Goal: Task Accomplishment & Management: Manage account settings

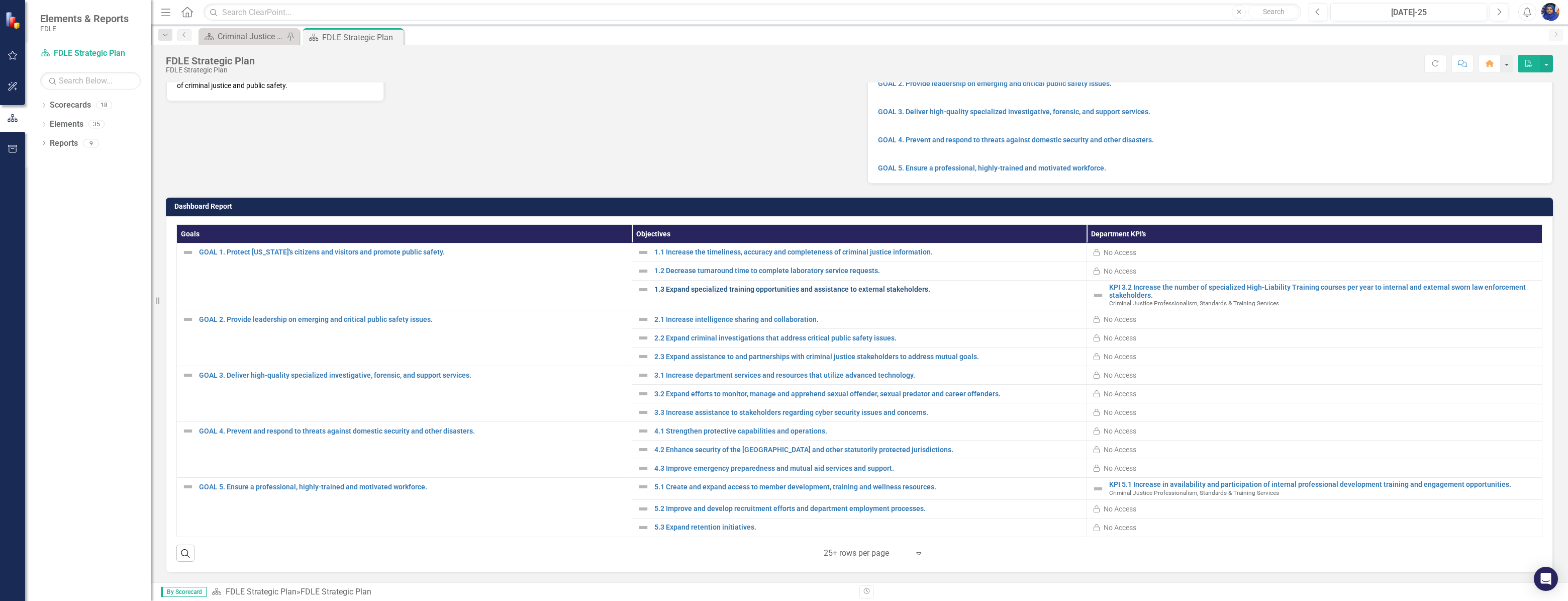
scroll to position [135, 0]
click at [235, 36] on div "Criminal Justice Professionalism, Standards & Training Services Landing Page" at bounding box center [250, 36] width 66 height 13
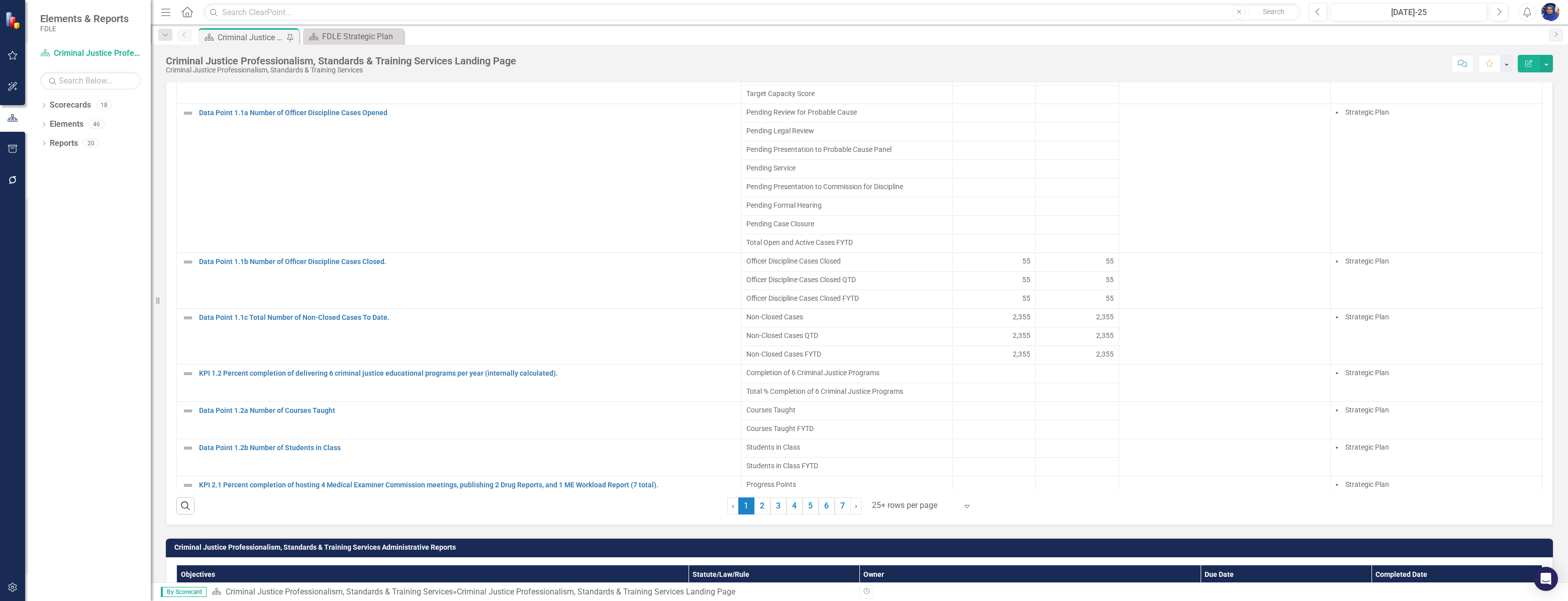
scroll to position [731, 0]
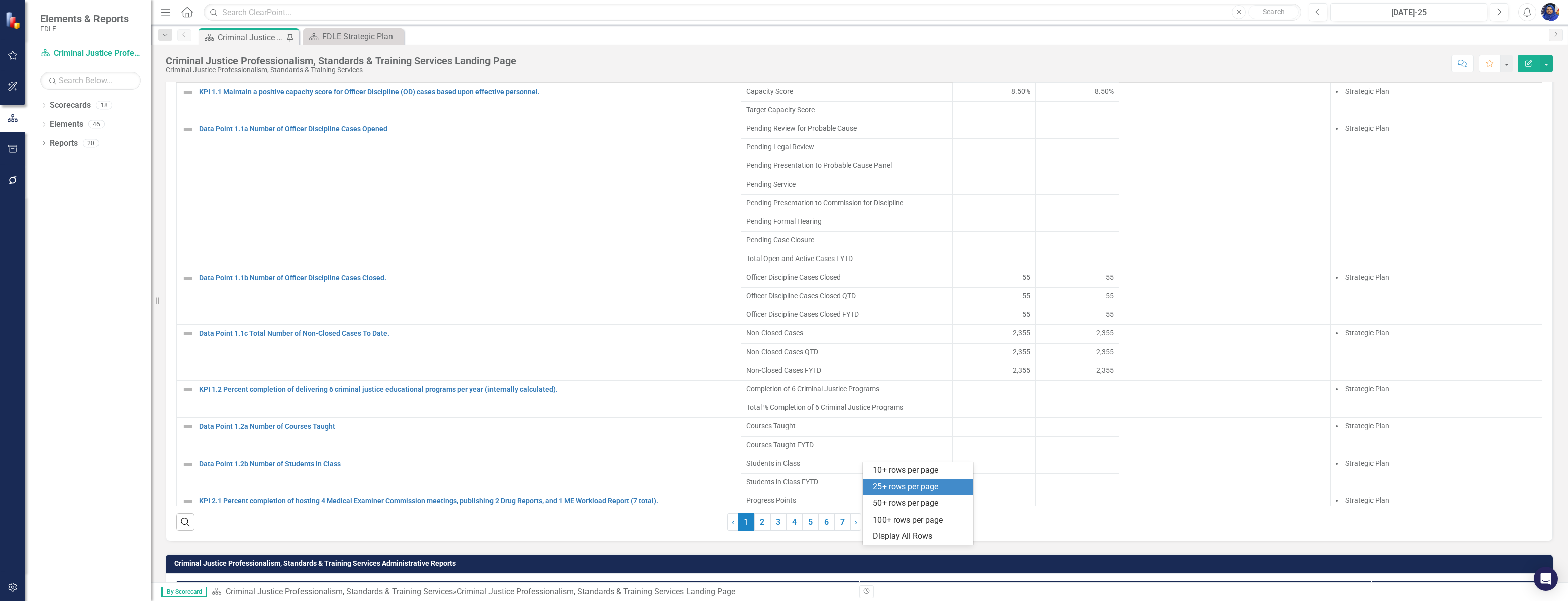
click at [906, 528] on div at bounding box center [915, 521] width 85 height 13
click at [898, 541] on div "Display All Rows" at bounding box center [920, 536] width 94 height 12
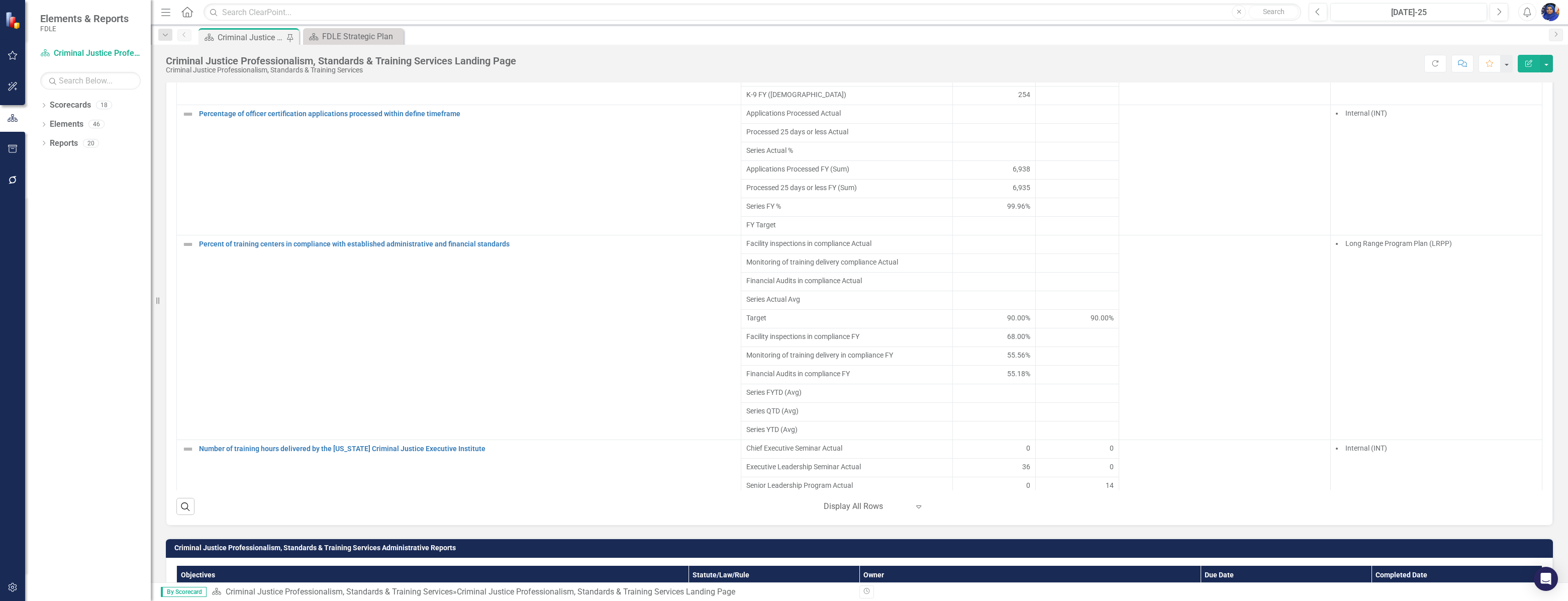
scroll to position [2177, 0]
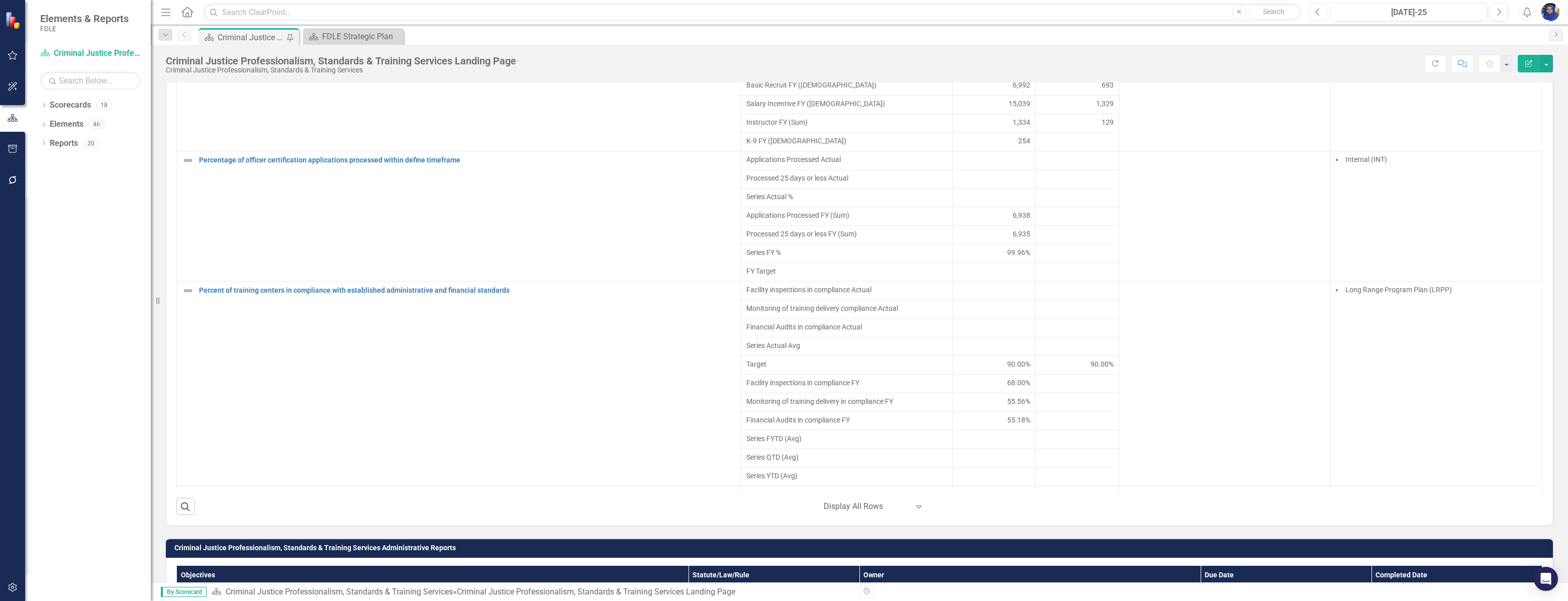
click at [1321, 15] on button "Previous" at bounding box center [1318, 12] width 19 height 18
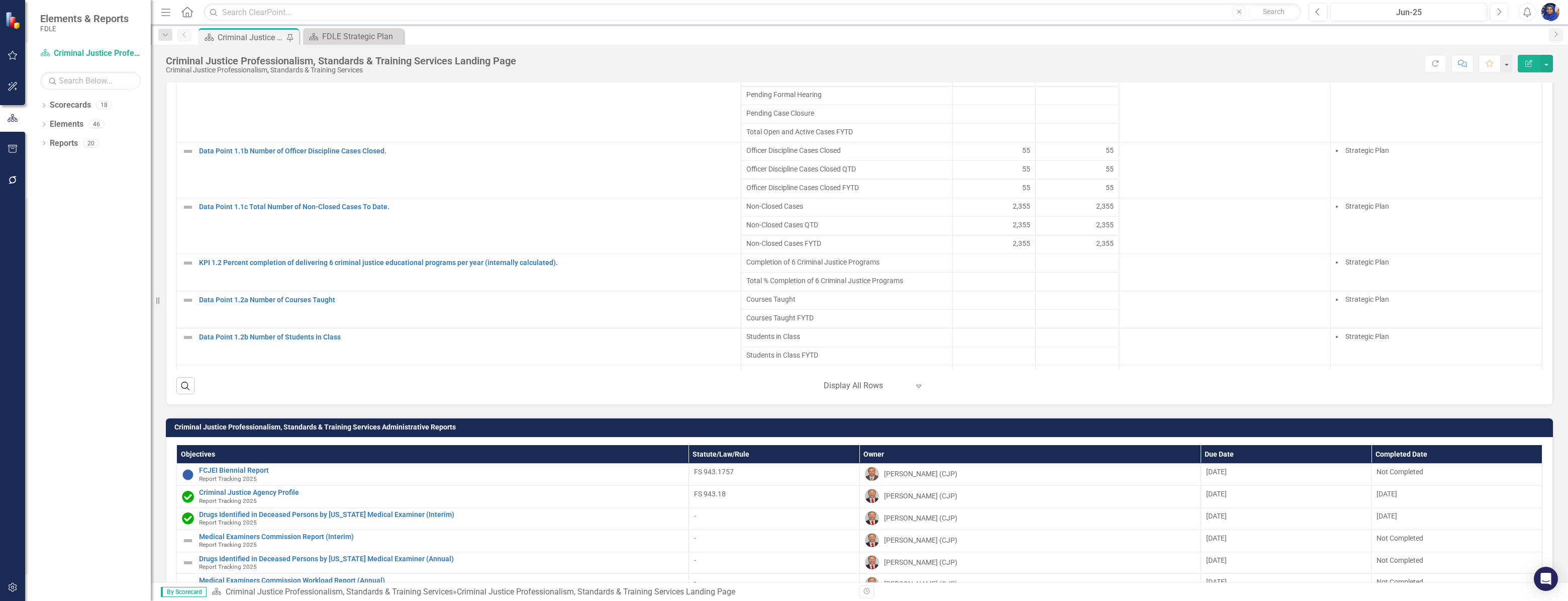
click at [1498, 10] on icon "Next" at bounding box center [1499, 12] width 6 height 9
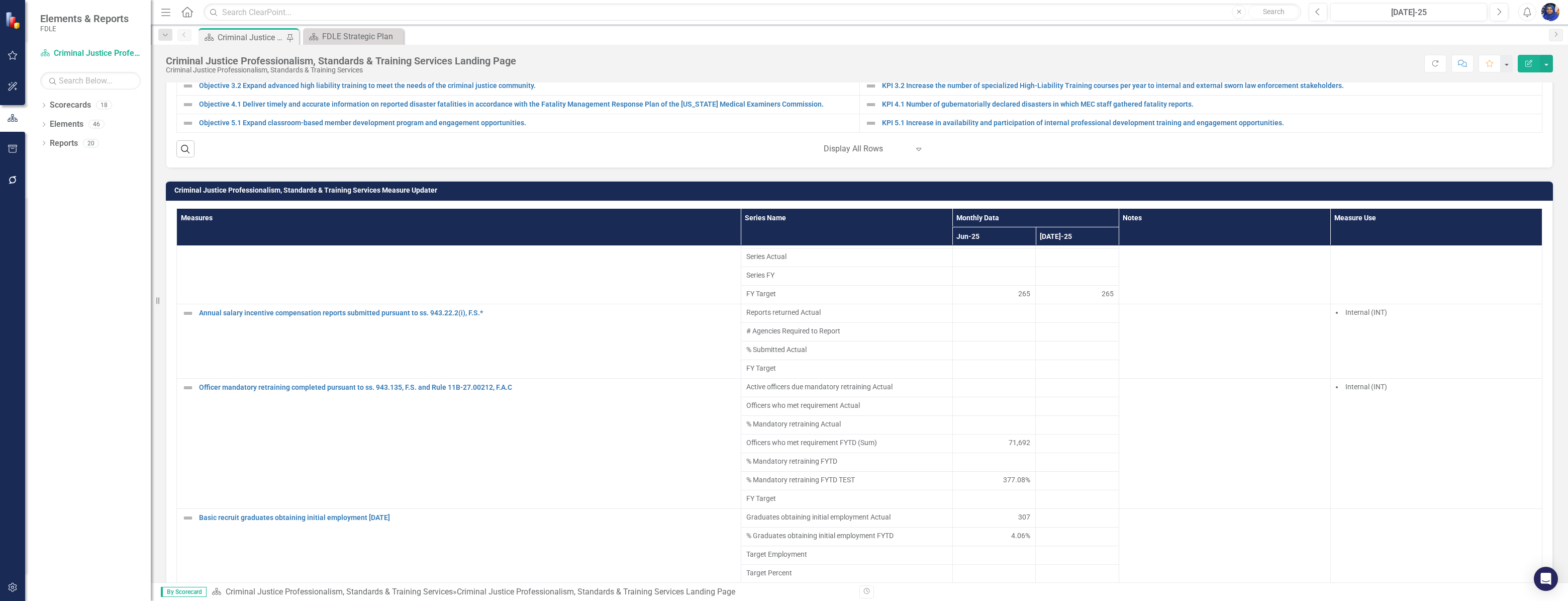
scroll to position [3319, 0]
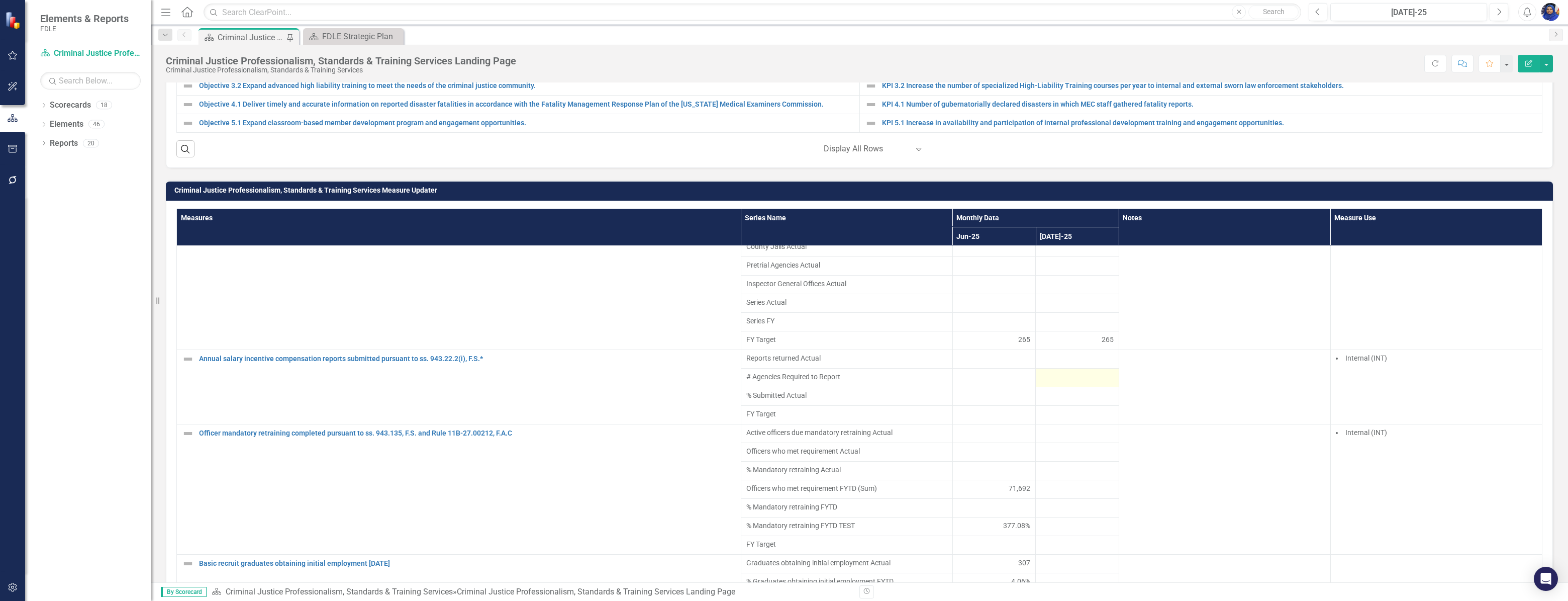
click at [1073, 383] on div at bounding box center [1077, 377] width 73 height 12
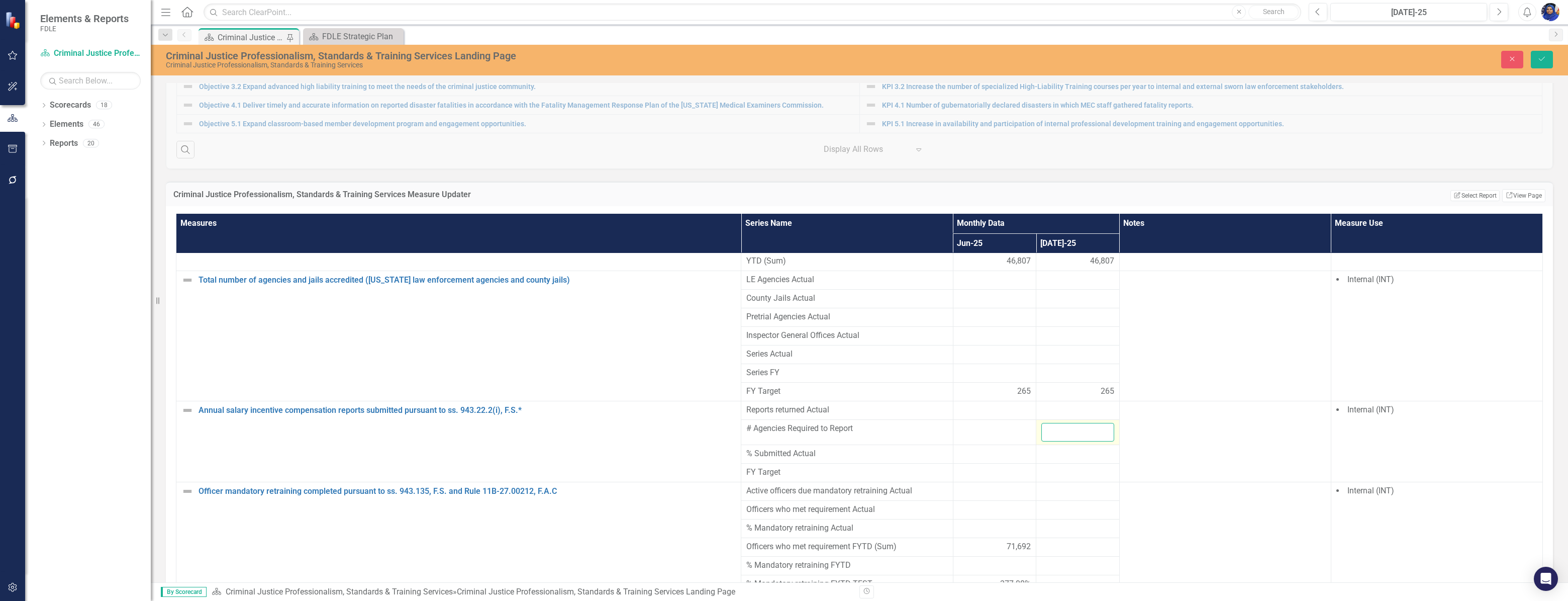
click at [1071, 423] on input "number" at bounding box center [1078, 432] width 73 height 19
type input "428"
click at [1062, 404] on div at bounding box center [1078, 410] width 73 height 12
click at [1056, 404] on div at bounding box center [1078, 410] width 73 height 12
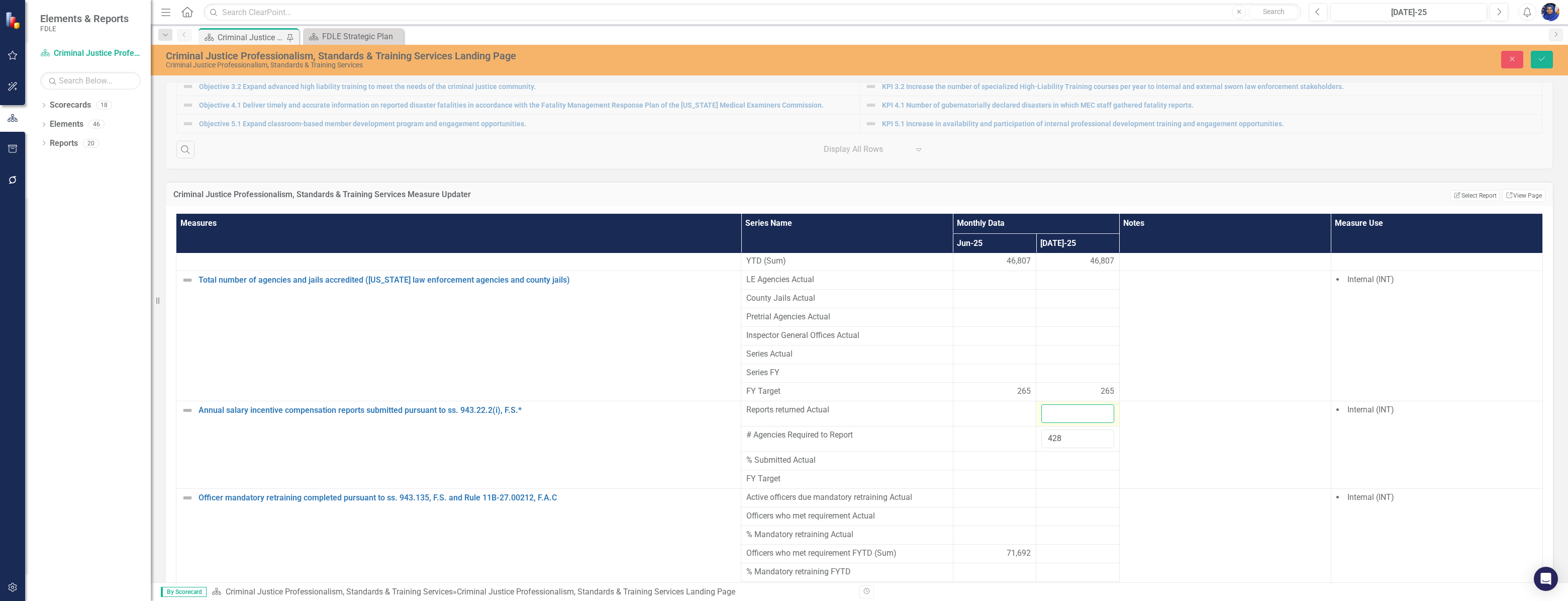
click at [1055, 404] on input "number" at bounding box center [1078, 413] width 73 height 19
type input "24"
click at [1082, 455] on div at bounding box center [1078, 460] width 73 height 12
drag, startPoint x: 1546, startPoint y: 57, endPoint x: 1328, endPoint y: 276, distance: 309.0
click at [1546, 57] on icon "Save" at bounding box center [1541, 59] width 9 height 7
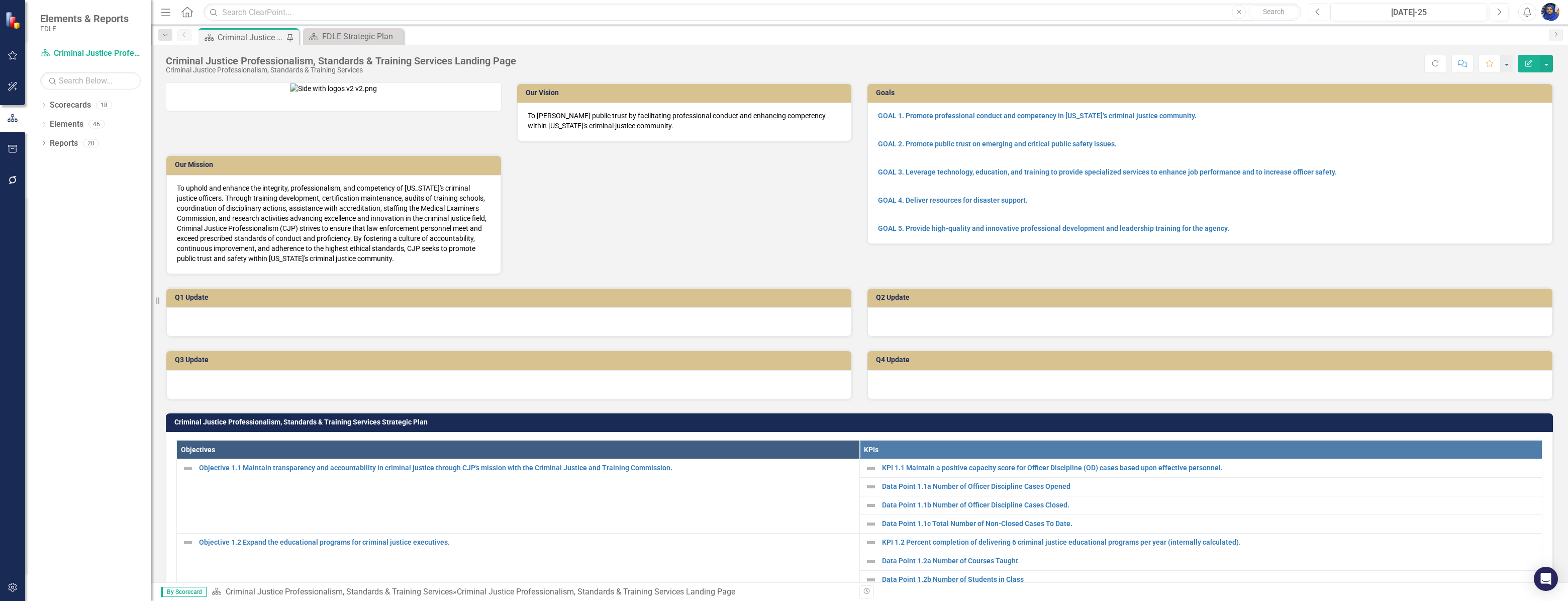
click at [1314, 12] on button "Previous" at bounding box center [1318, 12] width 19 height 18
click at [1319, 9] on icon "button" at bounding box center [1318, 11] width 4 height 7
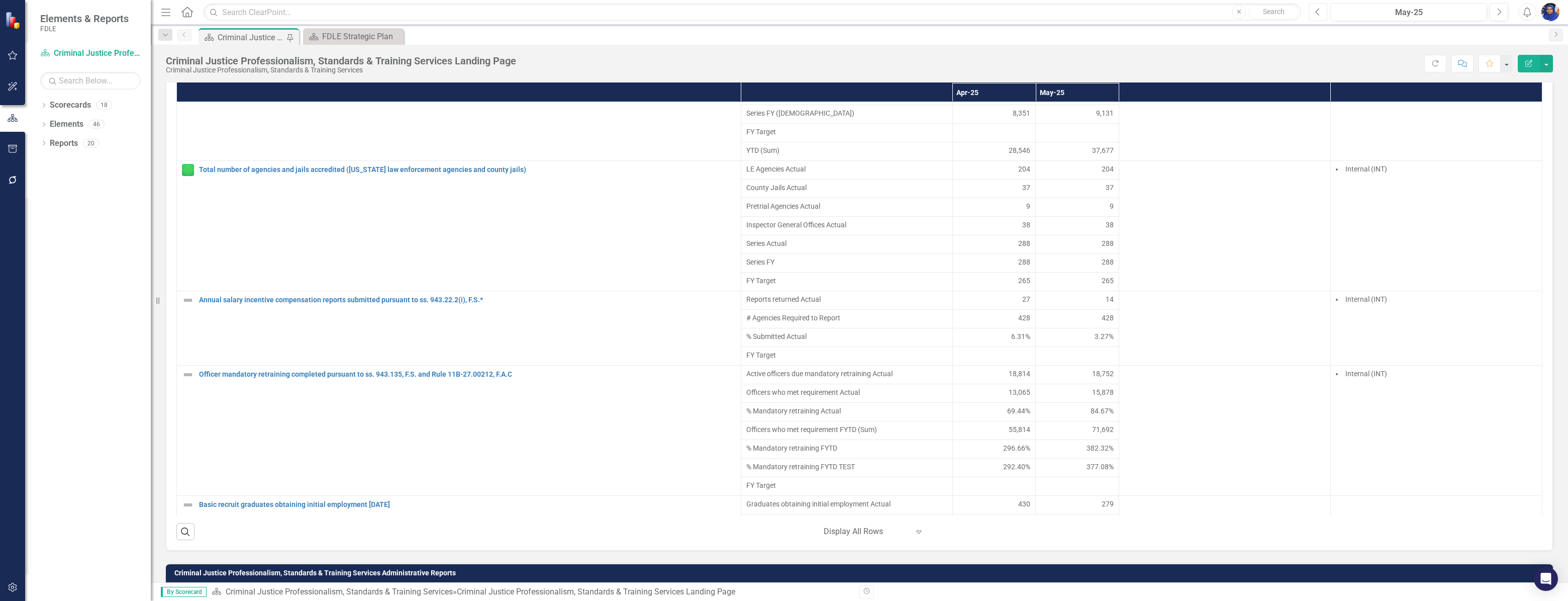
scroll to position [3291, 0]
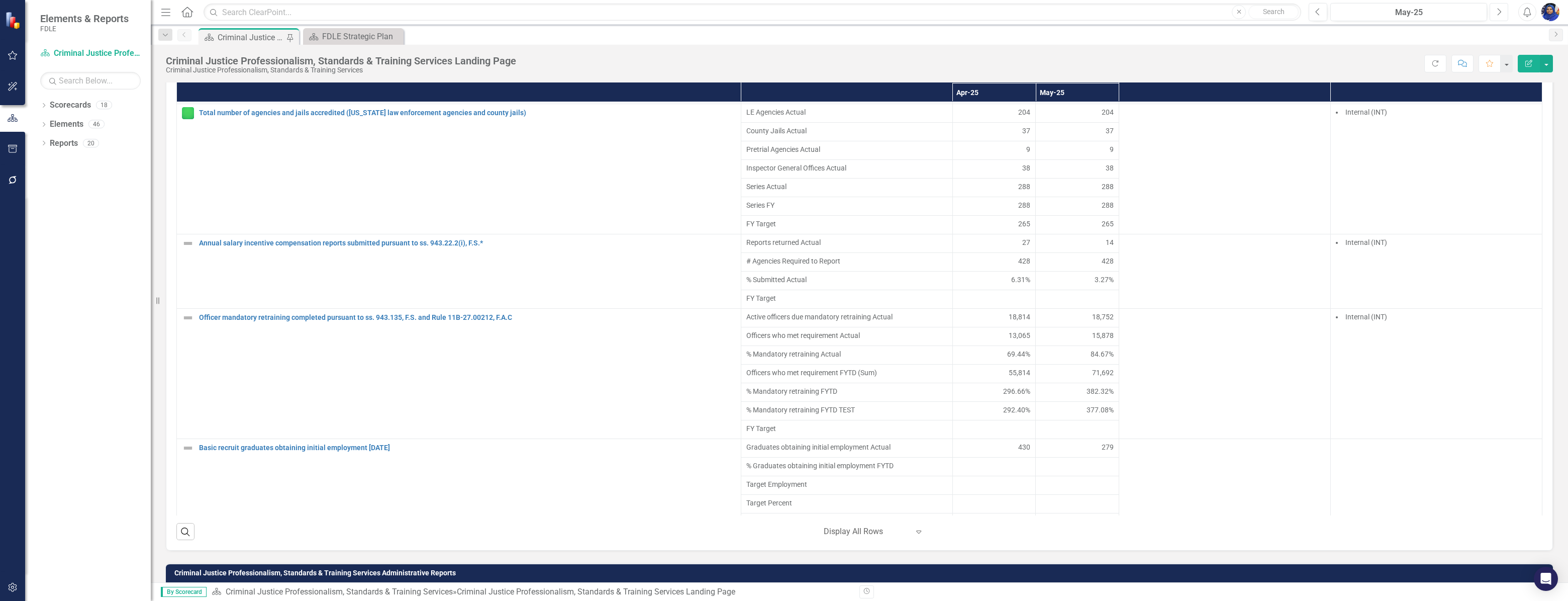
click at [1503, 10] on button "Next" at bounding box center [1499, 12] width 19 height 18
click at [1502, 10] on button "Next" at bounding box center [1499, 12] width 19 height 18
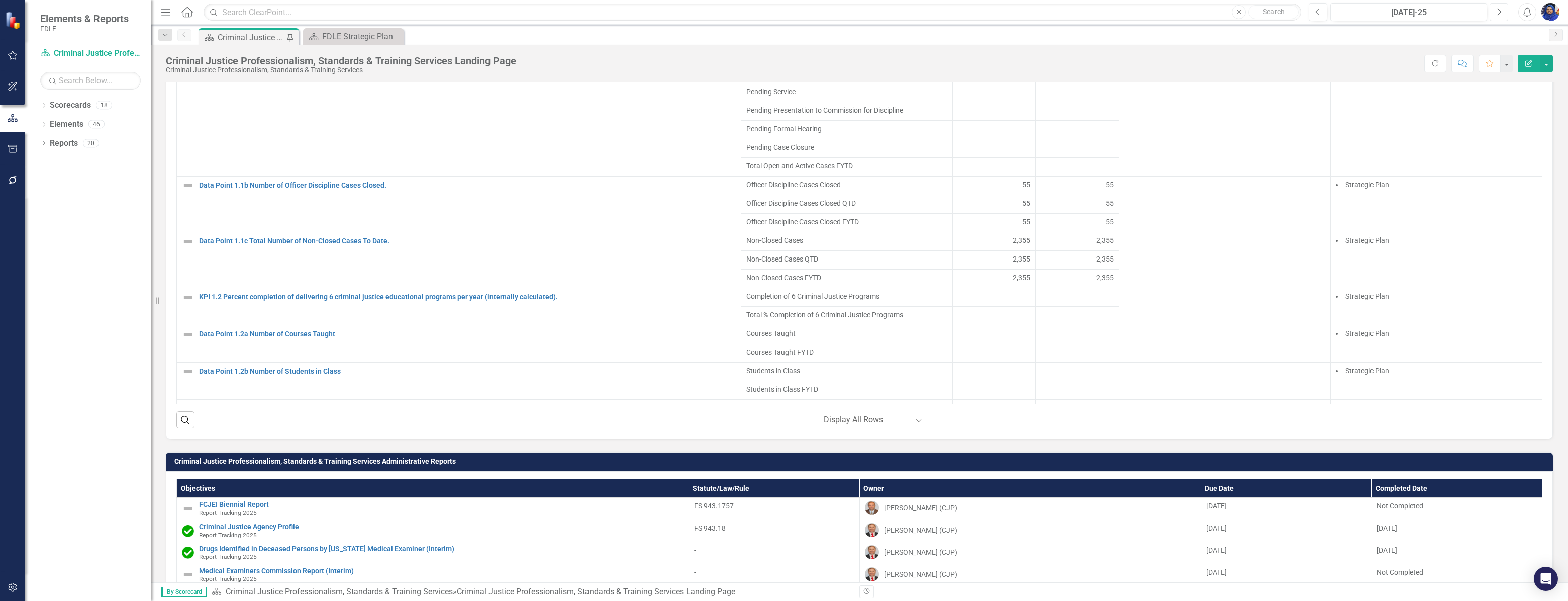
scroll to position [777, 0]
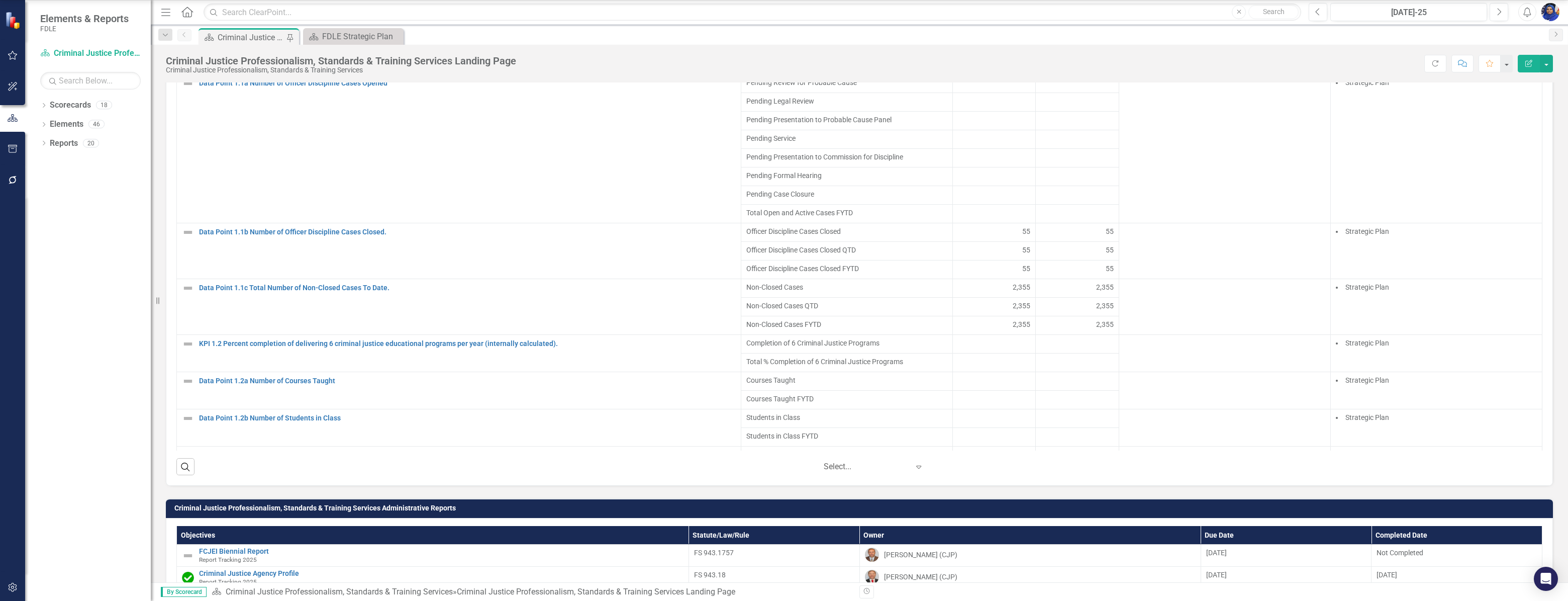
click at [869, 474] on div at bounding box center [867, 467] width 85 height 13
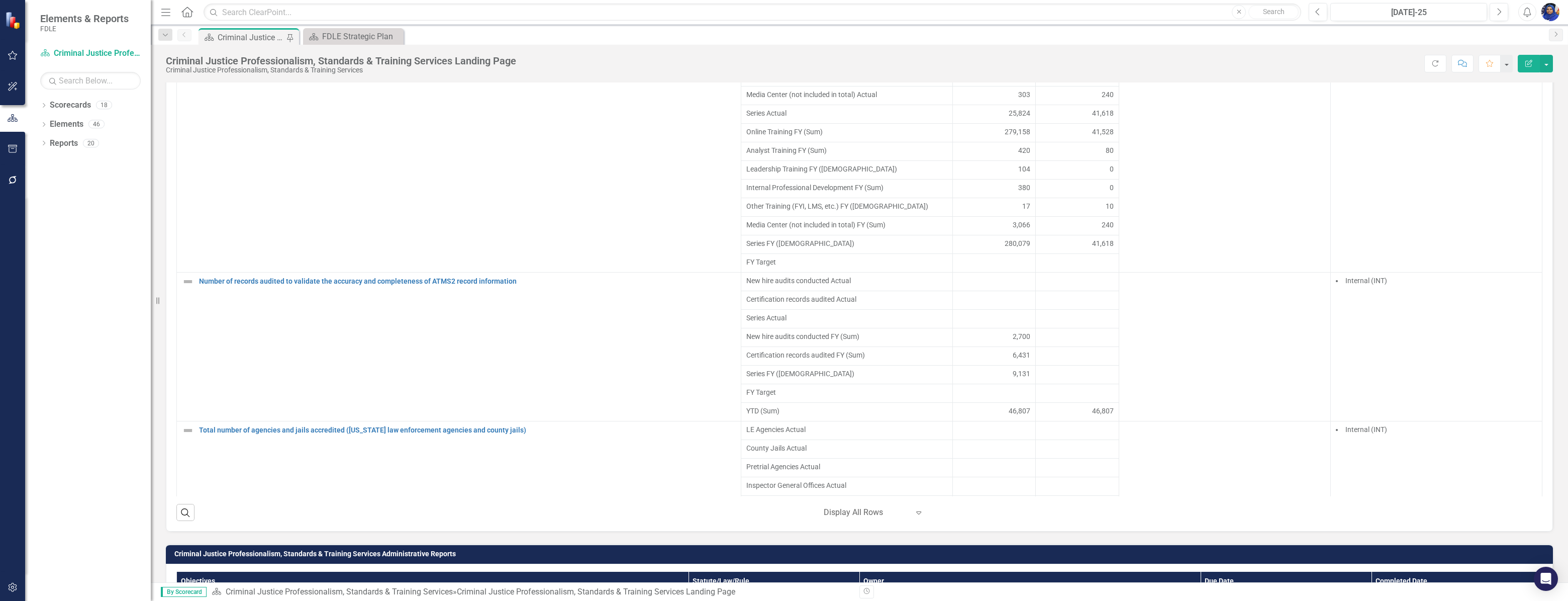
scroll to position [2971, 0]
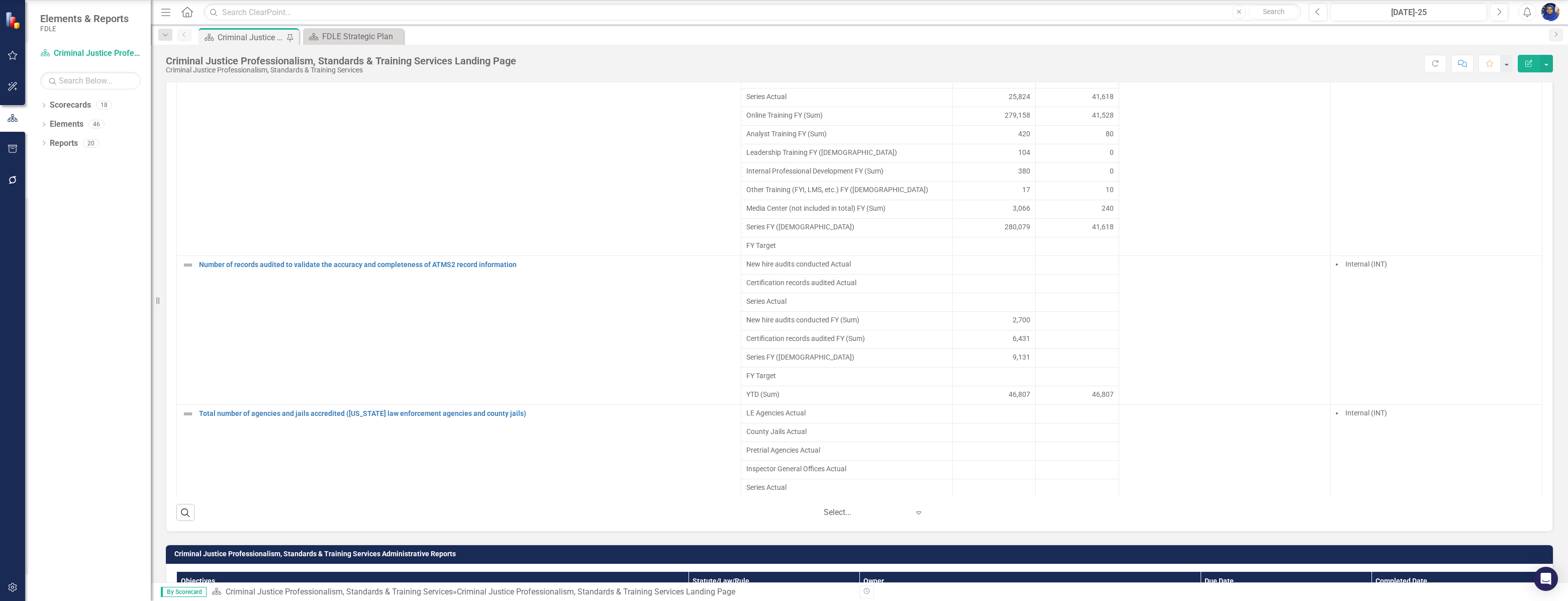
click at [916, 514] on icon at bounding box center [918, 513] width 5 height 3
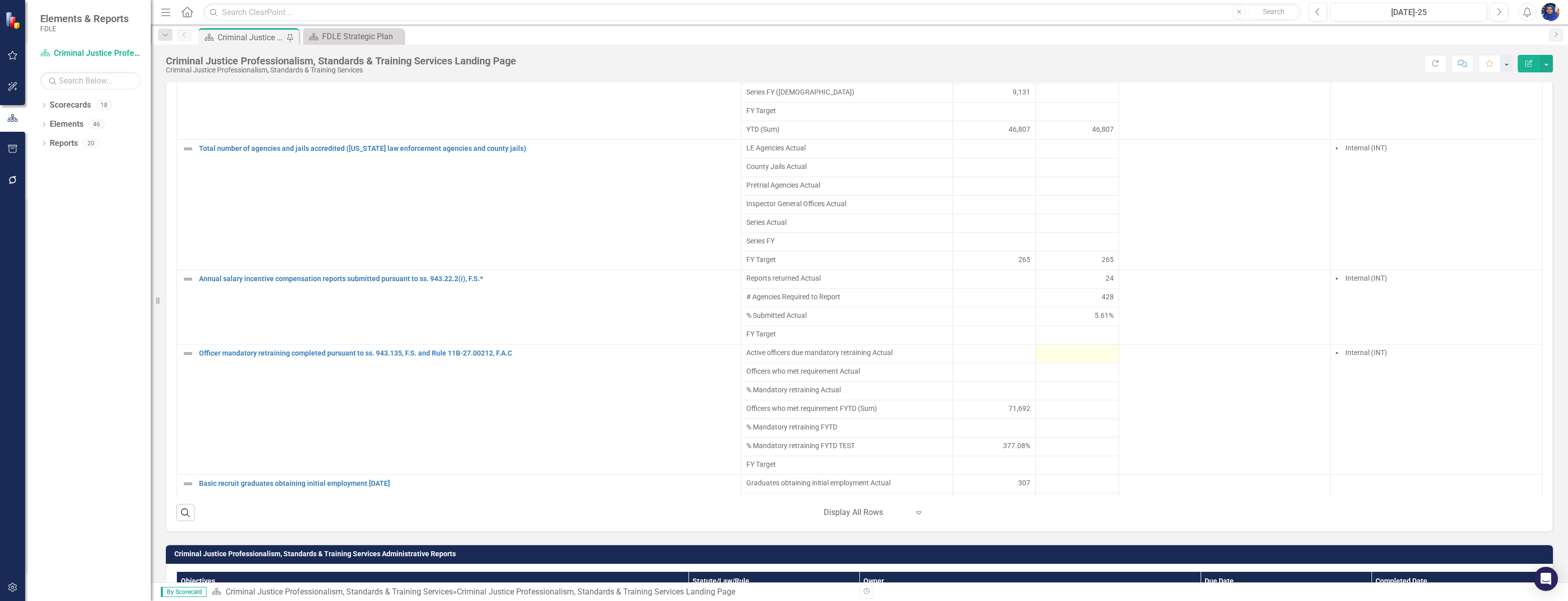
scroll to position [3291, 0]
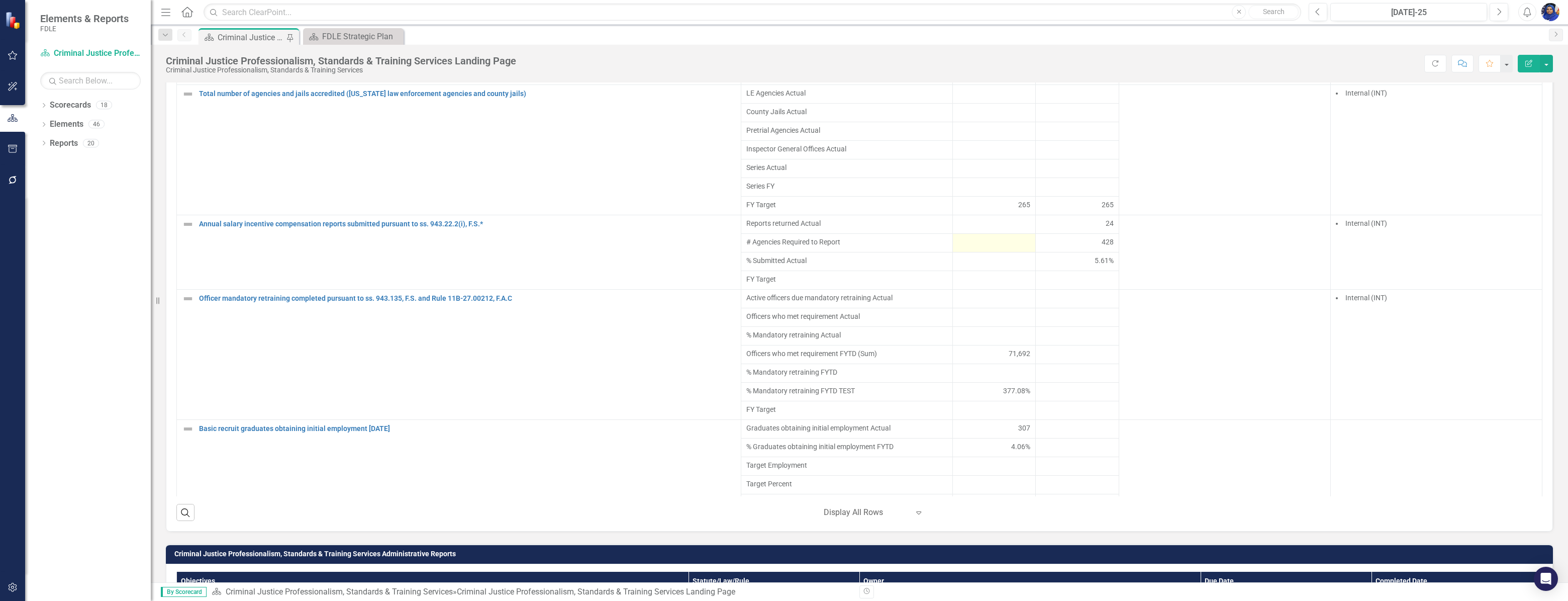
click at [984, 249] on div at bounding box center [995, 242] width 73 height 12
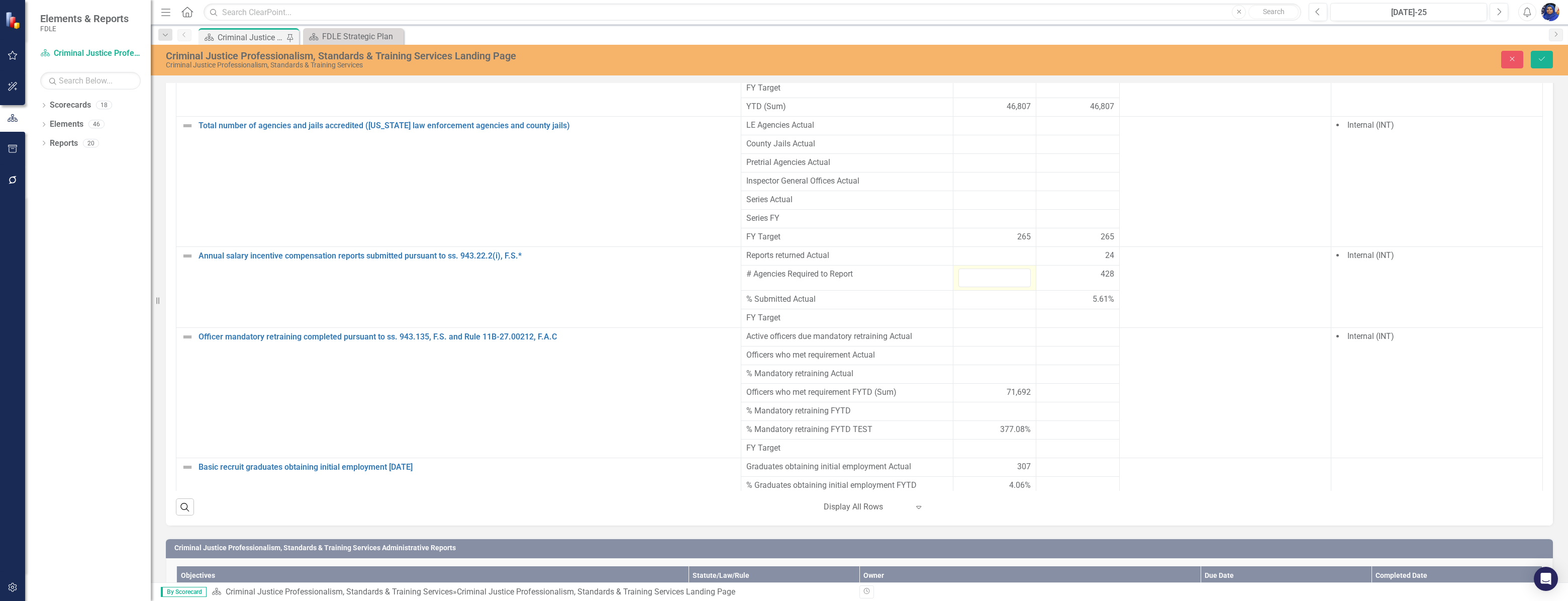
scroll to position [735, 0]
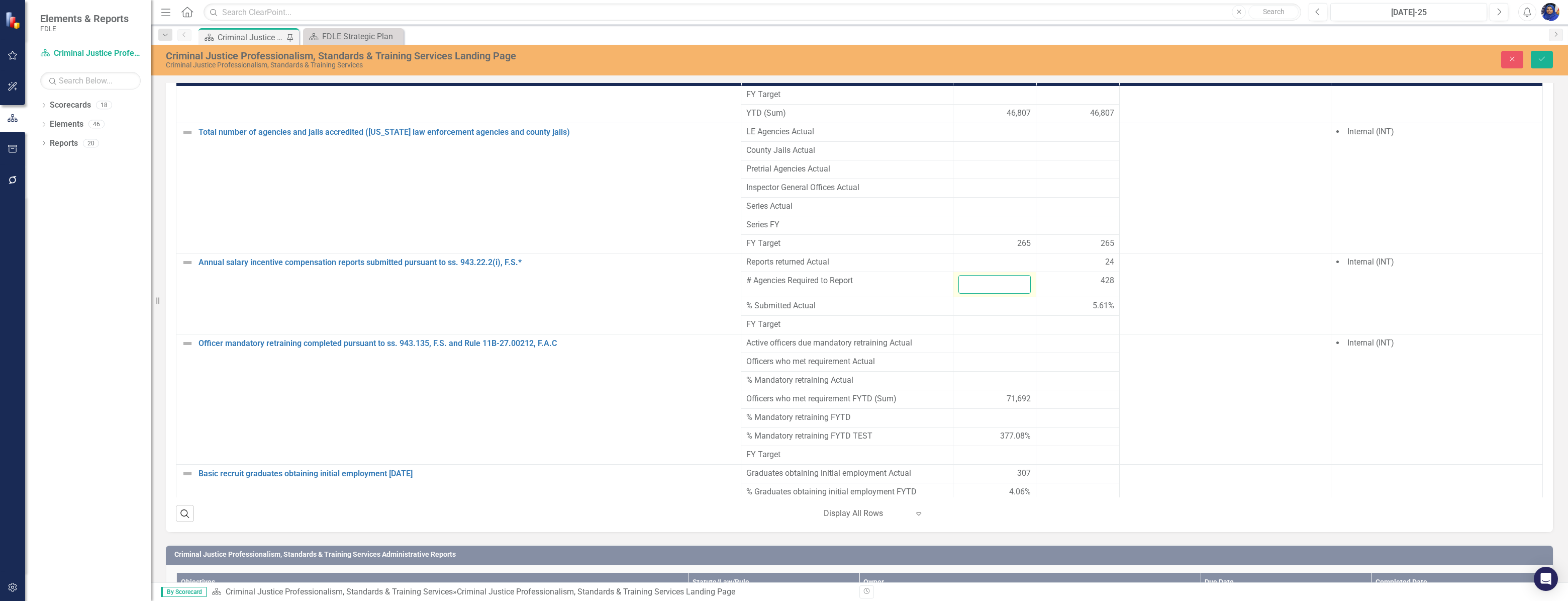
click at [983, 275] on input "number" at bounding box center [995, 284] width 73 height 19
type input "2"
type input "428"
click at [974, 257] on div at bounding box center [995, 262] width 73 height 12
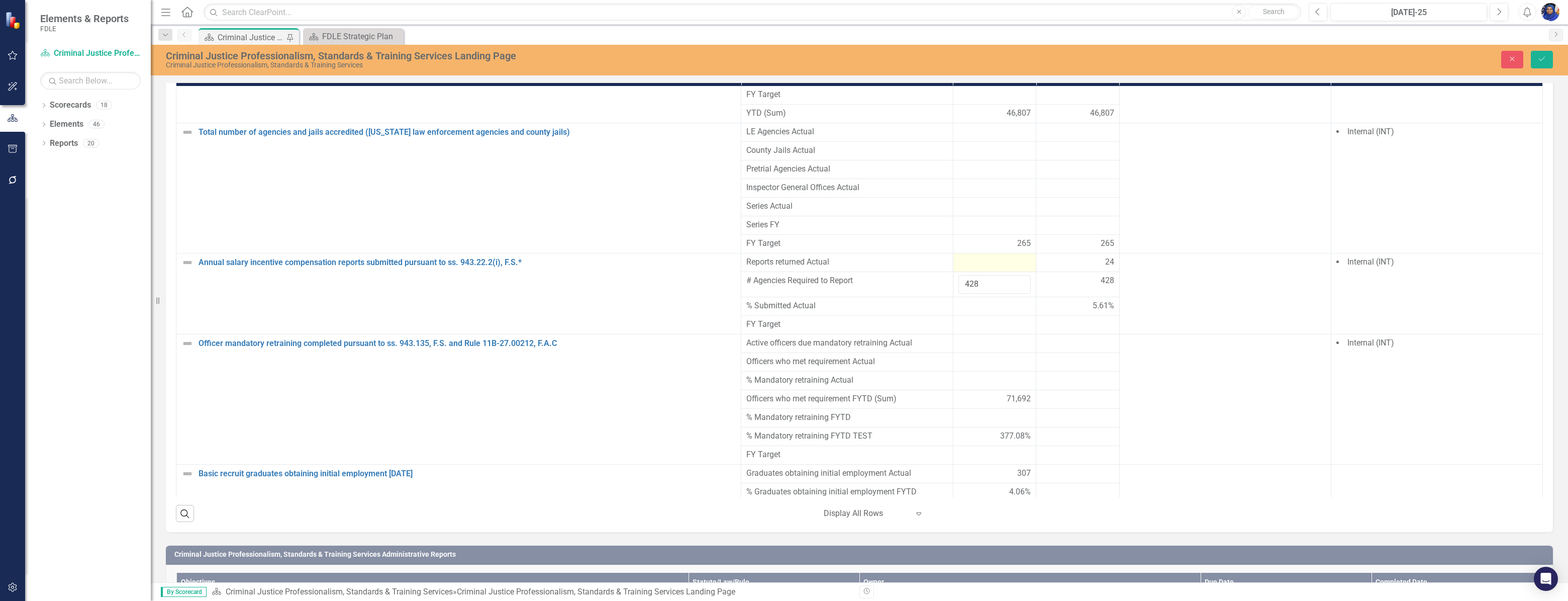
click at [974, 257] on div at bounding box center [995, 262] width 73 height 12
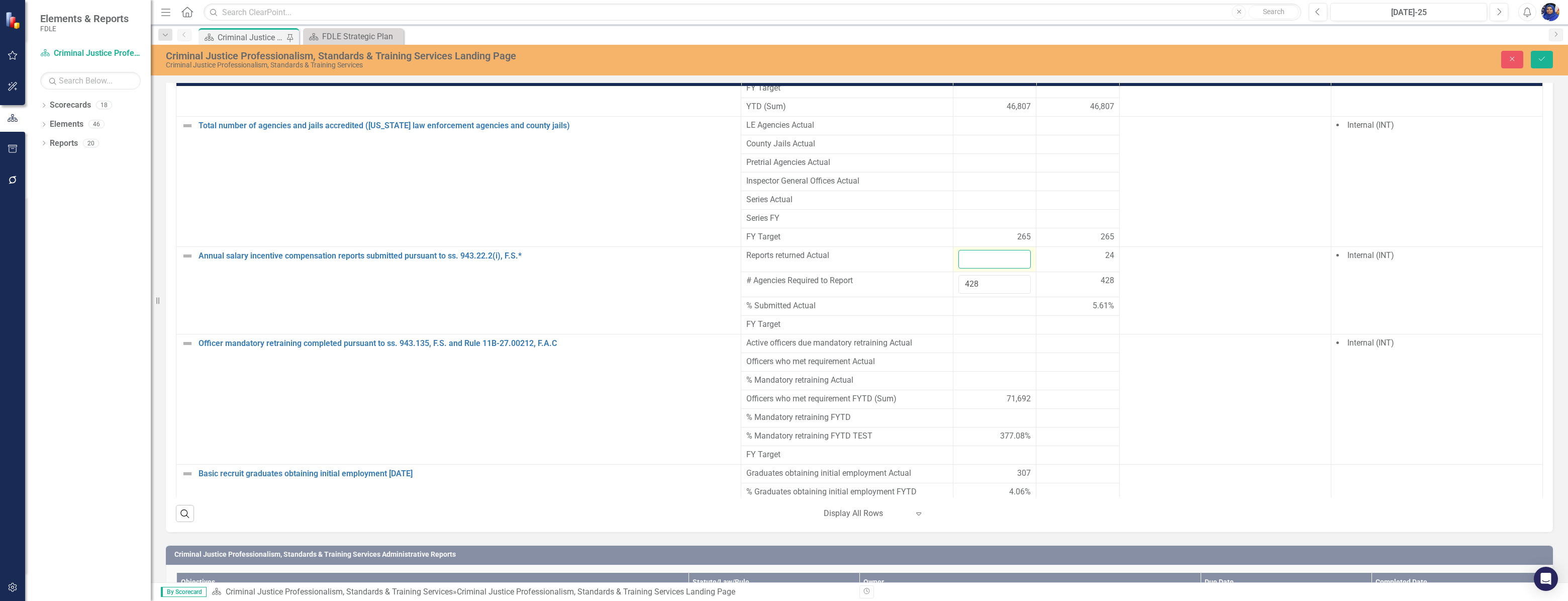
click at [969, 250] on input "number" at bounding box center [995, 259] width 73 height 19
type input "24"
click at [999, 300] on div at bounding box center [995, 306] width 73 height 12
click at [965, 356] on div at bounding box center [995, 362] width 73 height 12
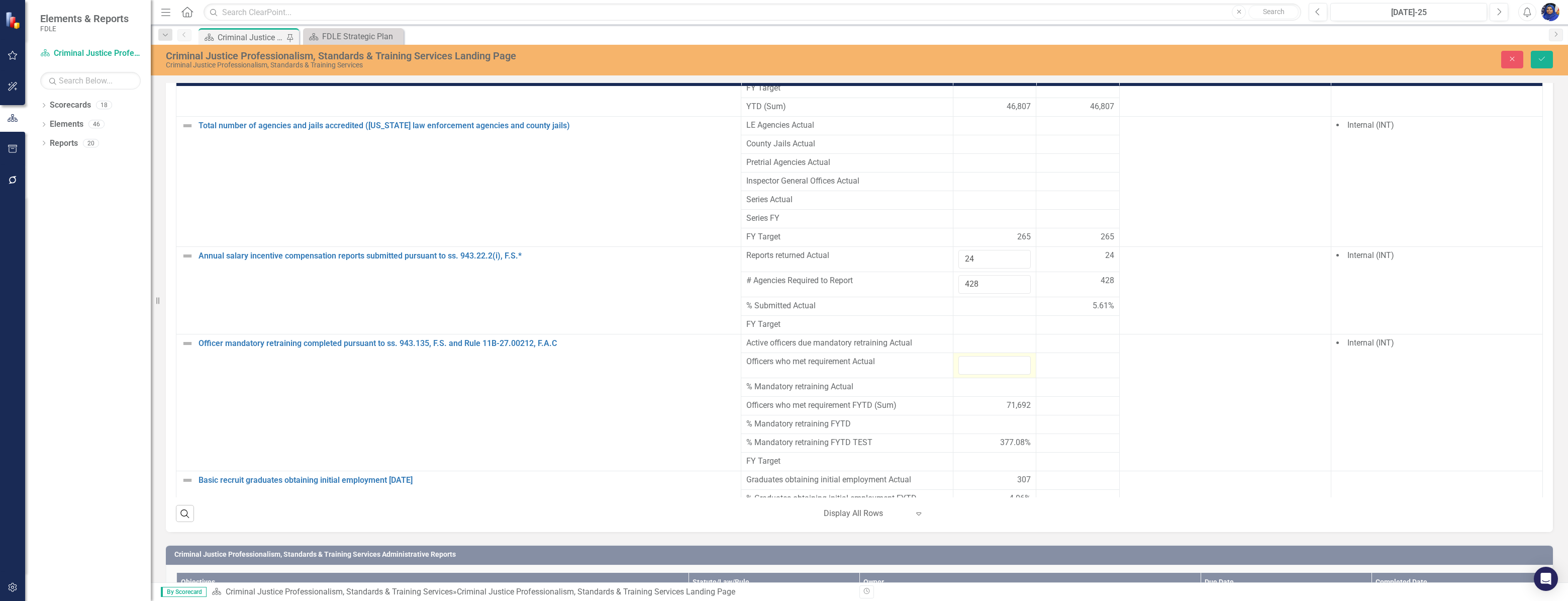
scroll to position [3313, 0]
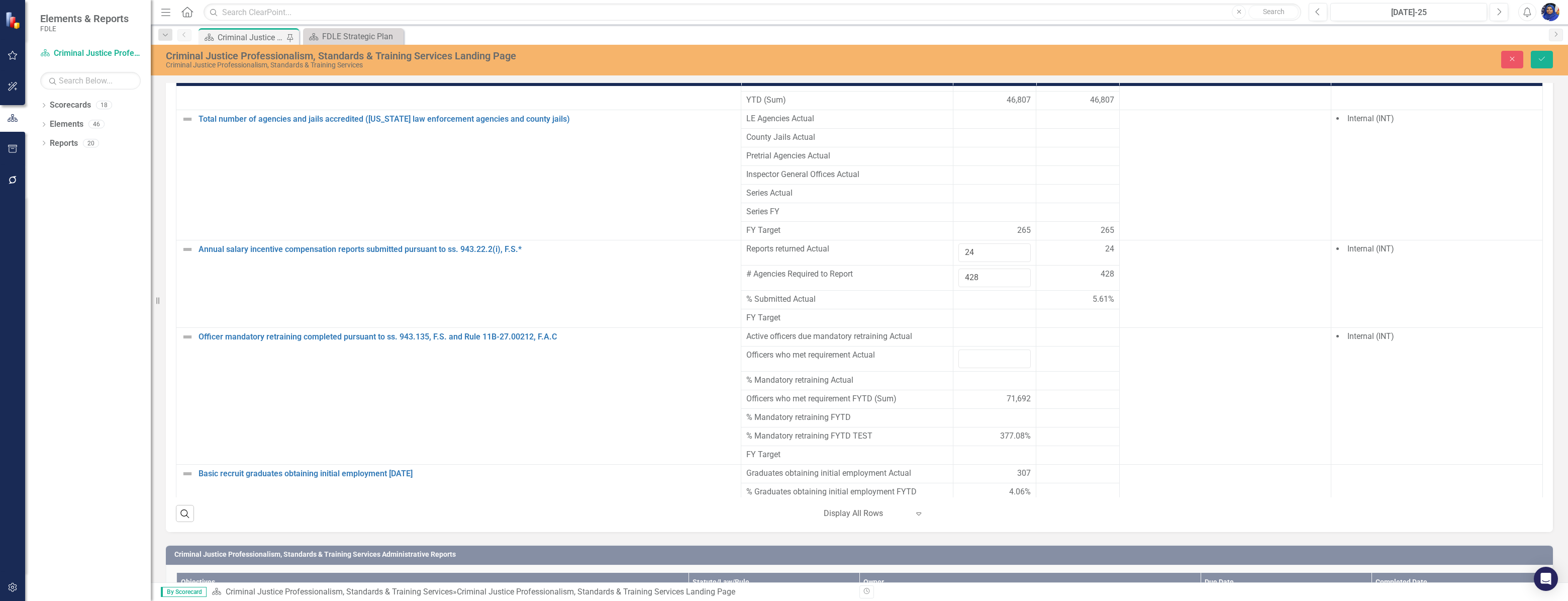
click at [974, 374] on div at bounding box center [995, 380] width 73 height 12
click at [972, 374] on div at bounding box center [995, 380] width 73 height 12
click at [1003, 374] on div at bounding box center [995, 380] width 73 height 12
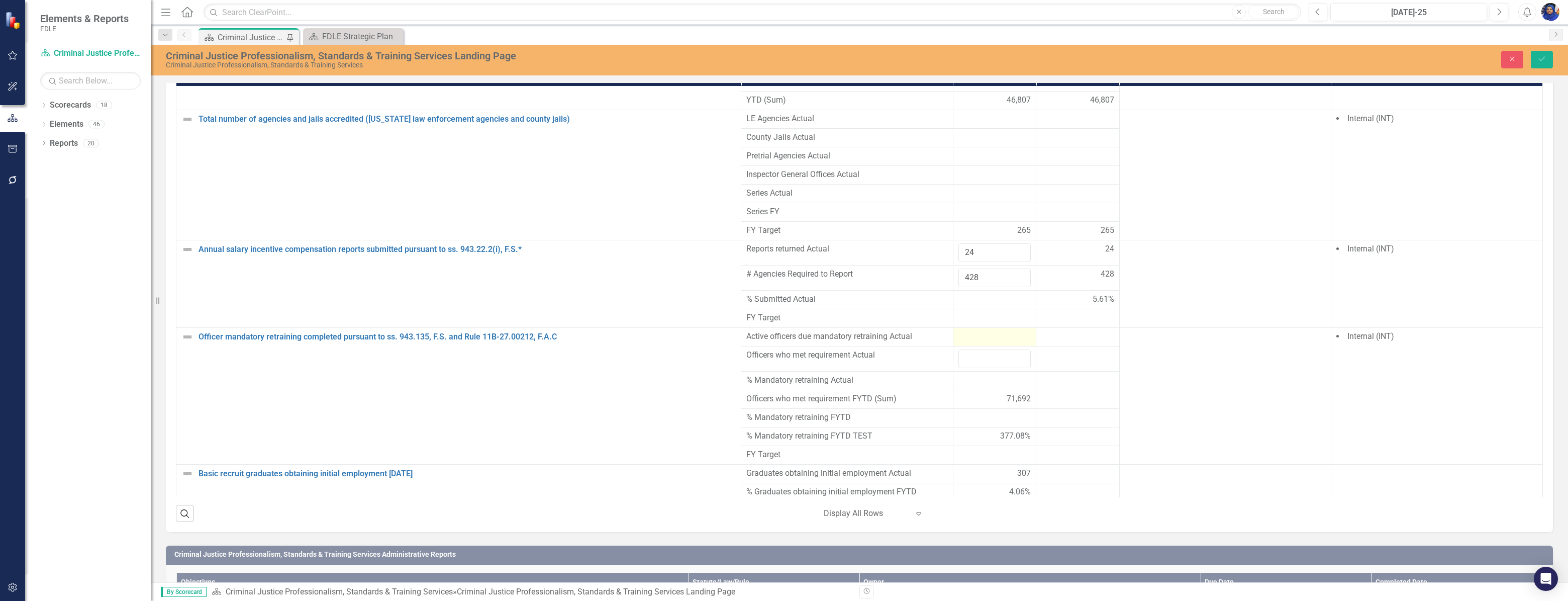
click at [966, 331] on div at bounding box center [995, 337] width 73 height 12
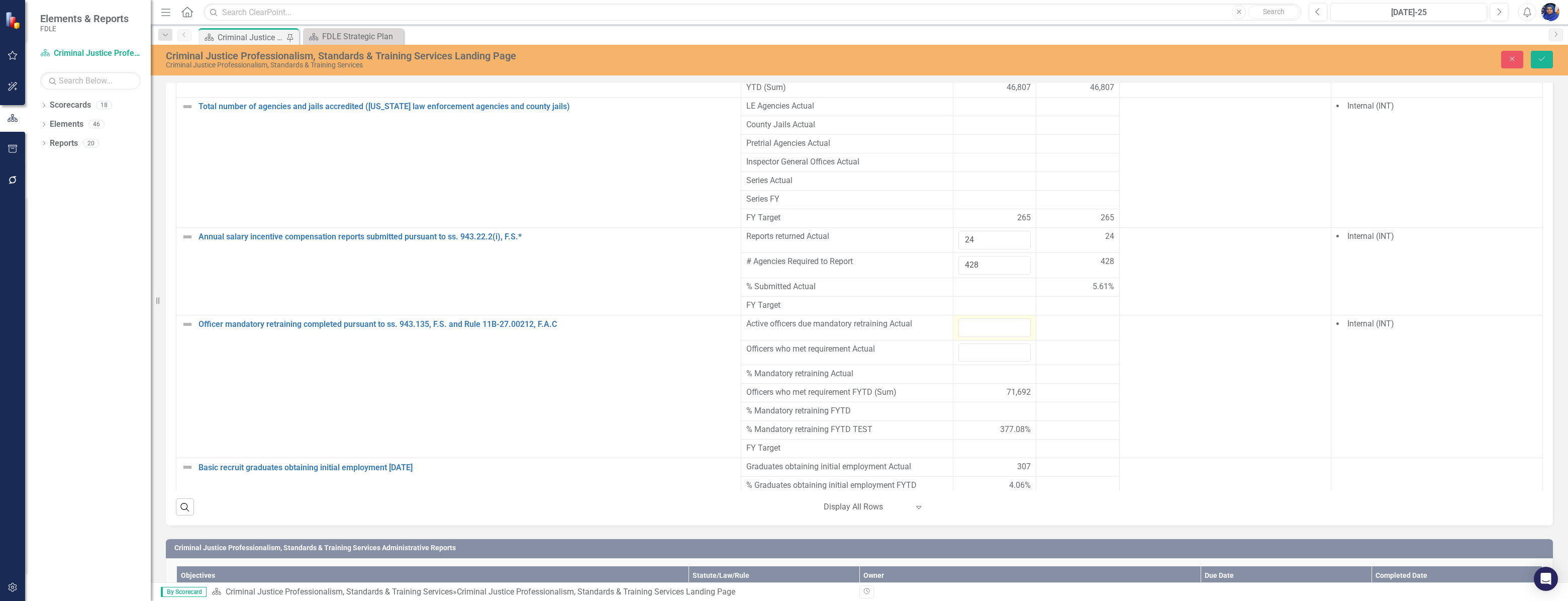
scroll to position [735, 0]
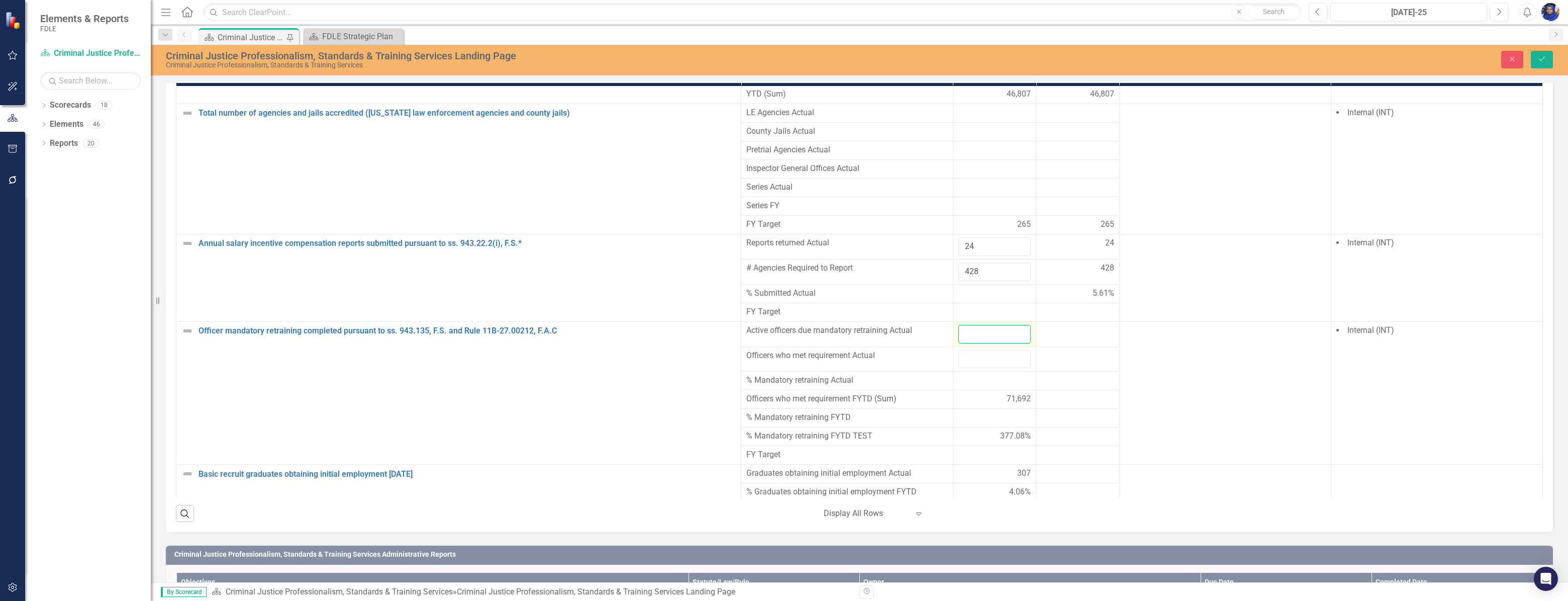
click at [971, 325] on input "number" at bounding box center [995, 334] width 73 height 19
type input "18647"
click at [977, 350] on input "number" at bounding box center [995, 359] width 73 height 19
type input "18537"
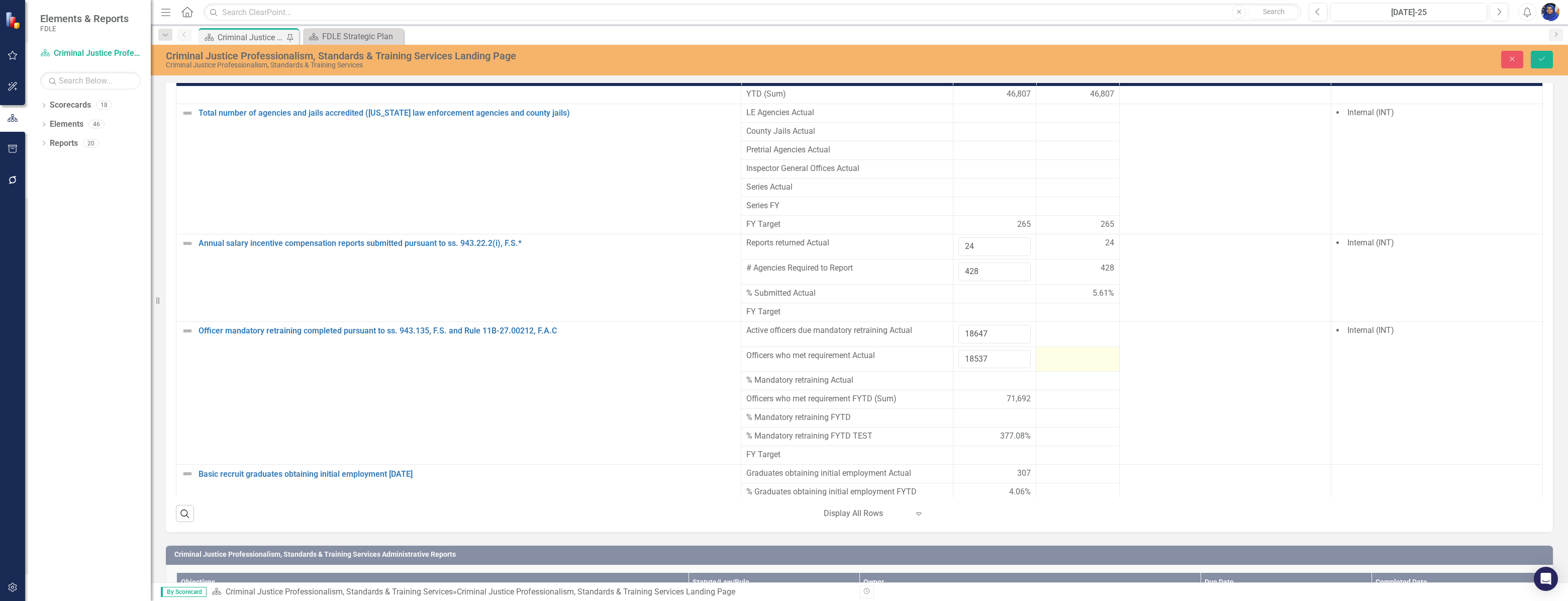
click at [1071, 350] on div at bounding box center [1078, 355] width 73 height 12
click at [1542, 57] on icon "Save" at bounding box center [1541, 59] width 9 height 7
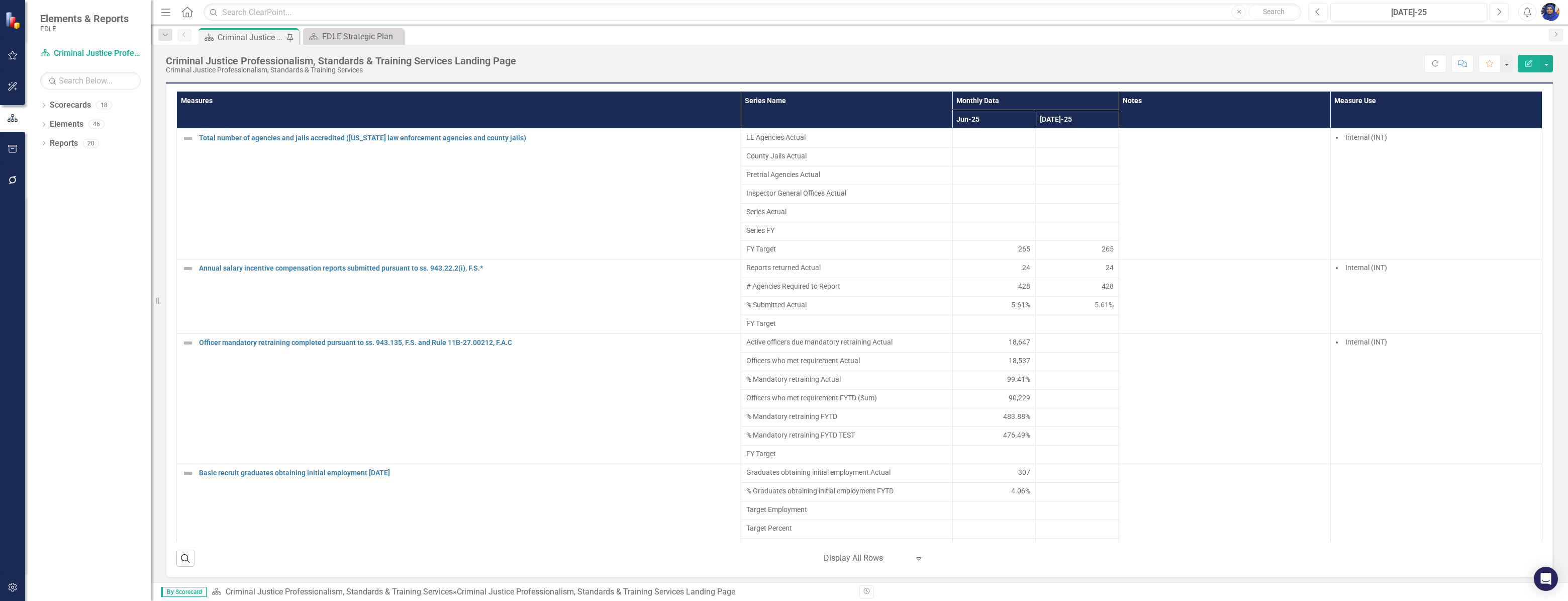
scroll to position [3337, 0]
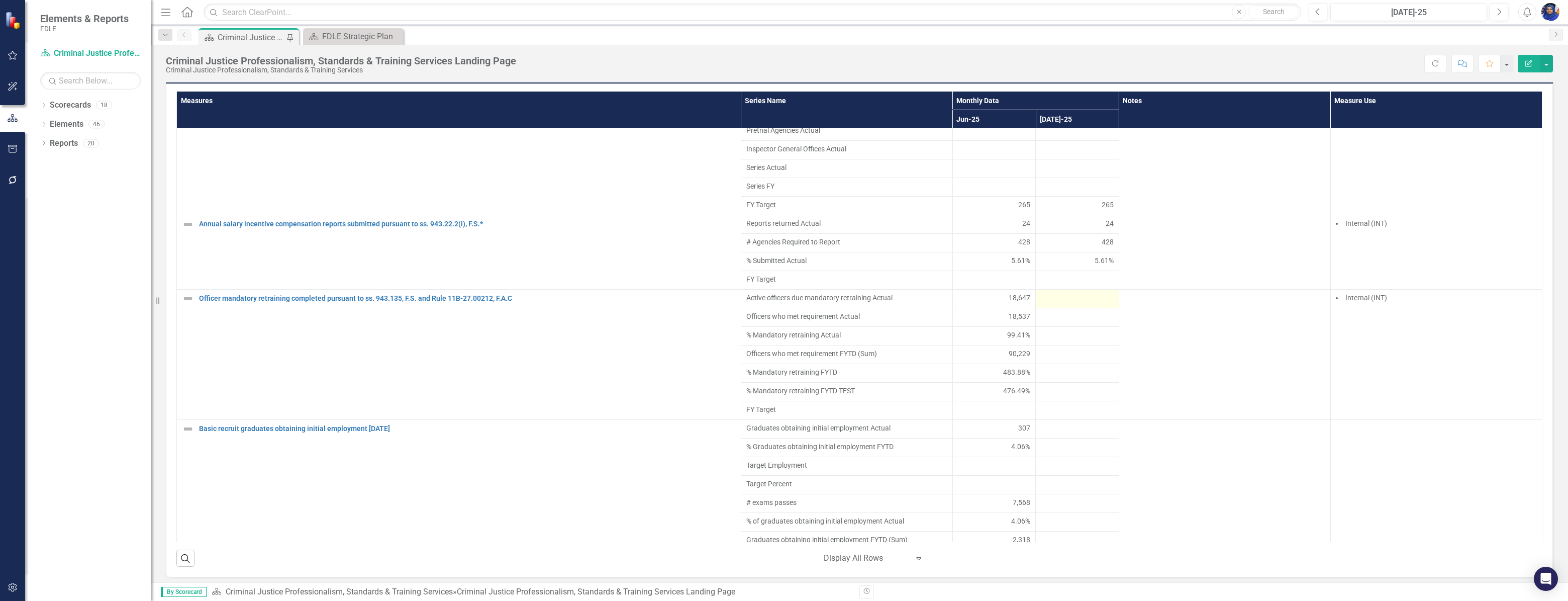
click at [1069, 305] on div at bounding box center [1077, 298] width 73 height 12
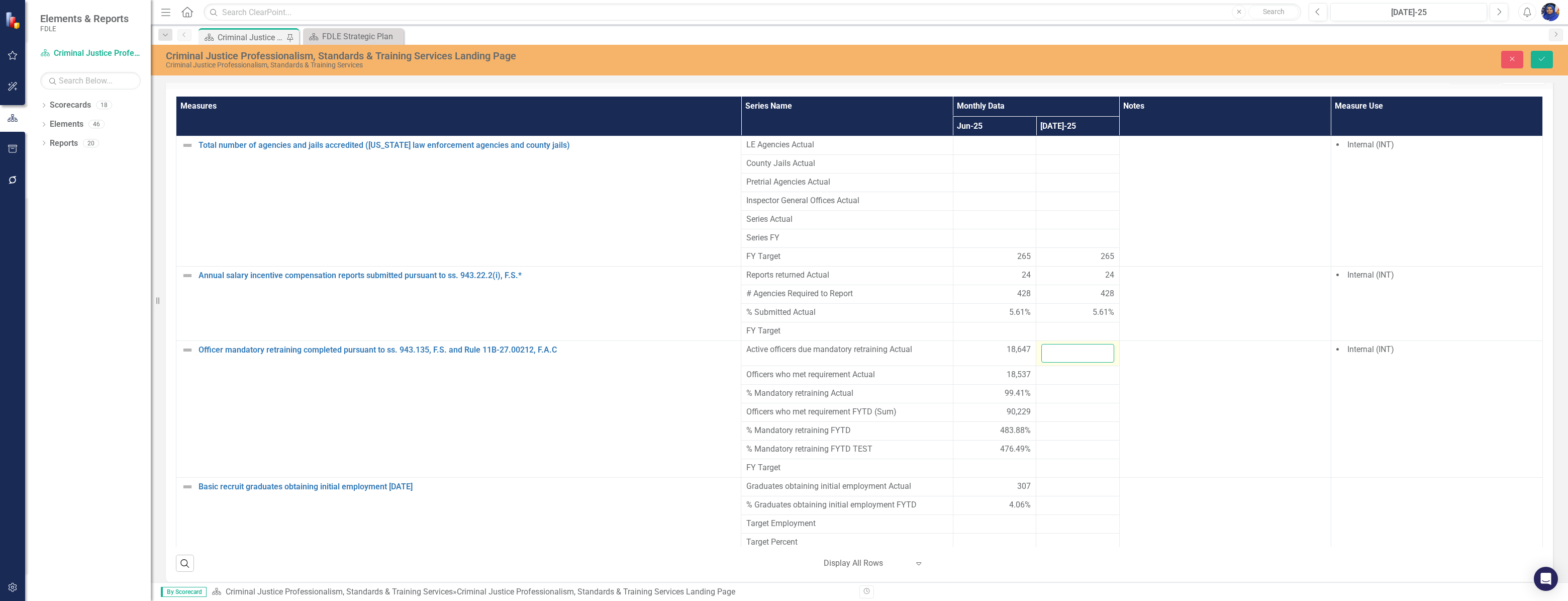
click at [1060, 344] on input "number" at bounding box center [1078, 353] width 73 height 19
type input "18546"
click at [1071, 369] on div at bounding box center [1078, 374] width 73 height 12
click at [1050, 369] on input "number" at bounding box center [1078, 378] width 73 height 19
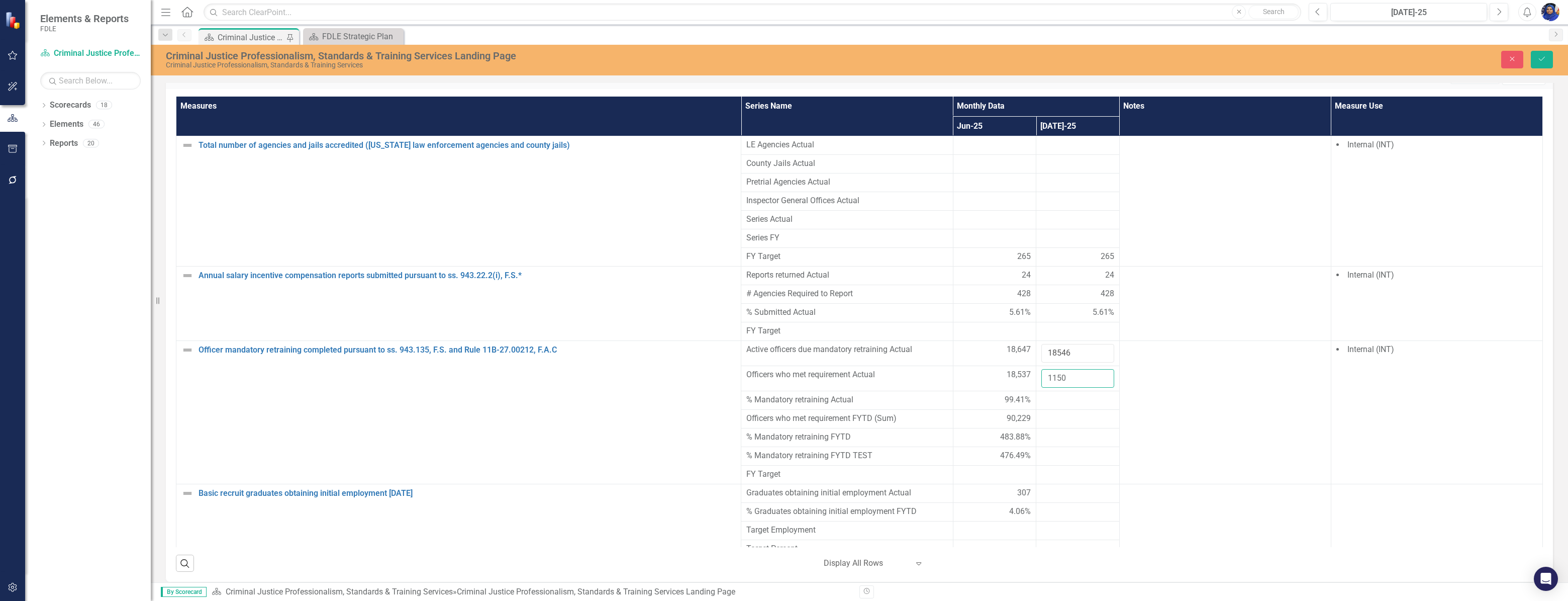
type input "1150"
click at [1053, 394] on div at bounding box center [1078, 400] width 73 height 12
click at [1544, 55] on icon "Save" at bounding box center [1541, 59] width 9 height 7
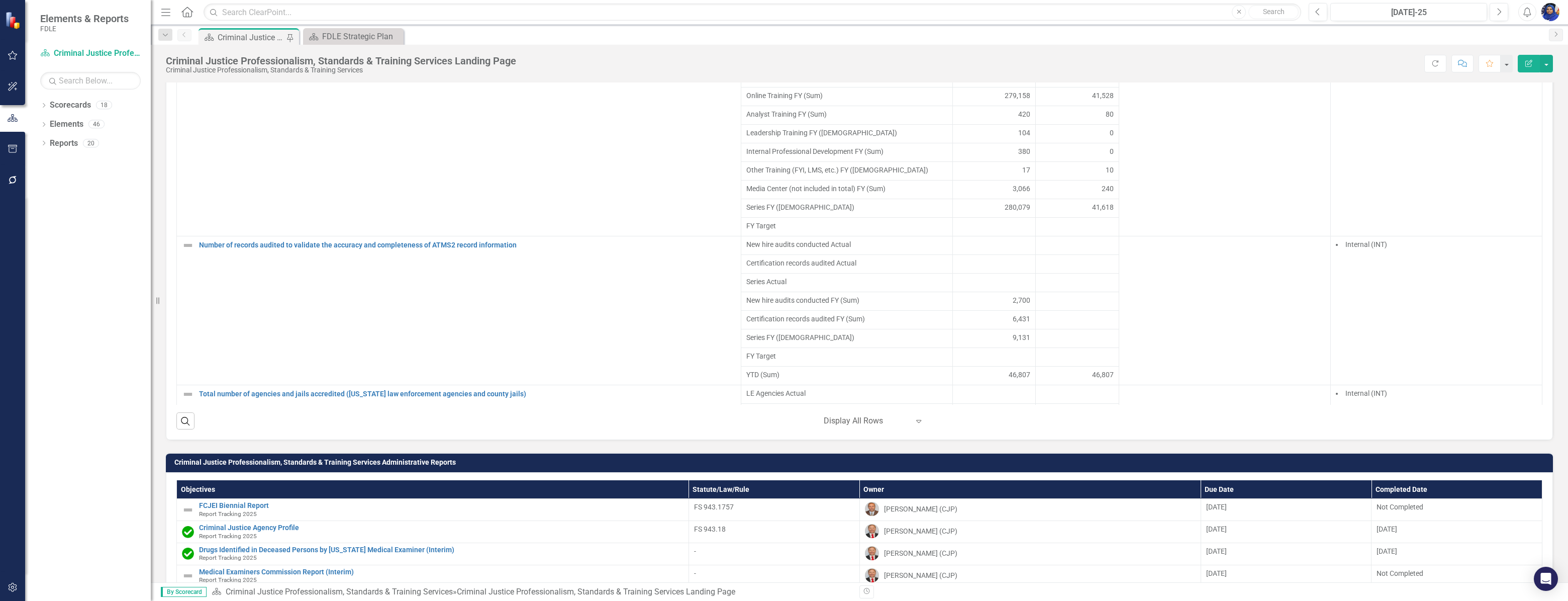
scroll to position [2880, 0]
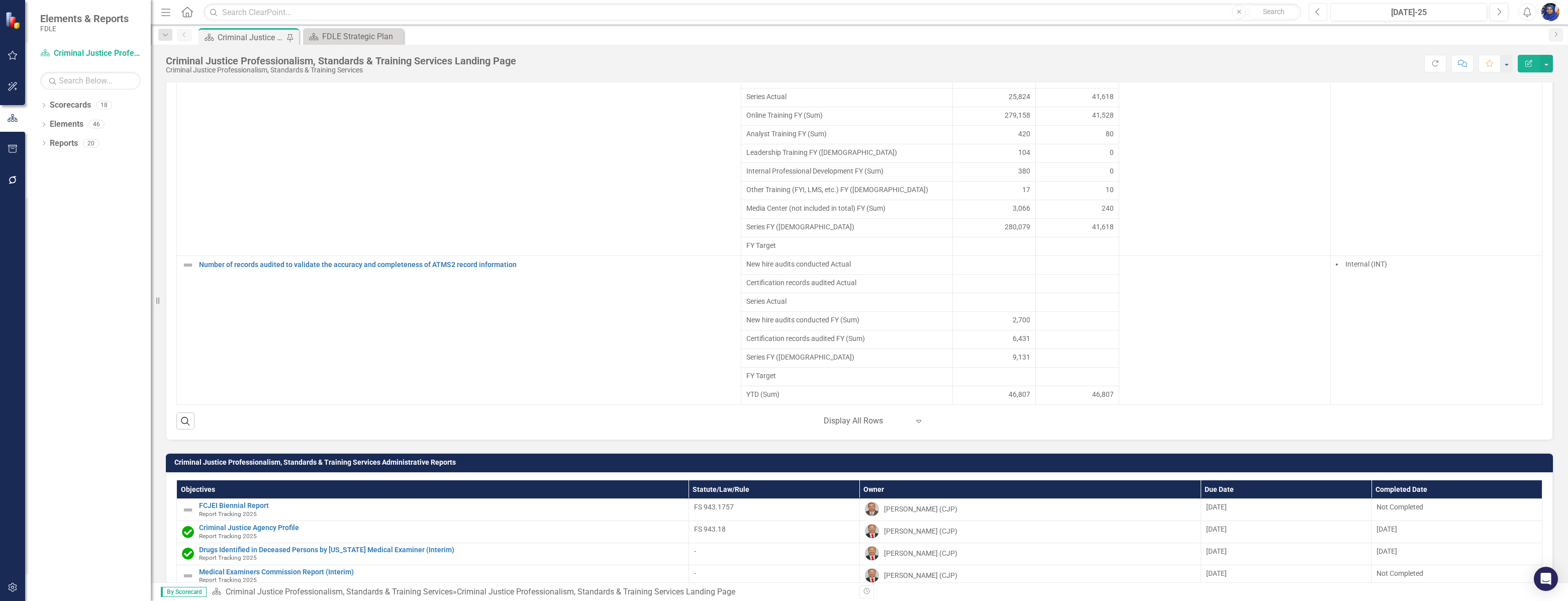
click at [1319, 13] on icon "Previous" at bounding box center [1318, 12] width 6 height 9
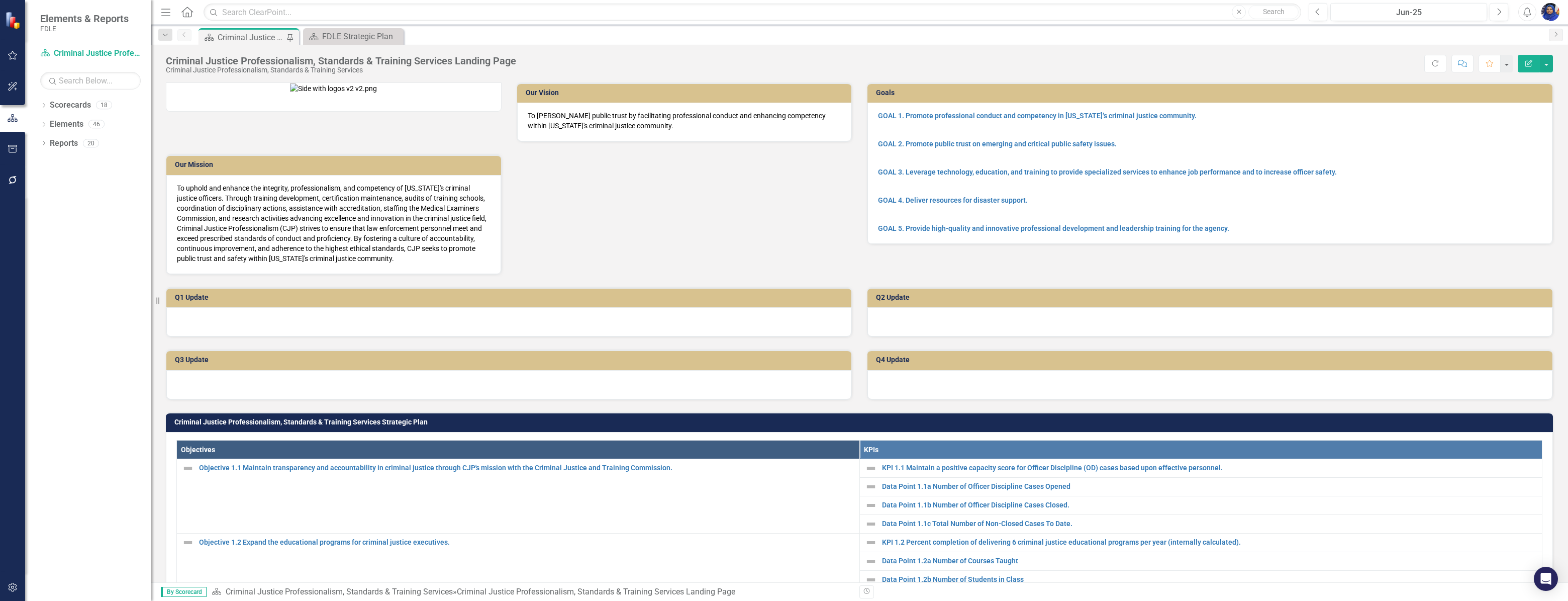
scroll to position [702, 0]
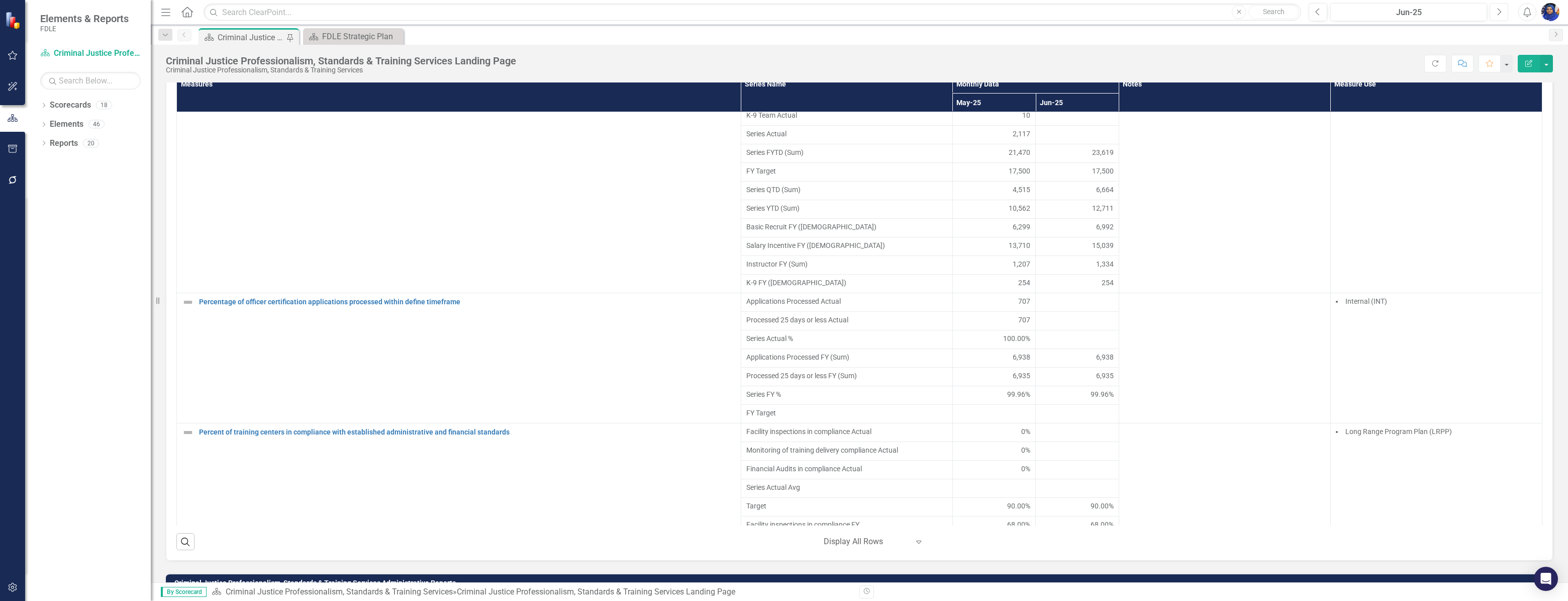
click at [1500, 8] on icon "Next" at bounding box center [1499, 12] width 6 height 9
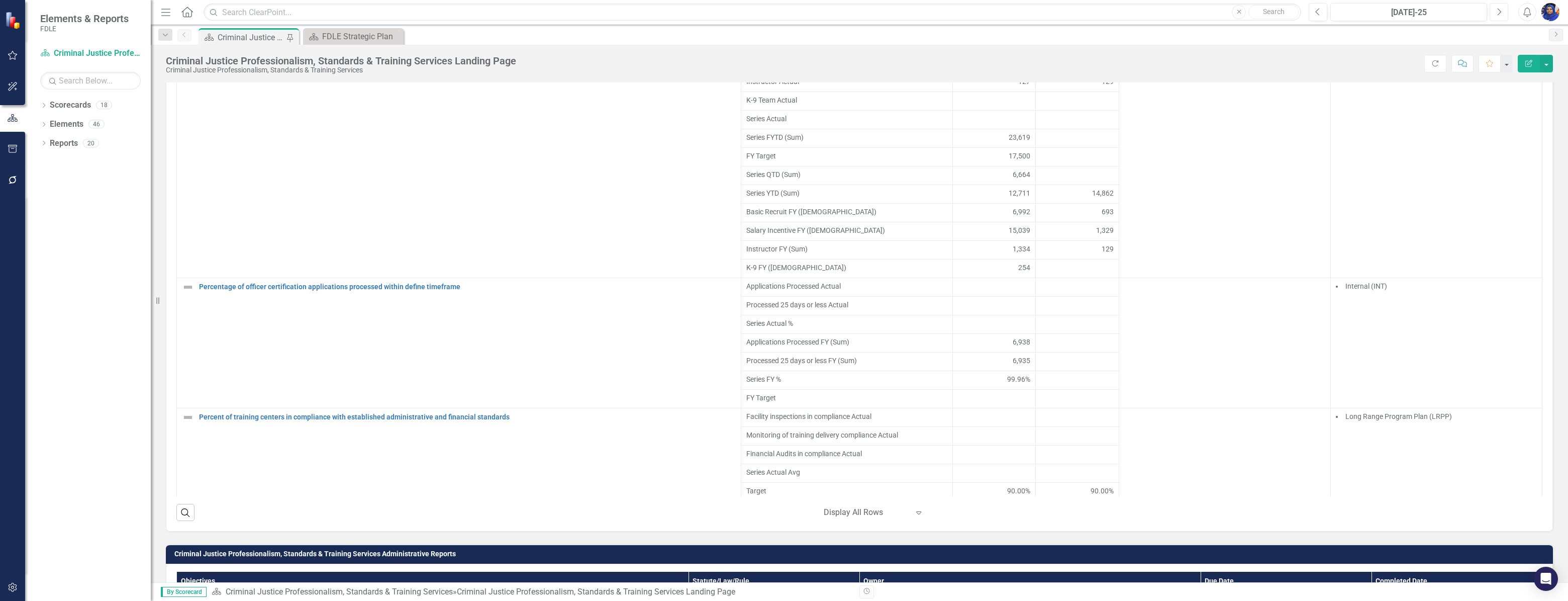
scroll to position [2056, 0]
click at [999, 292] on div at bounding box center [995, 286] width 73 height 12
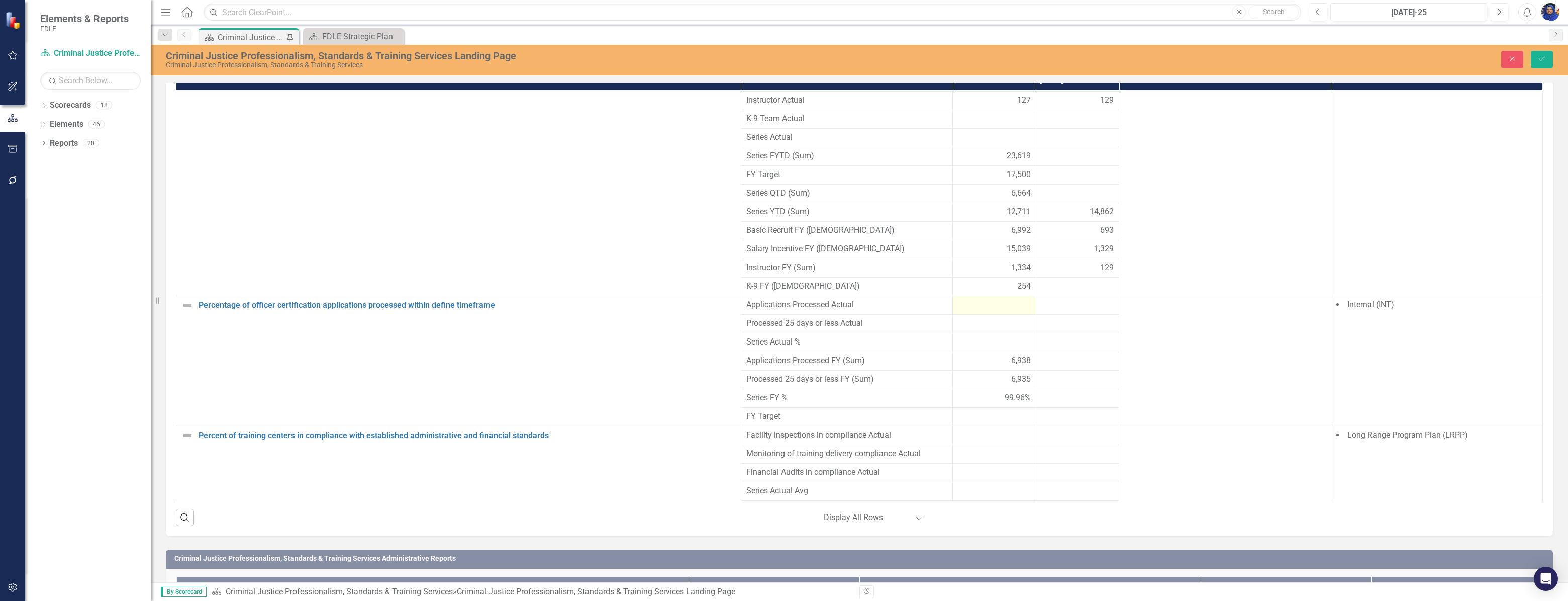
scroll to position [735, 0]
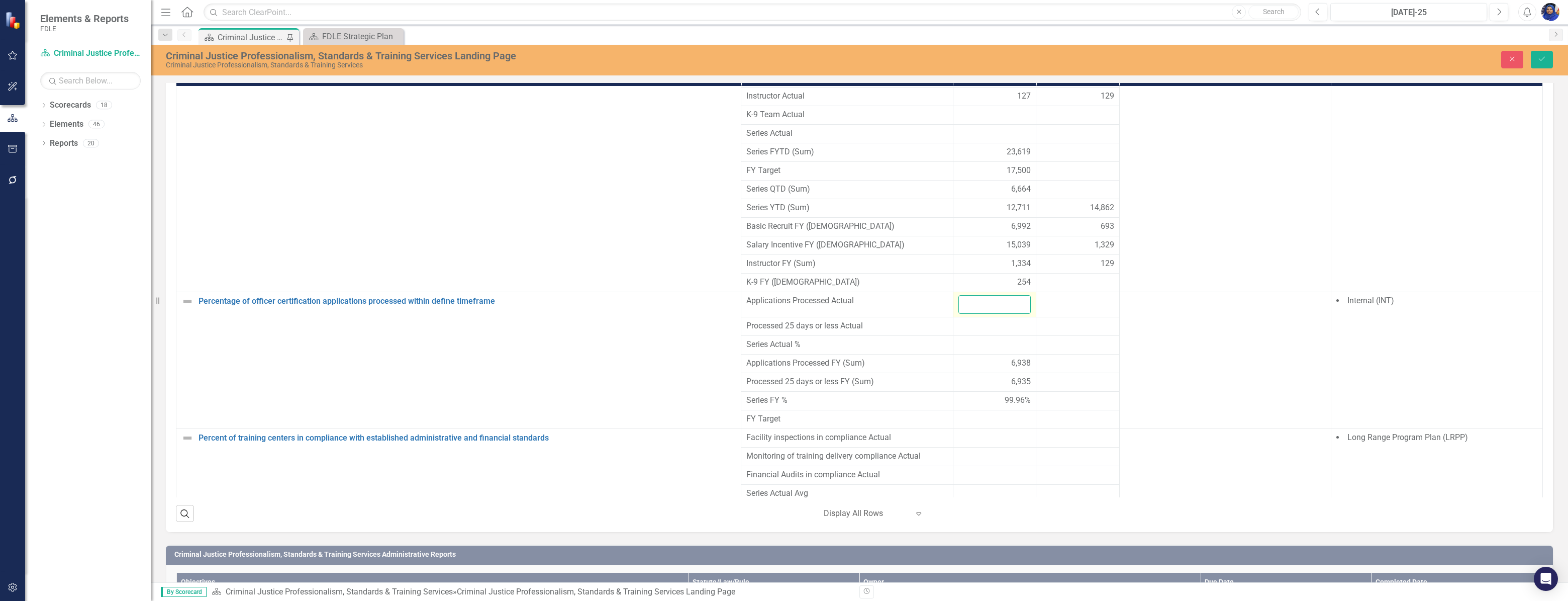
click at [996, 313] on input "number" at bounding box center [995, 304] width 73 height 19
type input "702"
click at [989, 332] on div at bounding box center [995, 326] width 73 height 12
click at [992, 332] on div at bounding box center [995, 326] width 73 height 12
click at [993, 332] on div at bounding box center [995, 326] width 73 height 12
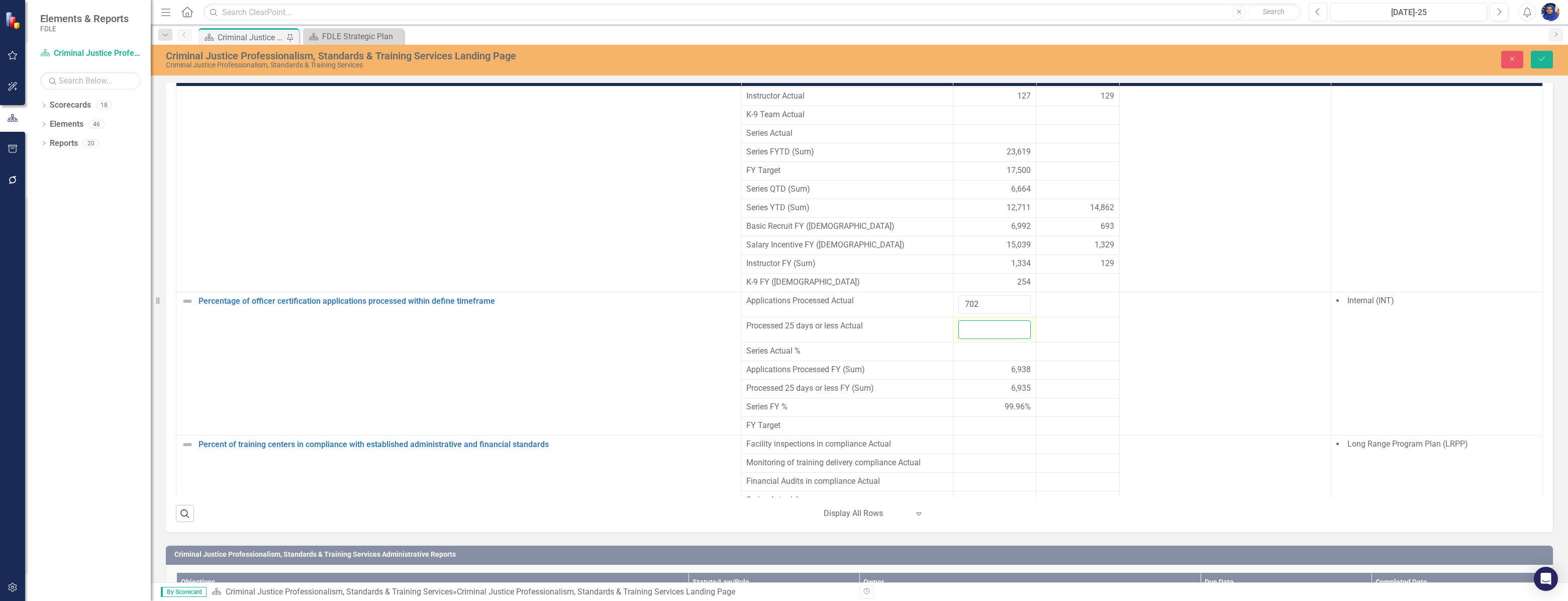
click at [988, 339] on input "number" at bounding box center [995, 330] width 73 height 19
type input "702"
drag, startPoint x: 1055, startPoint y: 327, endPoint x: 1046, endPoint y: 320, distance: 11.4
click at [1052, 317] on td at bounding box center [1078, 305] width 83 height 25
click at [1046, 307] on div at bounding box center [1078, 301] width 73 height 12
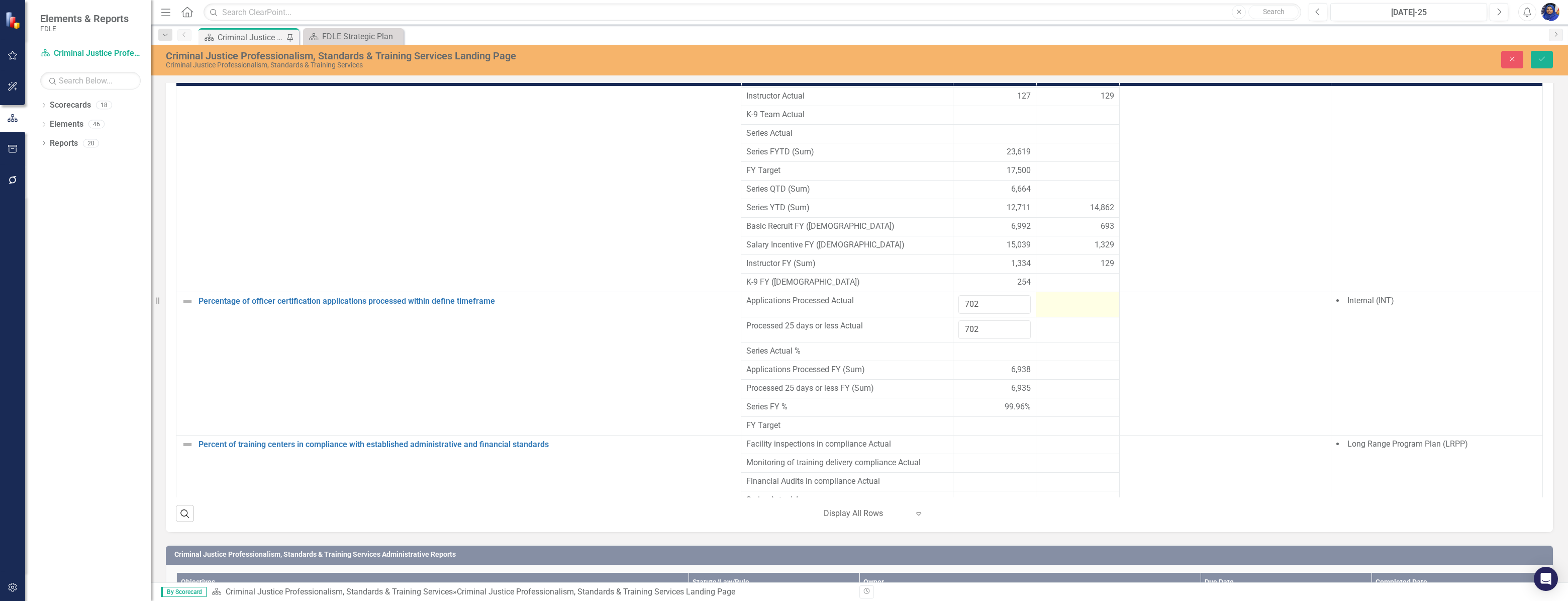
click at [1046, 307] on div at bounding box center [1078, 301] width 73 height 12
click at [1051, 313] on input "number" at bounding box center [1078, 304] width 73 height 19
type input "760"
click at [1050, 332] on div at bounding box center [1078, 326] width 73 height 12
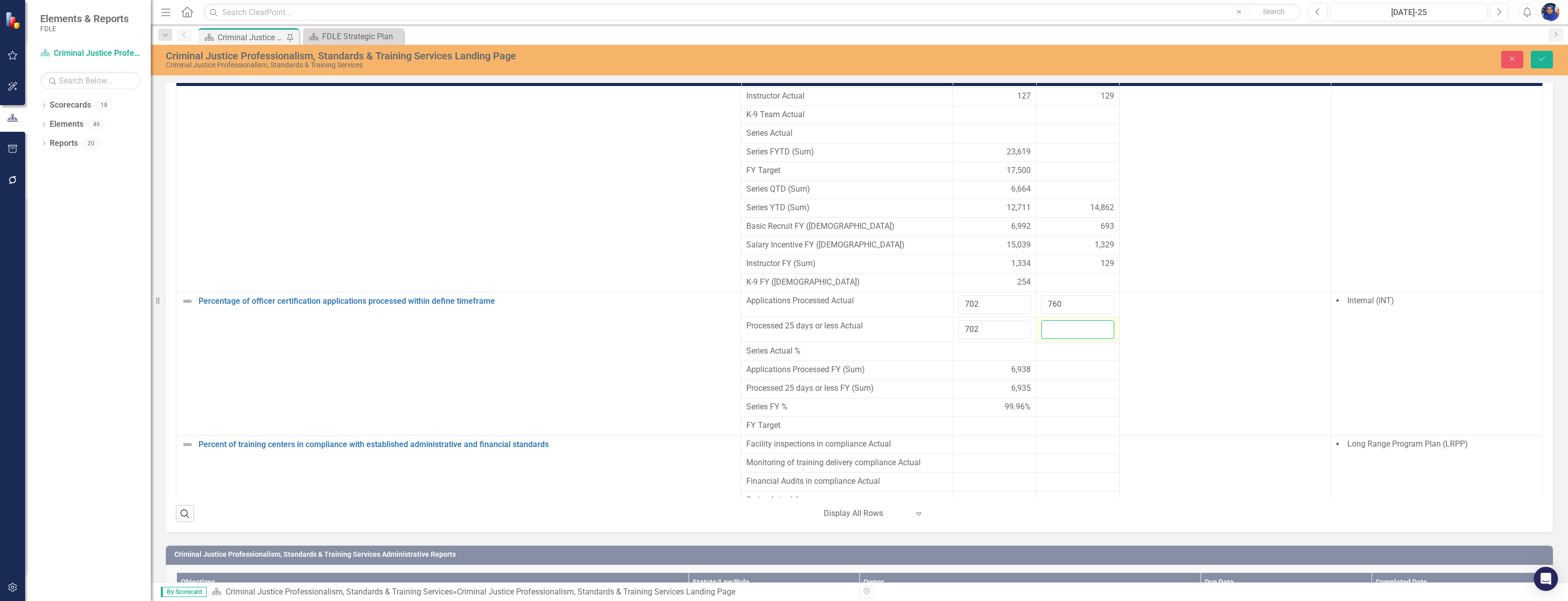
click at [1050, 339] on input "number" at bounding box center [1078, 330] width 73 height 19
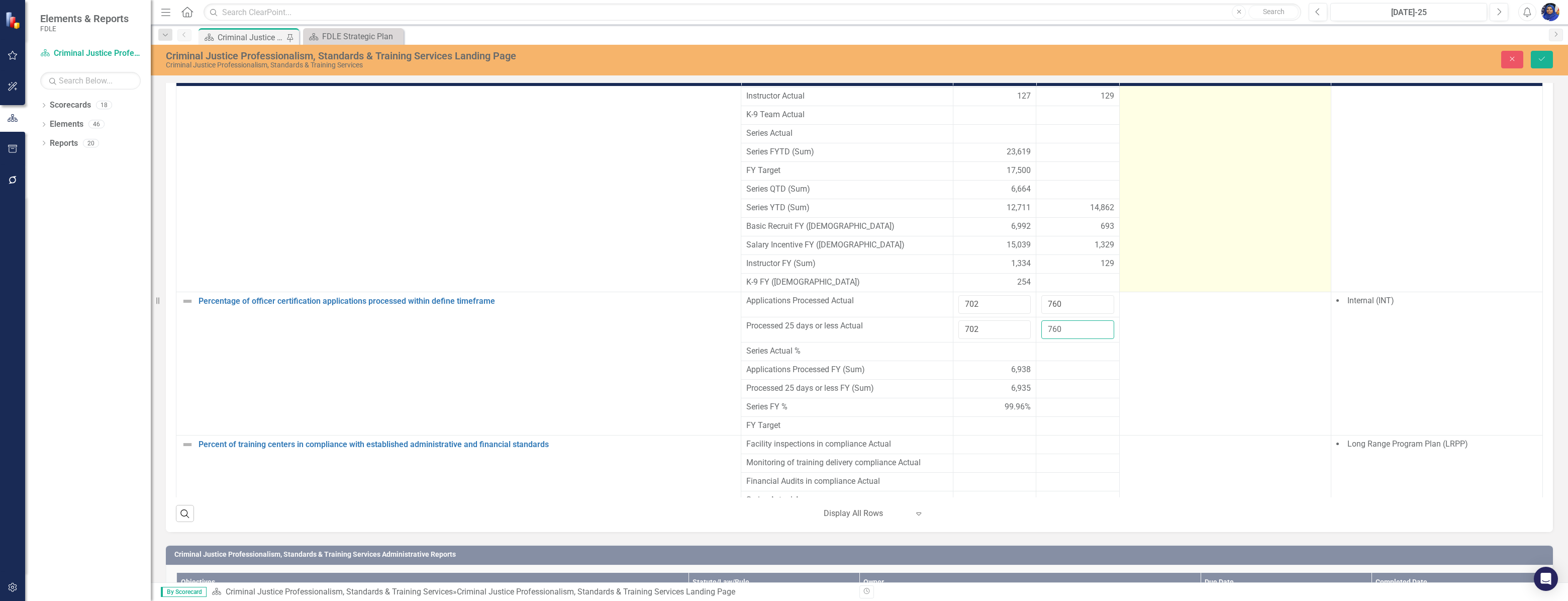
type input "760"
click at [1174, 281] on td at bounding box center [1225, 171] width 212 height 242
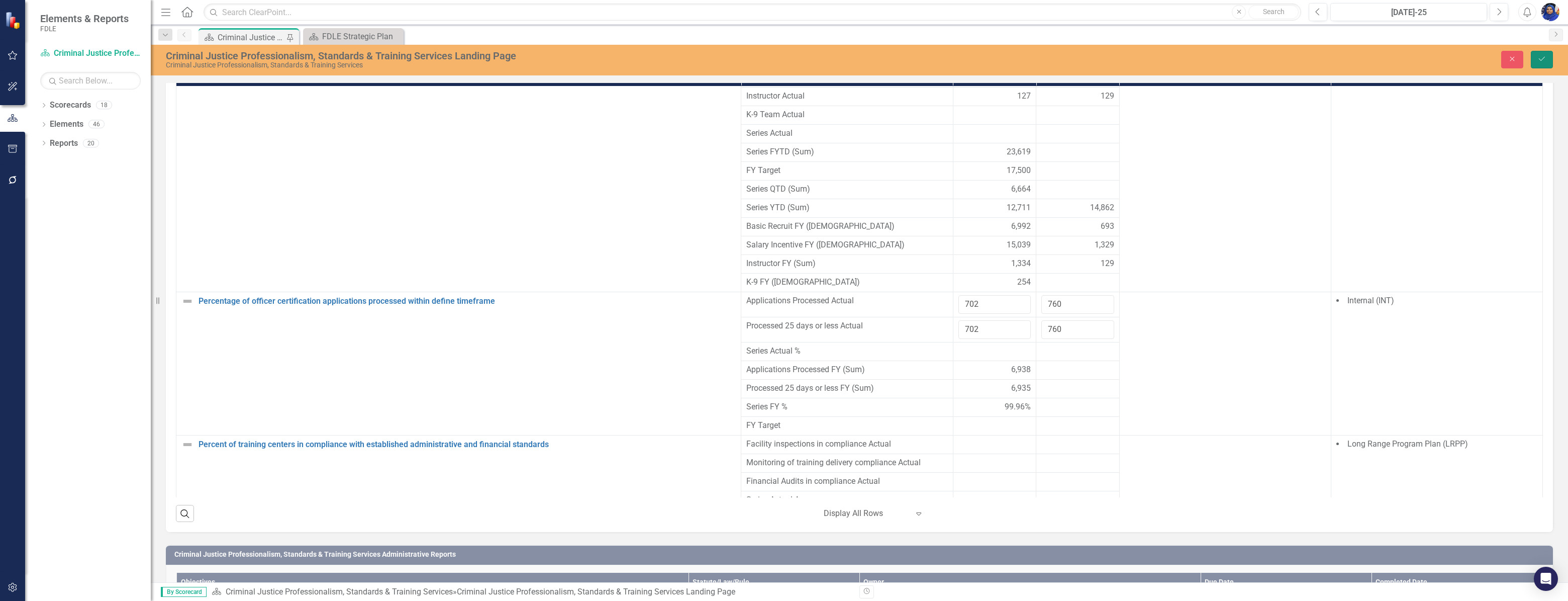
click at [1538, 56] on icon "Save" at bounding box center [1541, 59] width 9 height 7
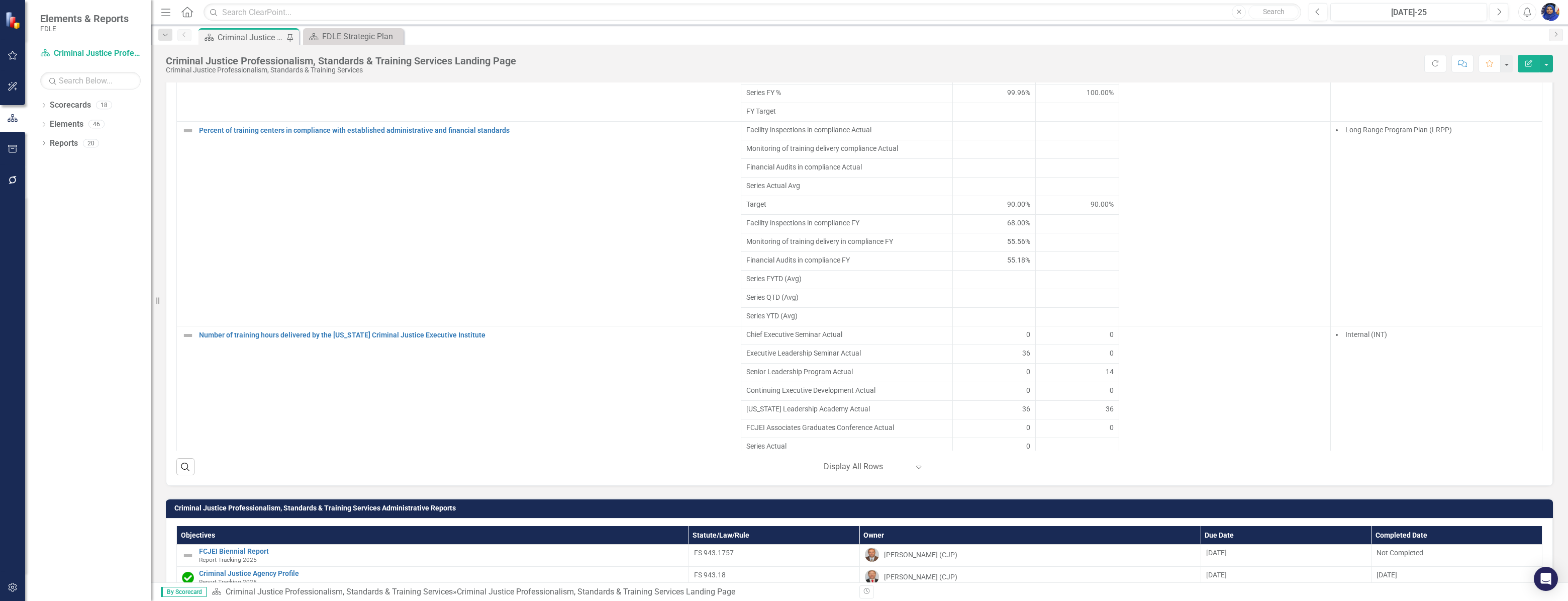
scroll to position [2285, 0]
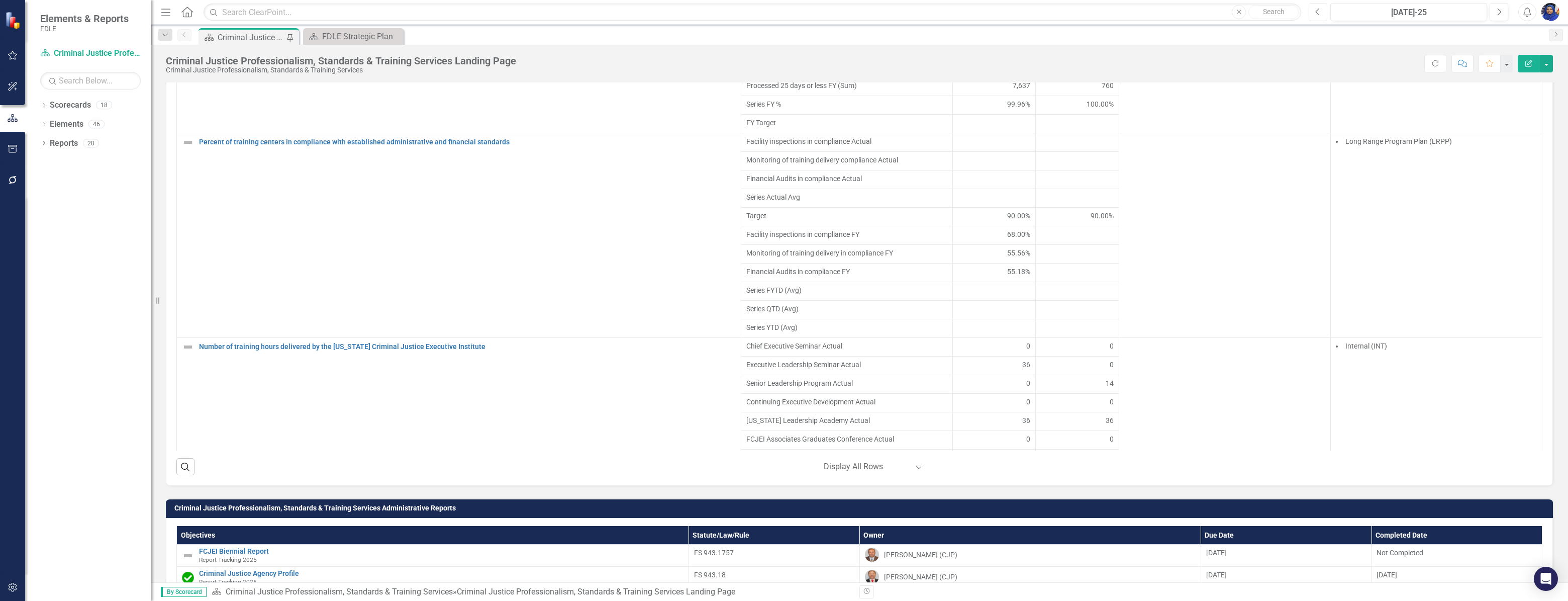
click at [1316, 13] on icon "Previous" at bounding box center [1318, 12] width 6 height 9
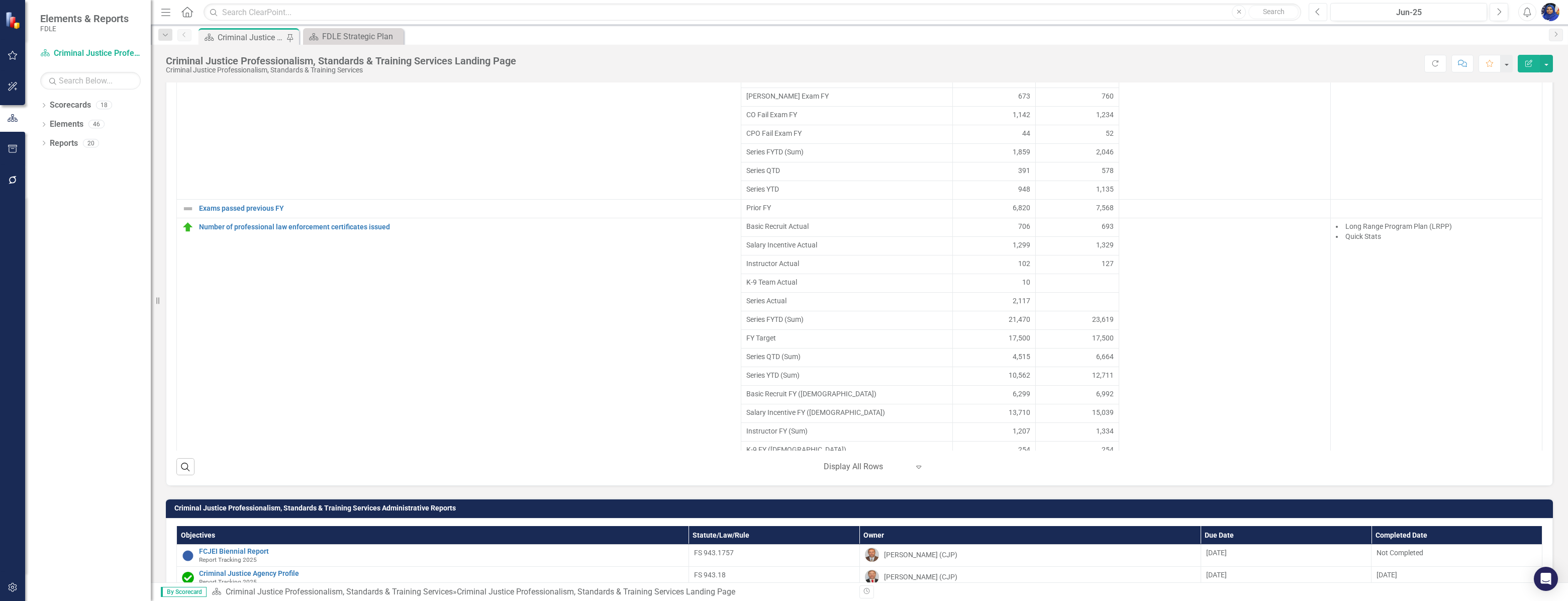
scroll to position [1599, 0]
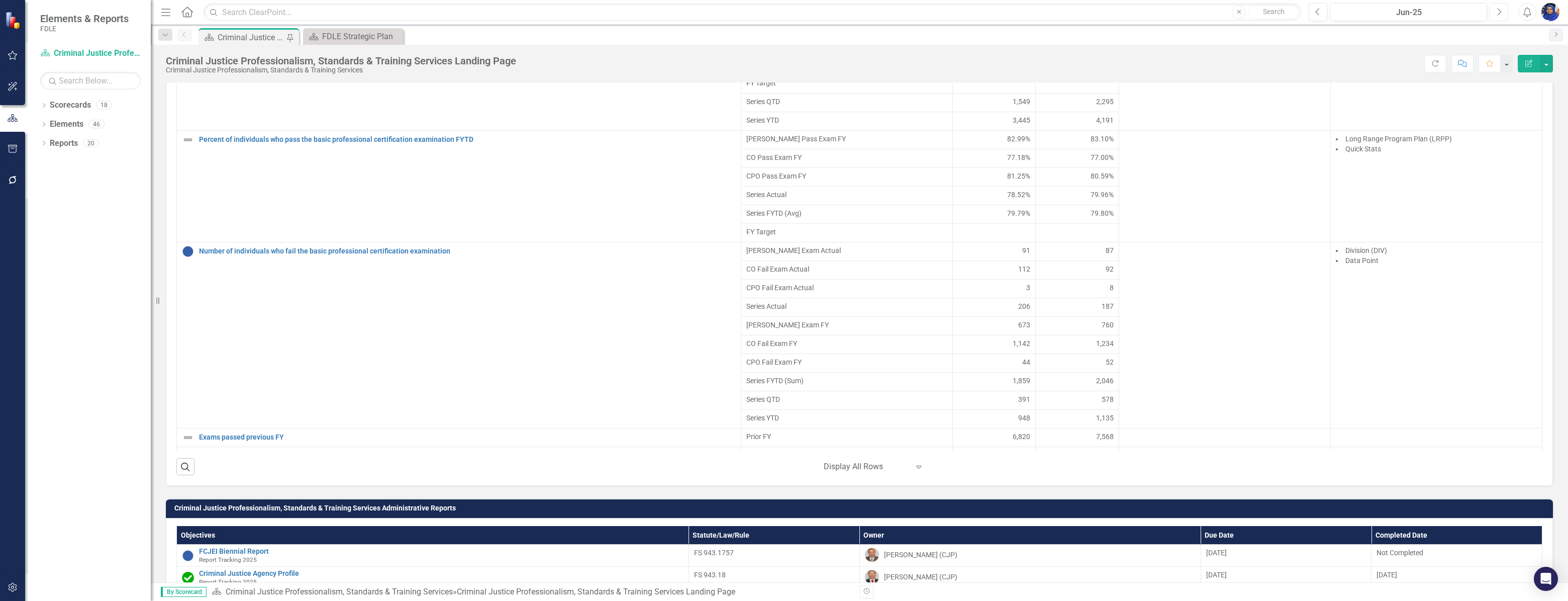
click at [1498, 11] on icon "Next" at bounding box center [1499, 12] width 6 height 9
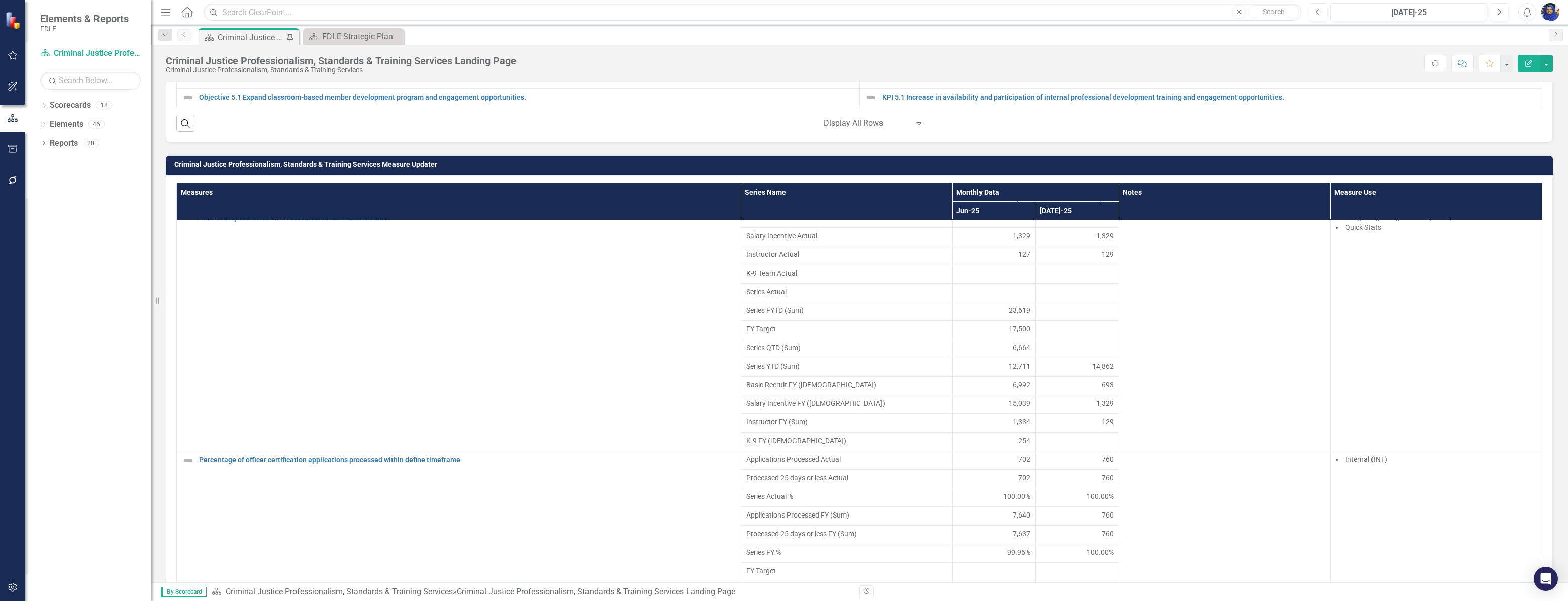
scroll to position [1993, 0]
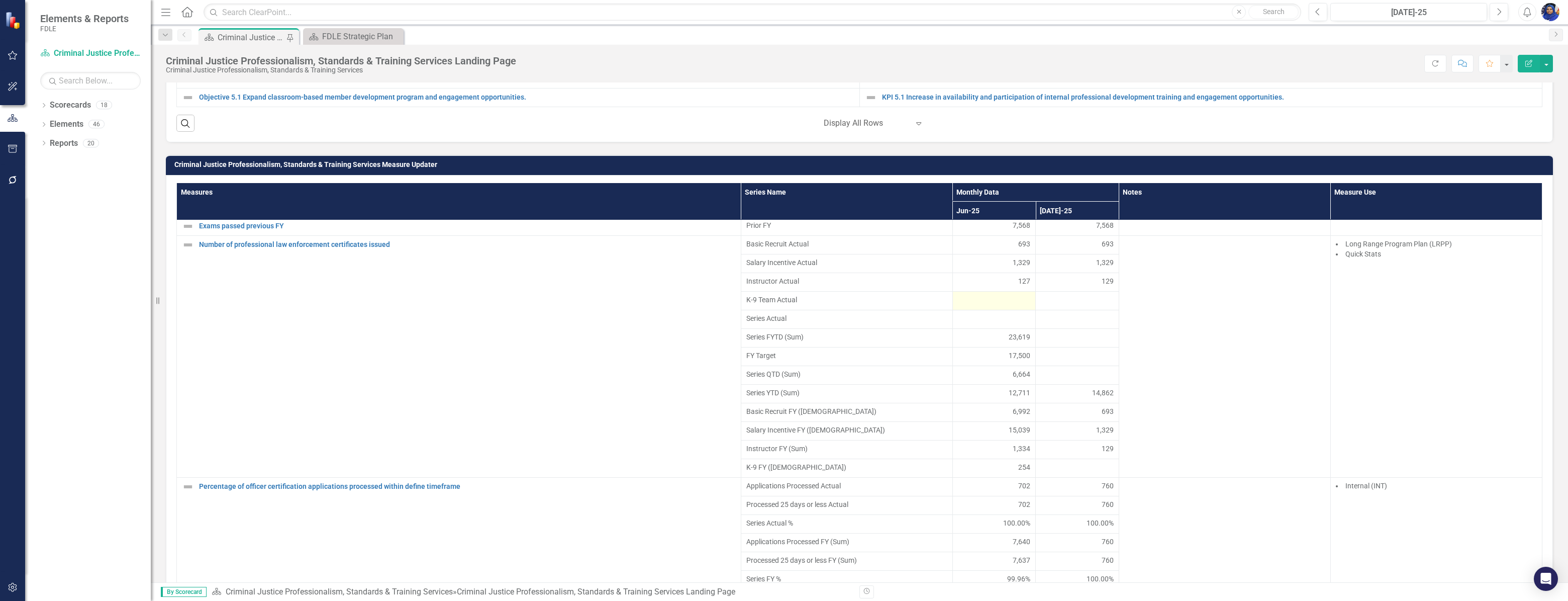
click at [1006, 306] on div at bounding box center [995, 300] width 73 height 12
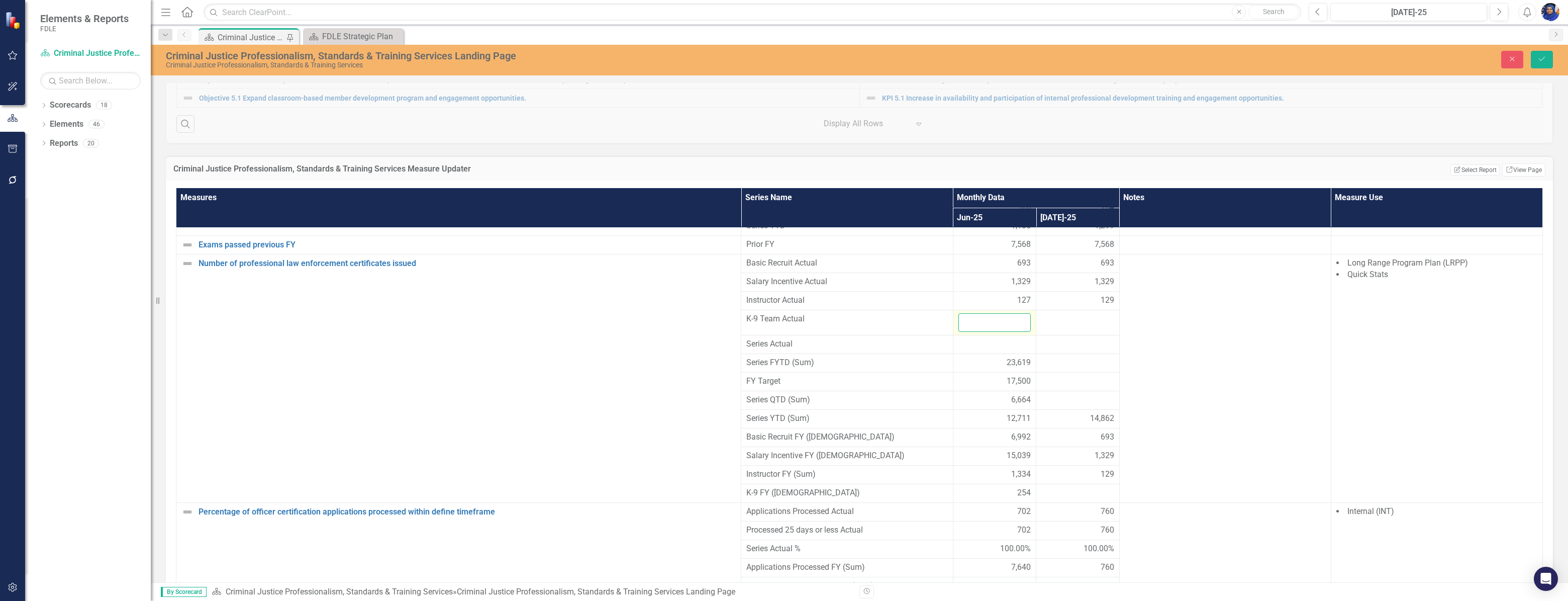
click at [960, 332] on input "number" at bounding box center [995, 323] width 73 height 19
type input "56"
click at [1084, 325] on div at bounding box center [1078, 319] width 73 height 12
click at [1081, 332] on input "number" at bounding box center [1078, 323] width 73 height 19
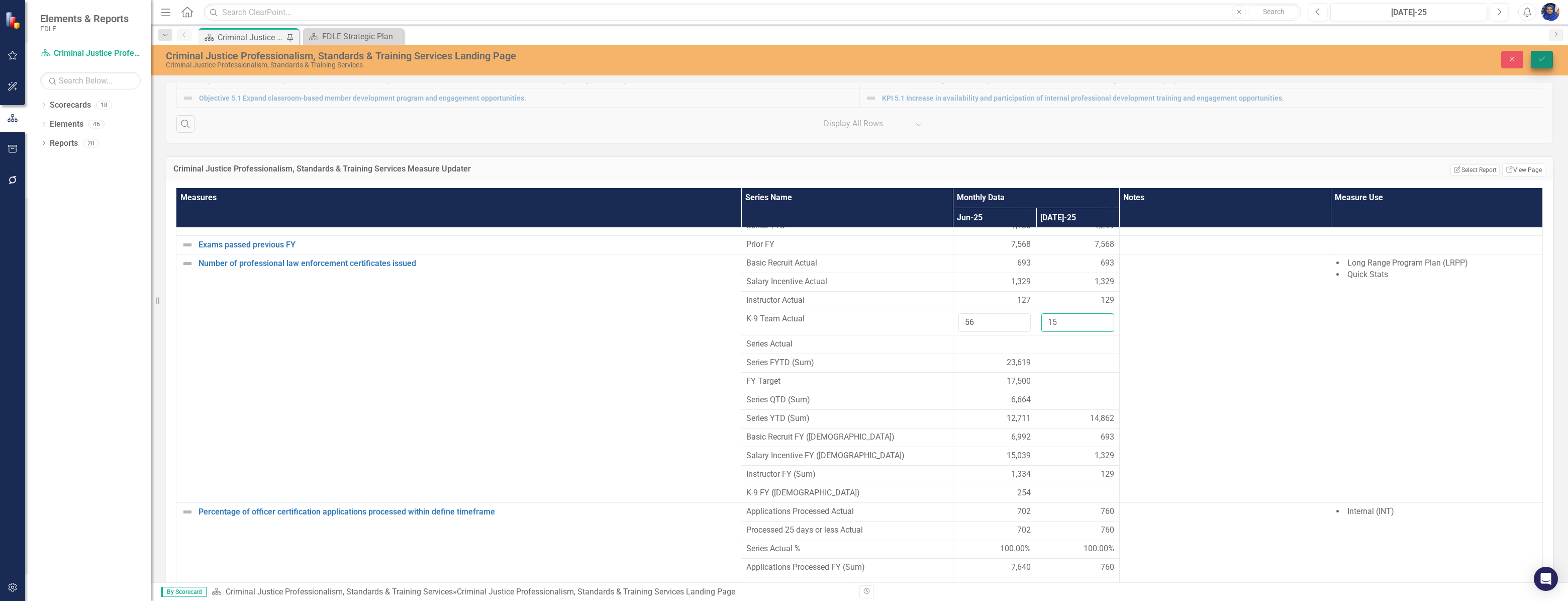
type input "15"
click at [1547, 60] on button "Save" at bounding box center [1542, 59] width 22 height 17
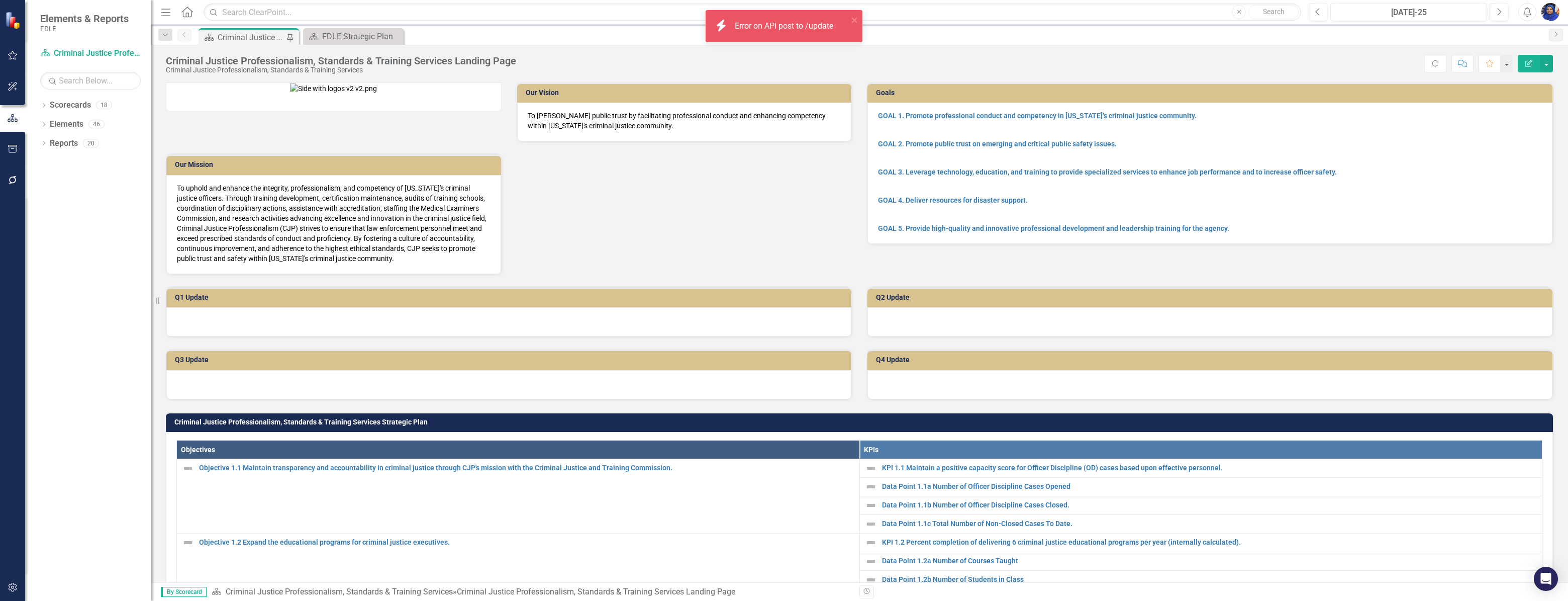
scroll to position [702, 0]
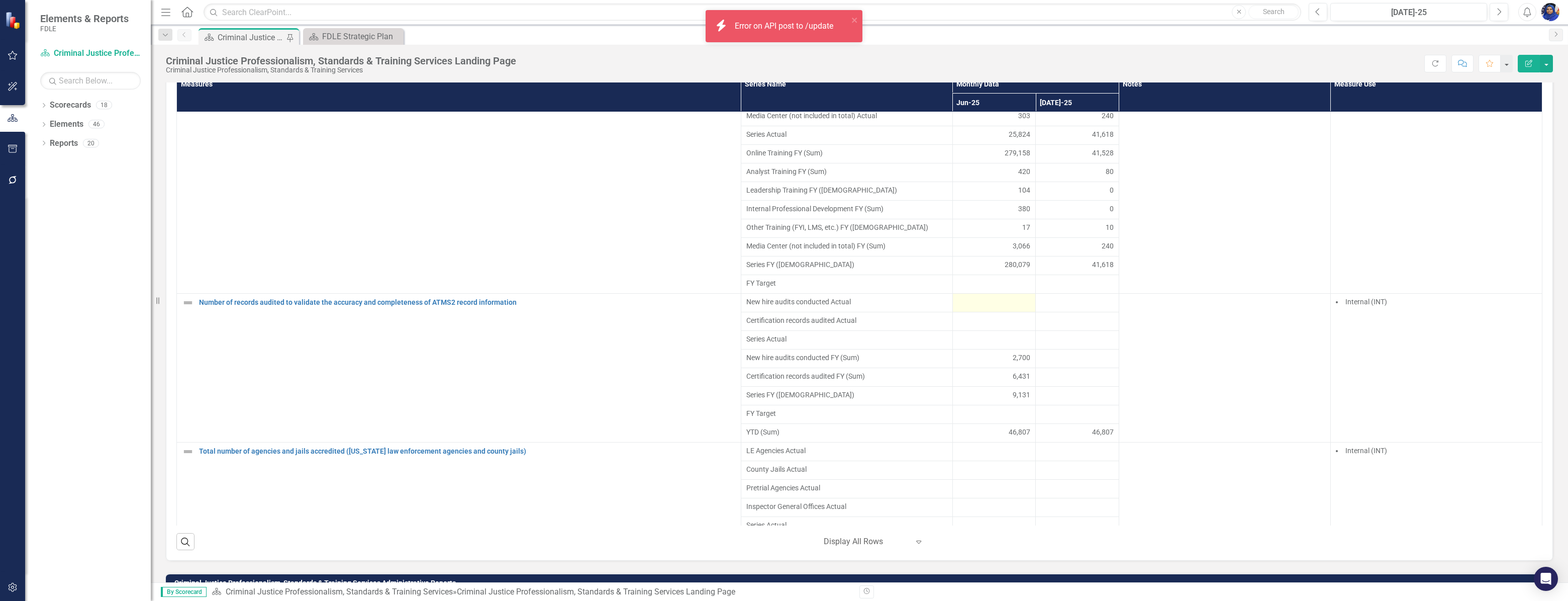
click at [996, 309] on div at bounding box center [995, 302] width 73 height 12
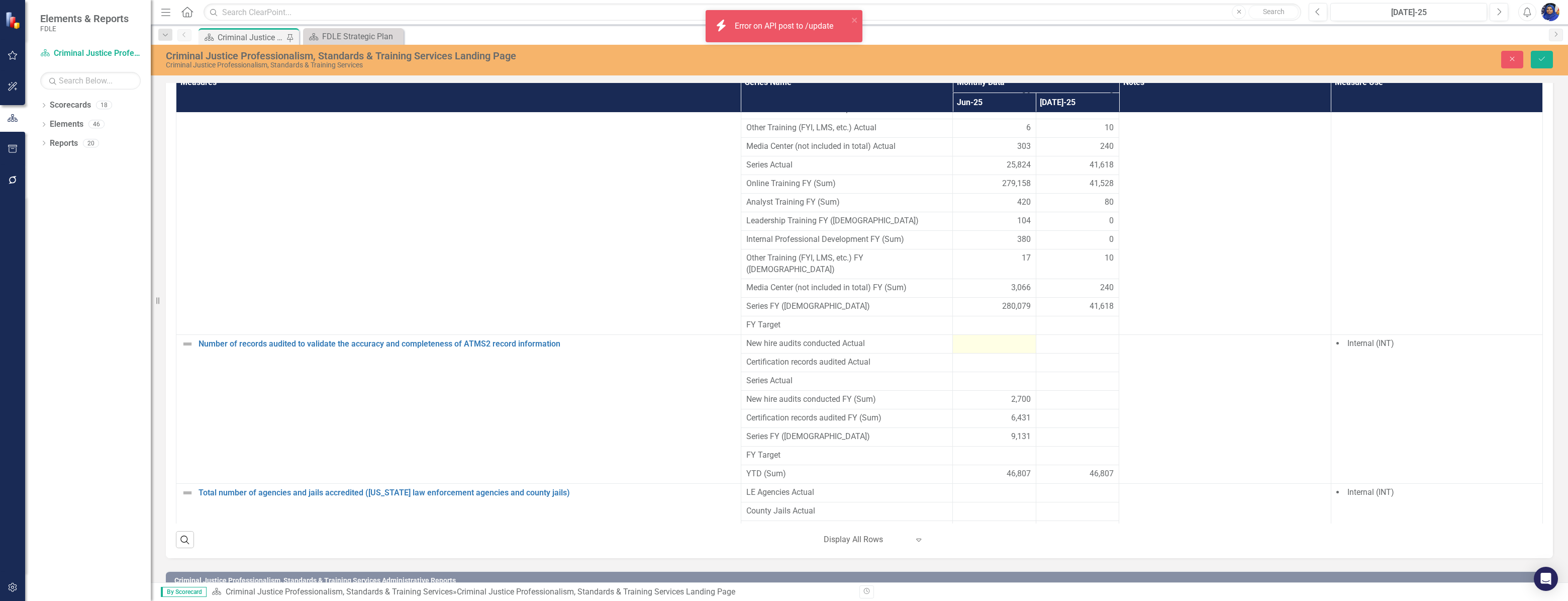
scroll to position [707, 0]
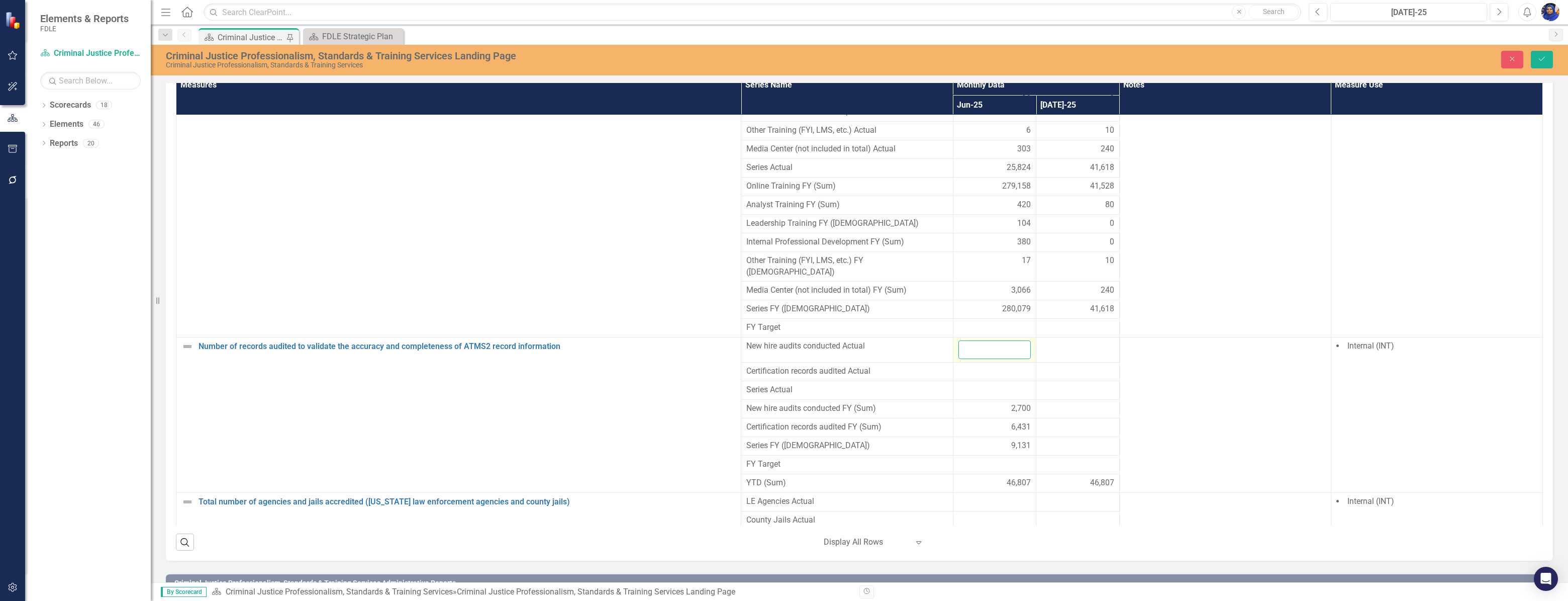
click at [996, 341] on input "number" at bounding box center [995, 350] width 73 height 19
type input "146"
click at [1058, 341] on div at bounding box center [1078, 346] width 73 height 12
click at [1065, 341] on input "number" at bounding box center [1078, 350] width 73 height 19
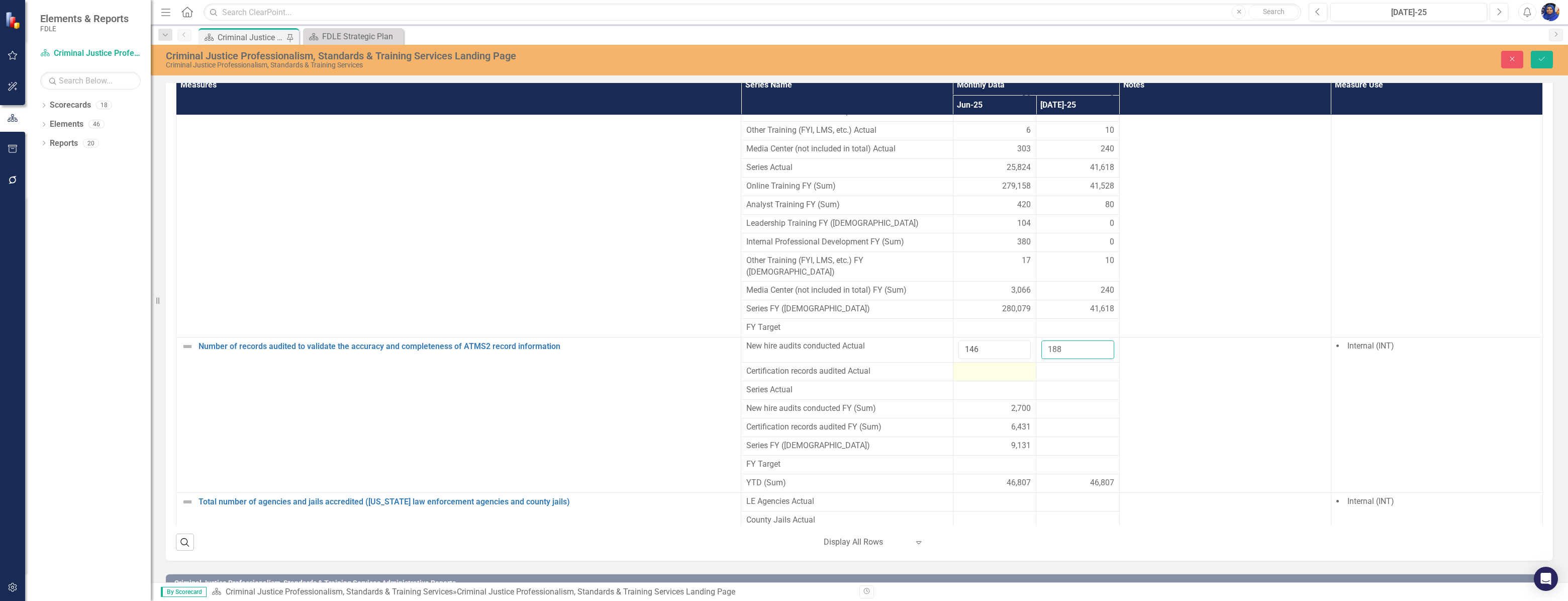
type input "188"
click at [964, 365] on div at bounding box center [995, 371] width 73 height 12
click at [964, 365] on input "number" at bounding box center [995, 374] width 73 height 19
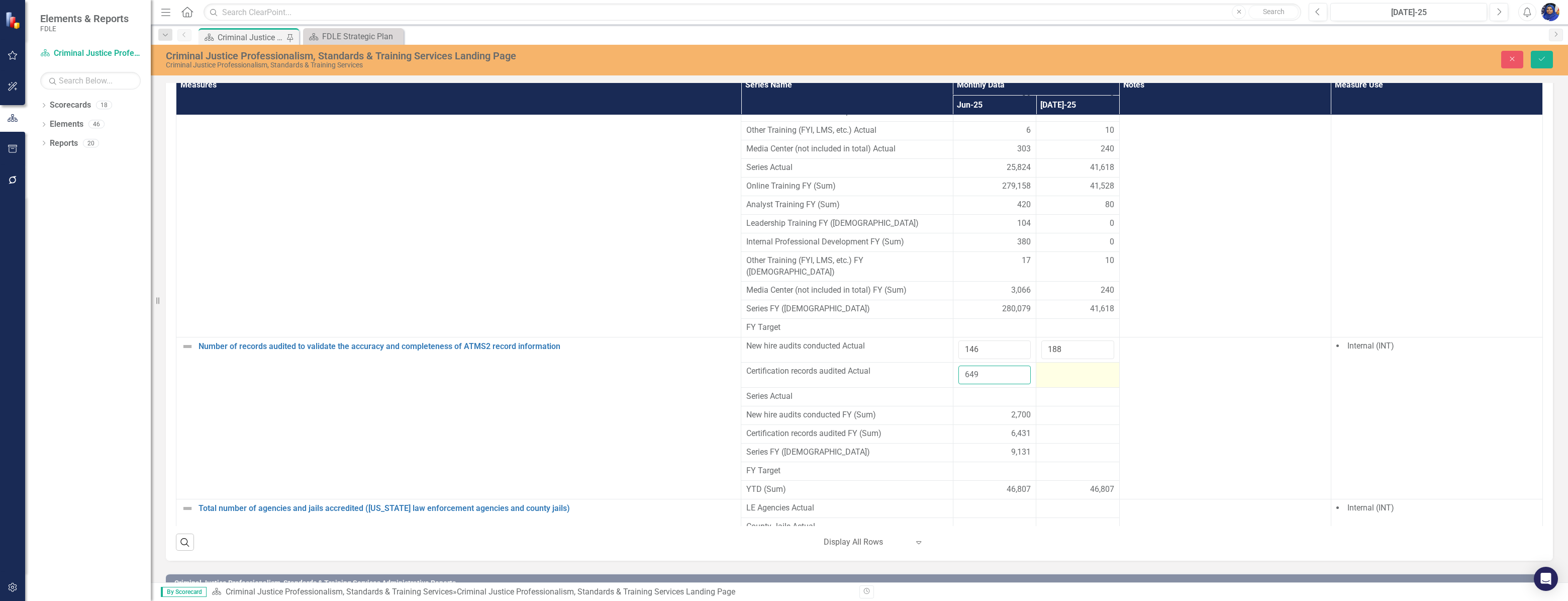
type input "649"
click at [1048, 365] on div at bounding box center [1078, 371] width 73 height 12
click at [1042, 365] on div at bounding box center [1078, 371] width 73 height 12
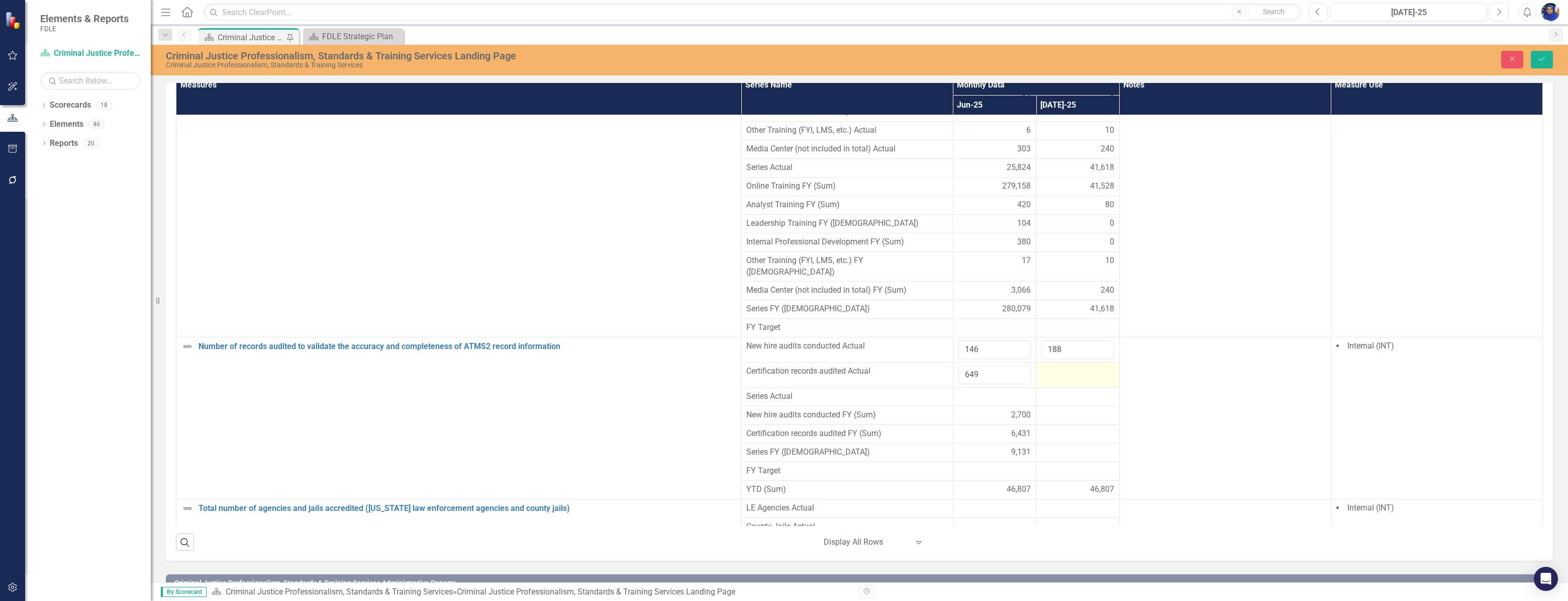
click at [1042, 365] on div at bounding box center [1078, 371] width 73 height 12
click at [1045, 365] on input "number" at bounding box center [1078, 374] width 73 height 19
type input "117"
click at [1071, 390] on div at bounding box center [1078, 396] width 73 height 12
click at [1543, 57] on icon "Save" at bounding box center [1541, 59] width 9 height 7
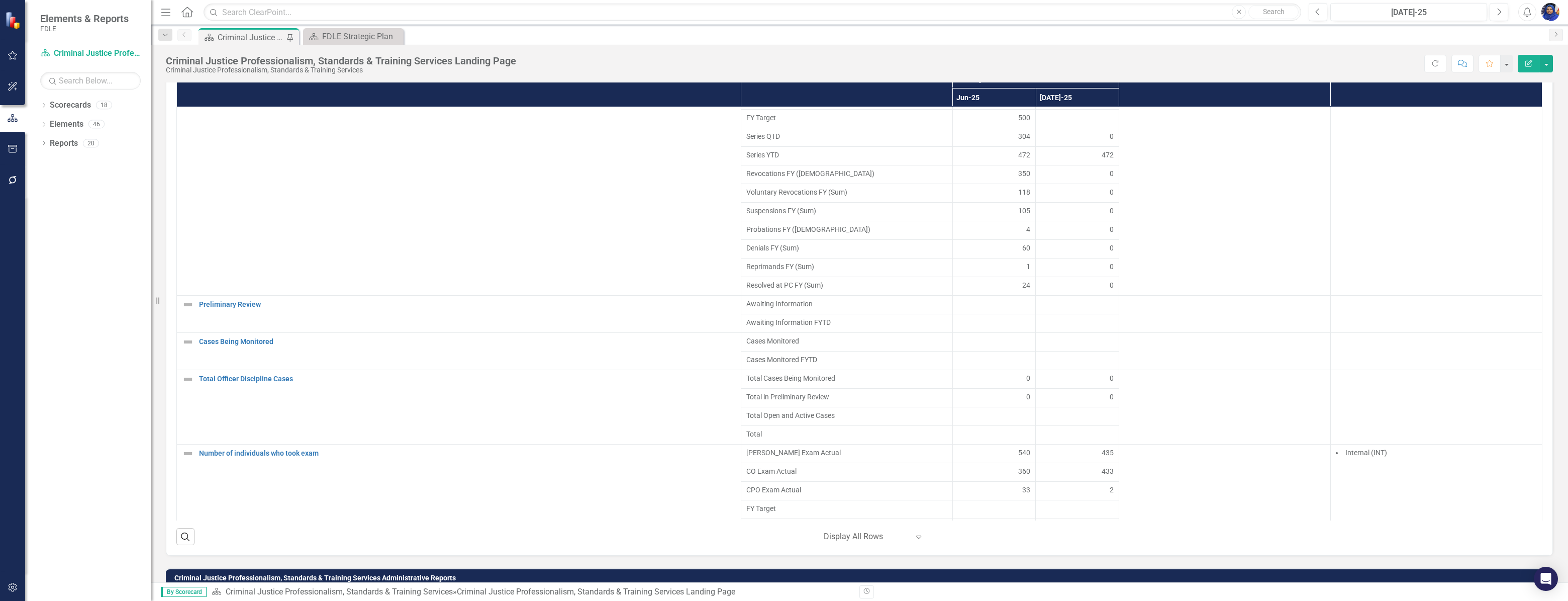
scroll to position [714, 0]
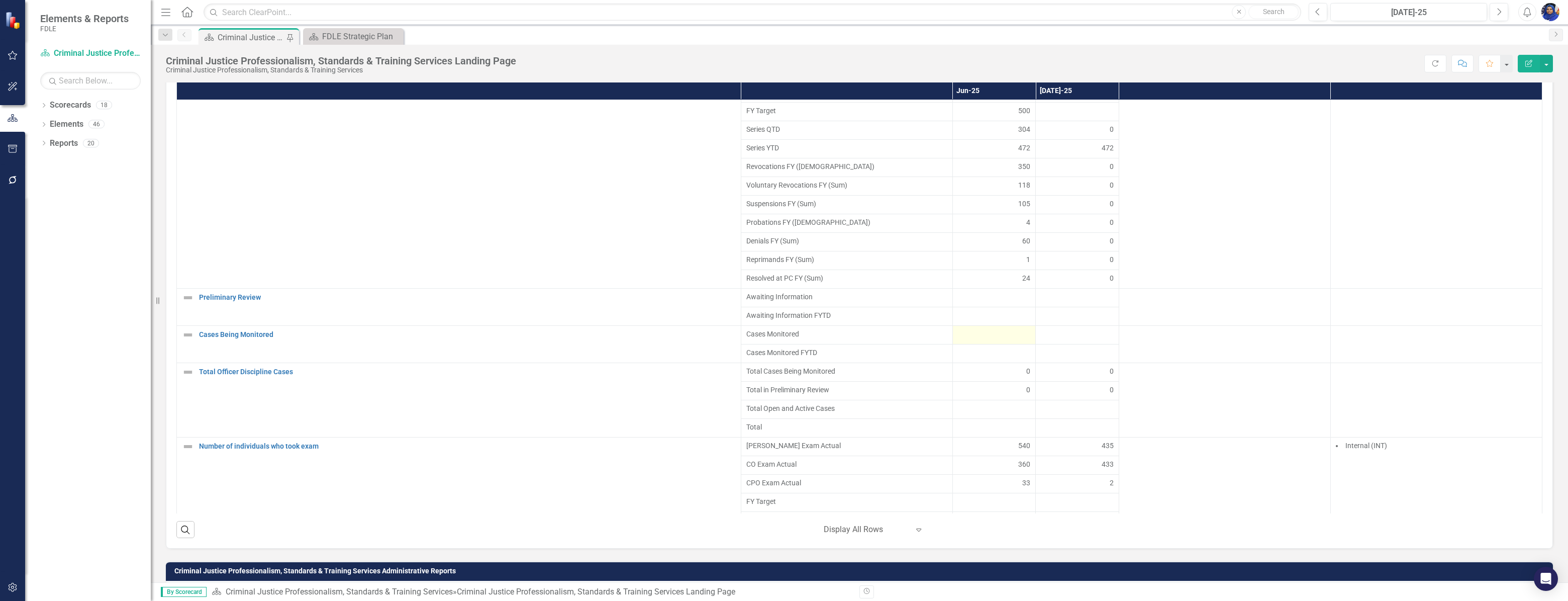
click at [1012, 341] on div at bounding box center [995, 334] width 73 height 12
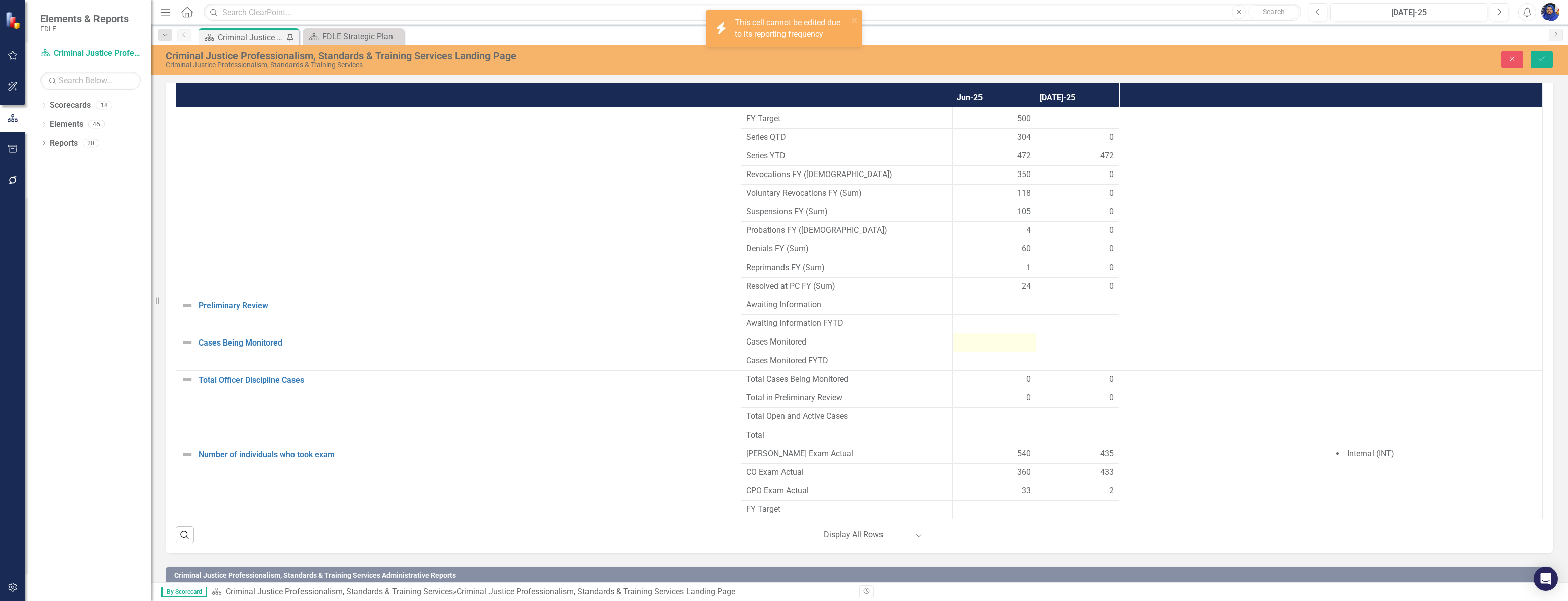
scroll to position [986, 0]
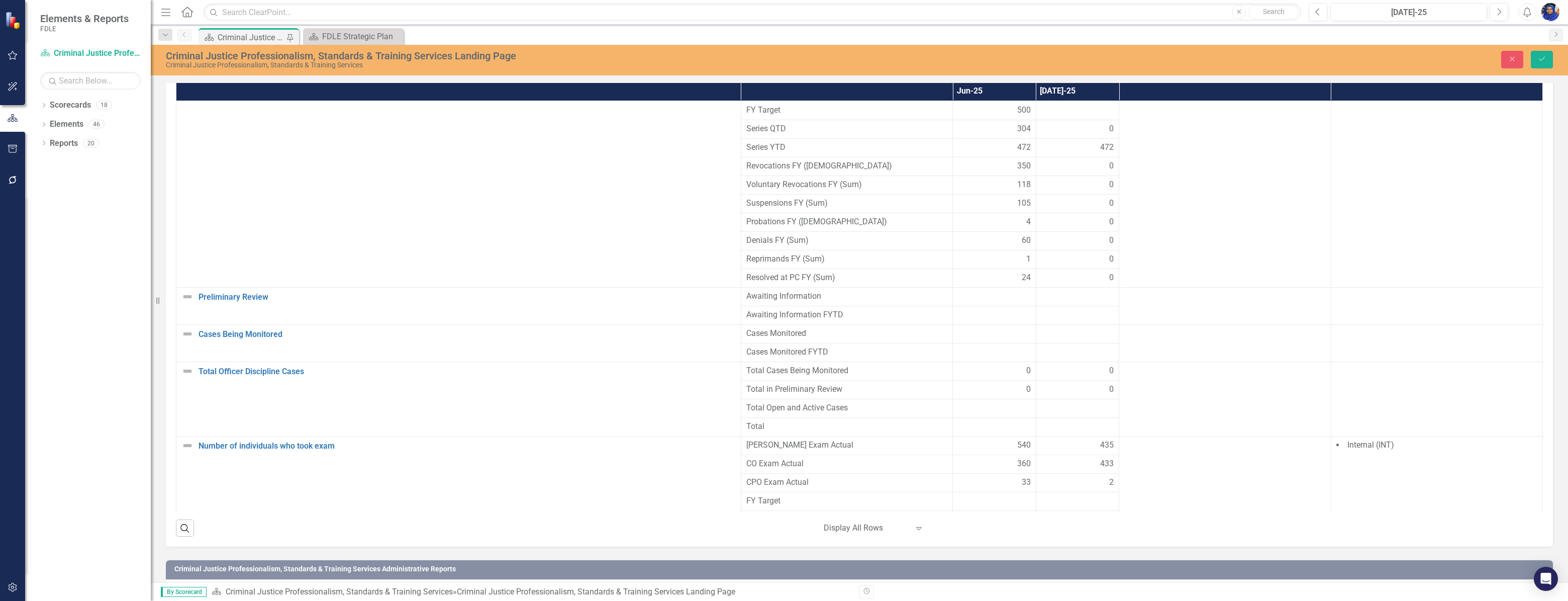
click at [997, 358] on div at bounding box center [995, 352] width 73 height 12
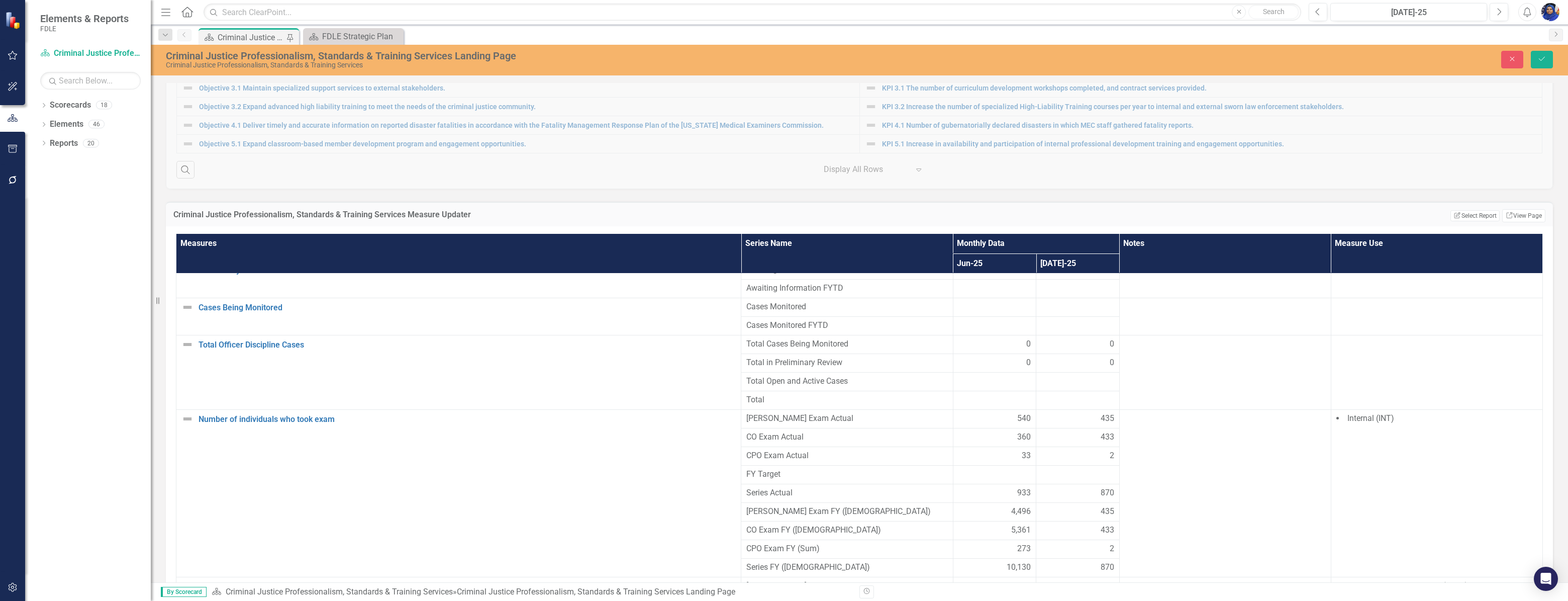
scroll to position [1188, 0]
click at [1074, 384] on div at bounding box center [1078, 378] width 73 height 12
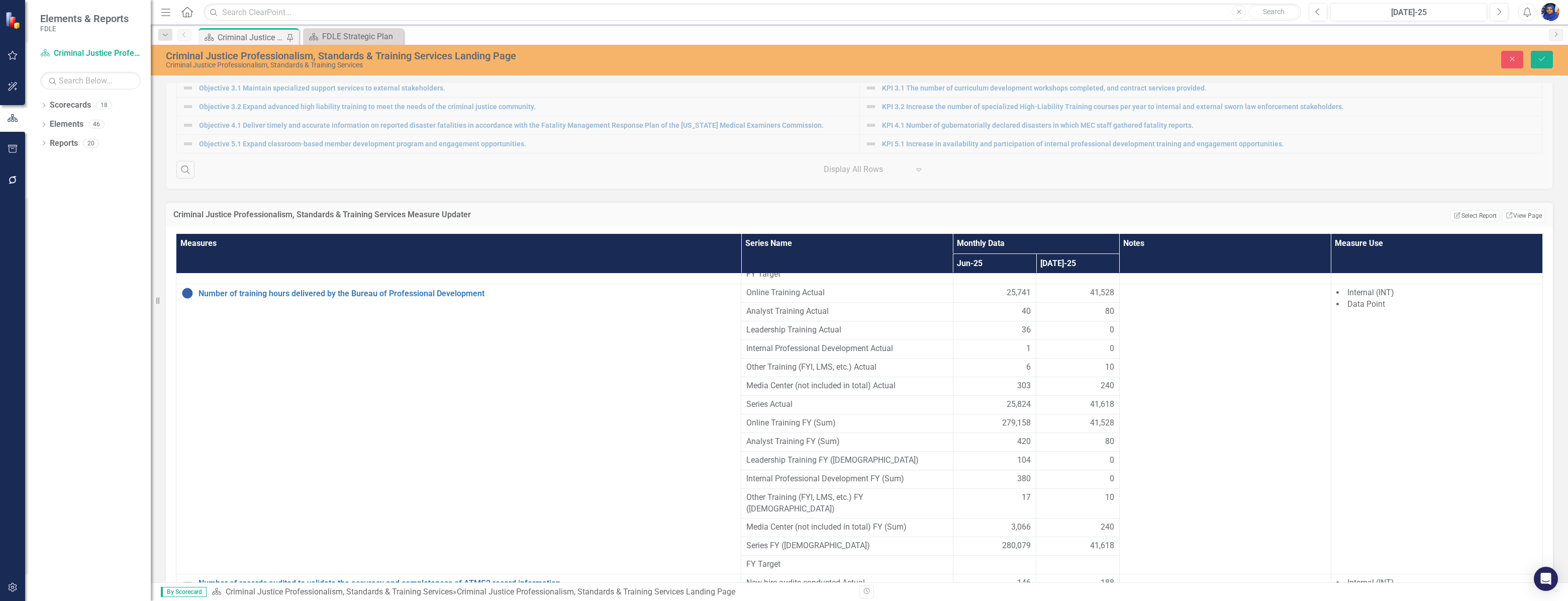
scroll to position [2865, 0]
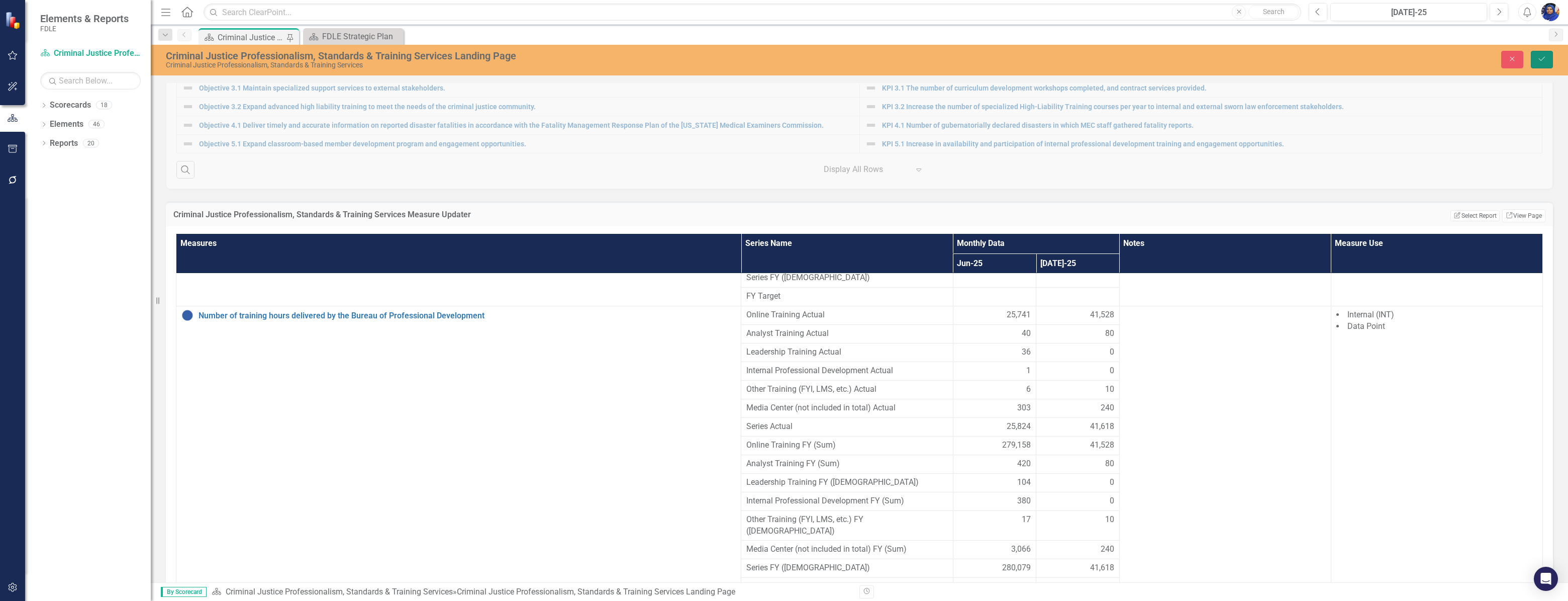
click at [1546, 55] on button "Save" at bounding box center [1542, 59] width 22 height 17
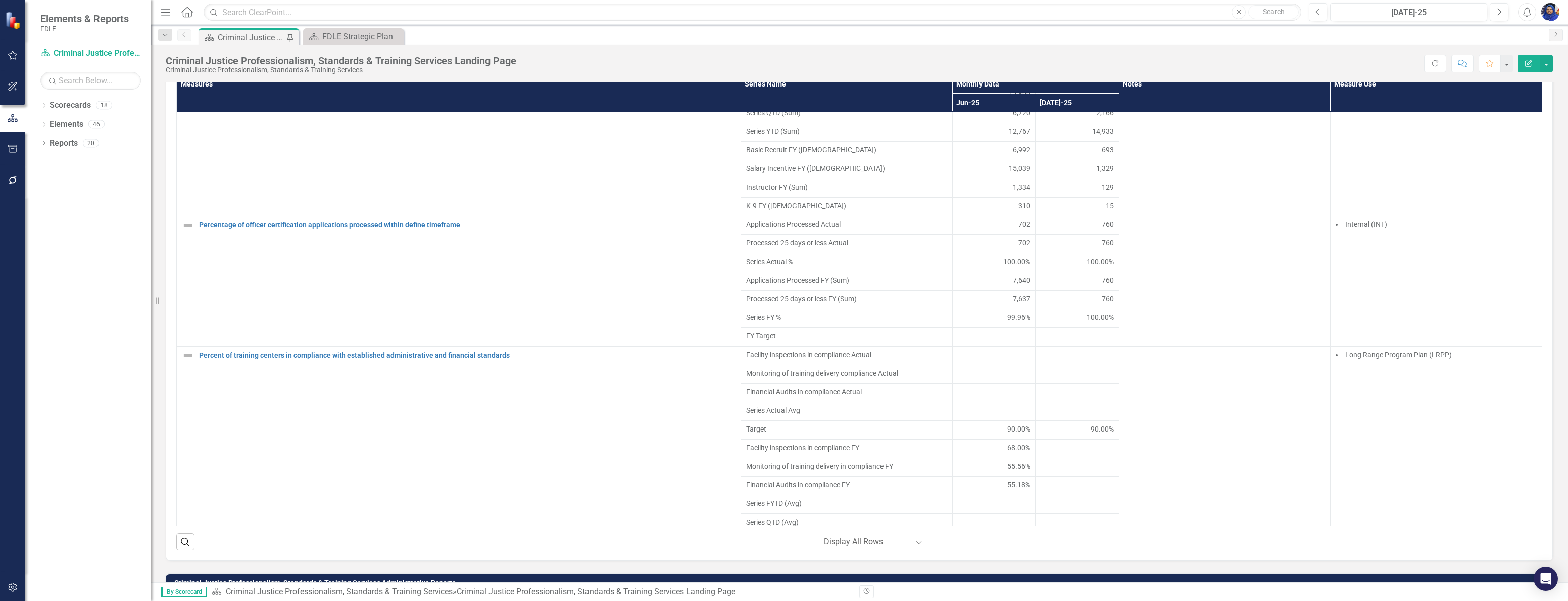
scroll to position [2193, 0]
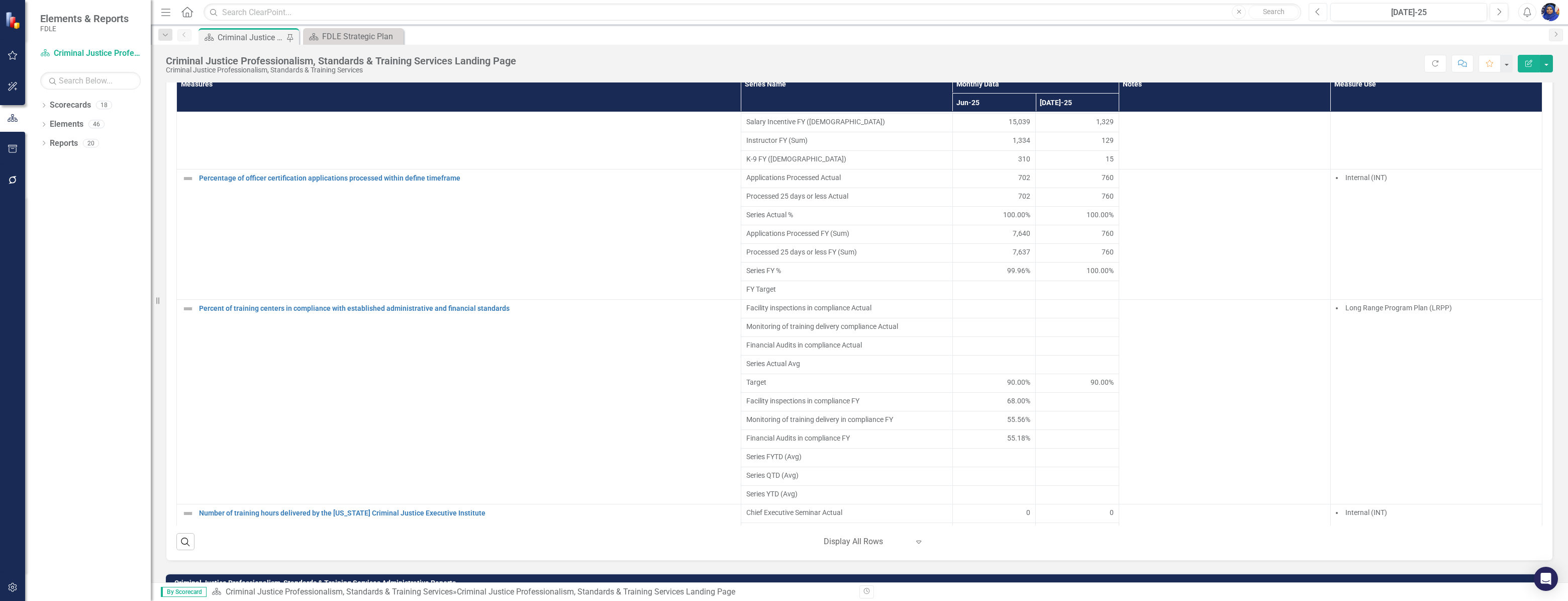
click at [1314, 10] on button "Previous" at bounding box center [1318, 12] width 19 height 18
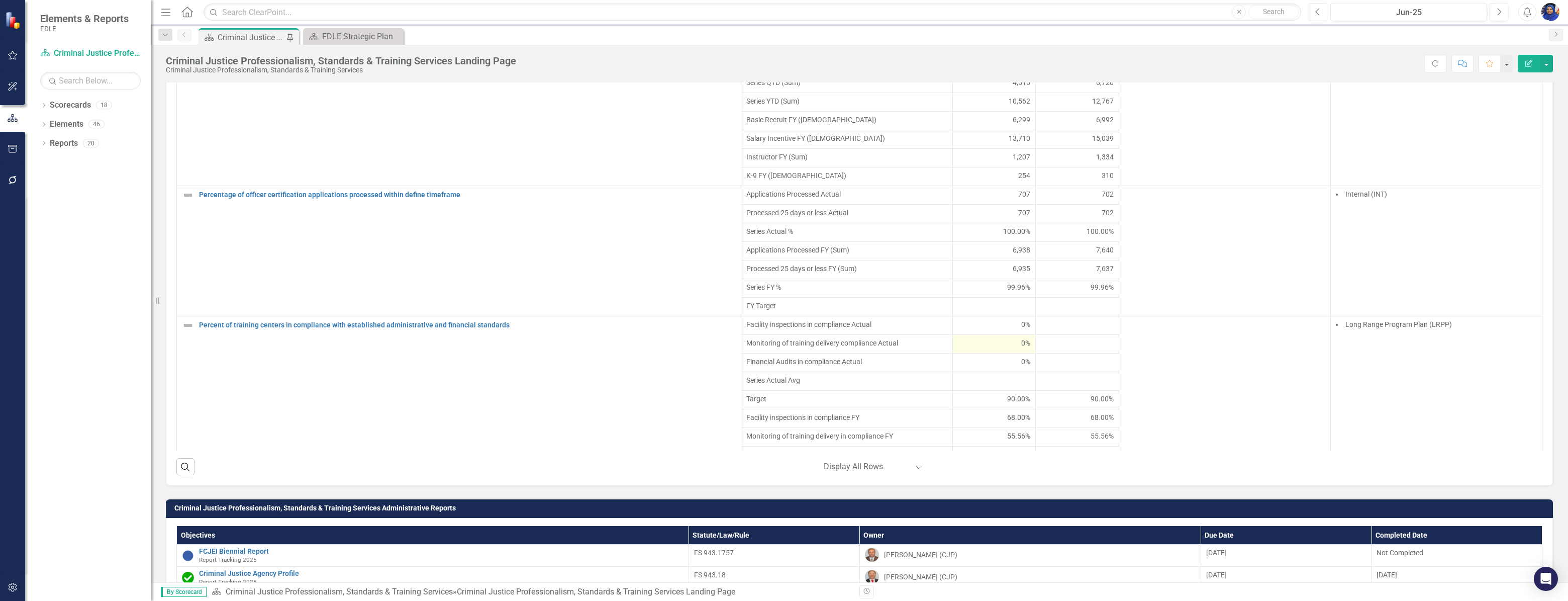
scroll to position [2148, 0]
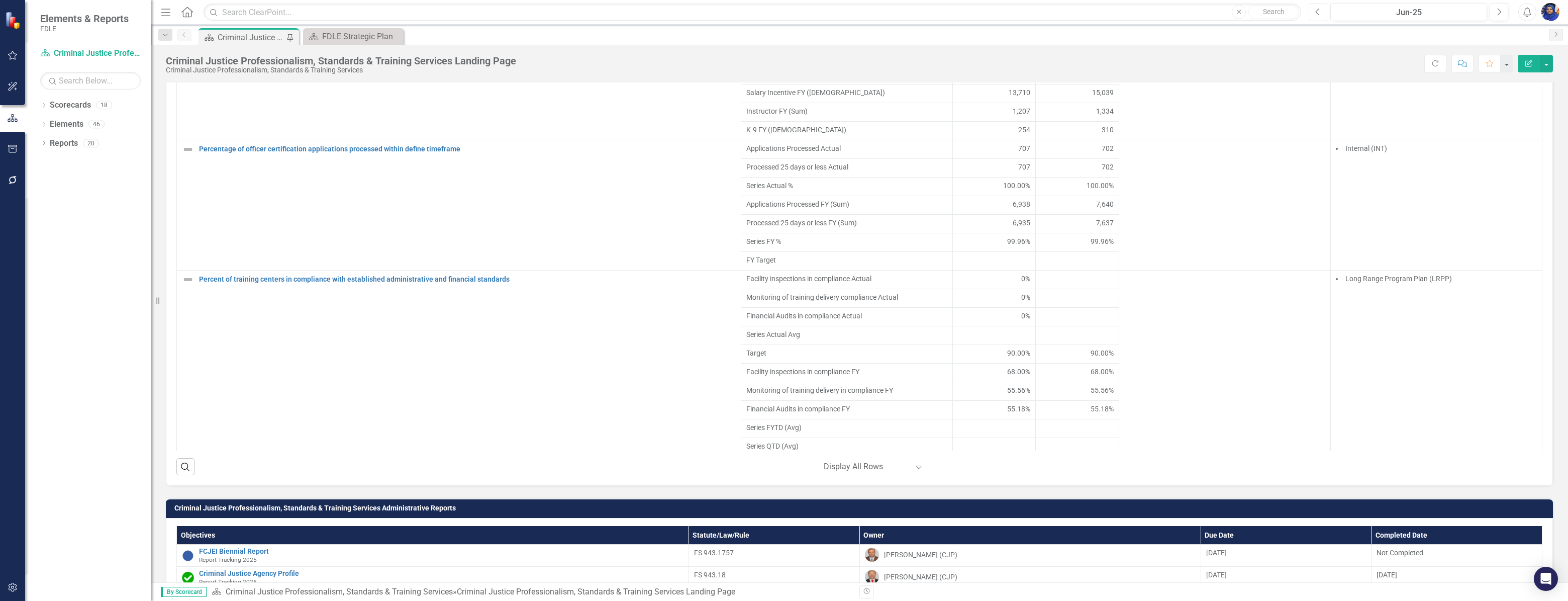
click at [1314, 10] on button "Previous" at bounding box center [1318, 12] width 19 height 18
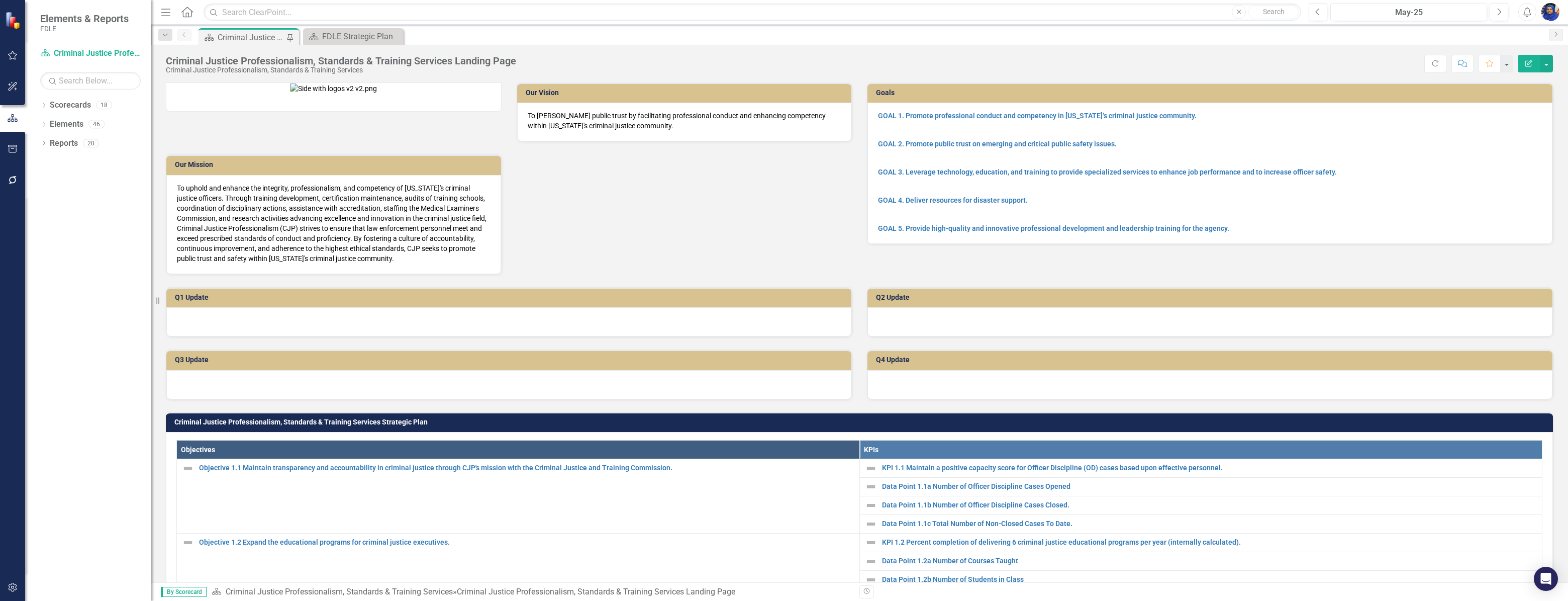
scroll to position [702, 0]
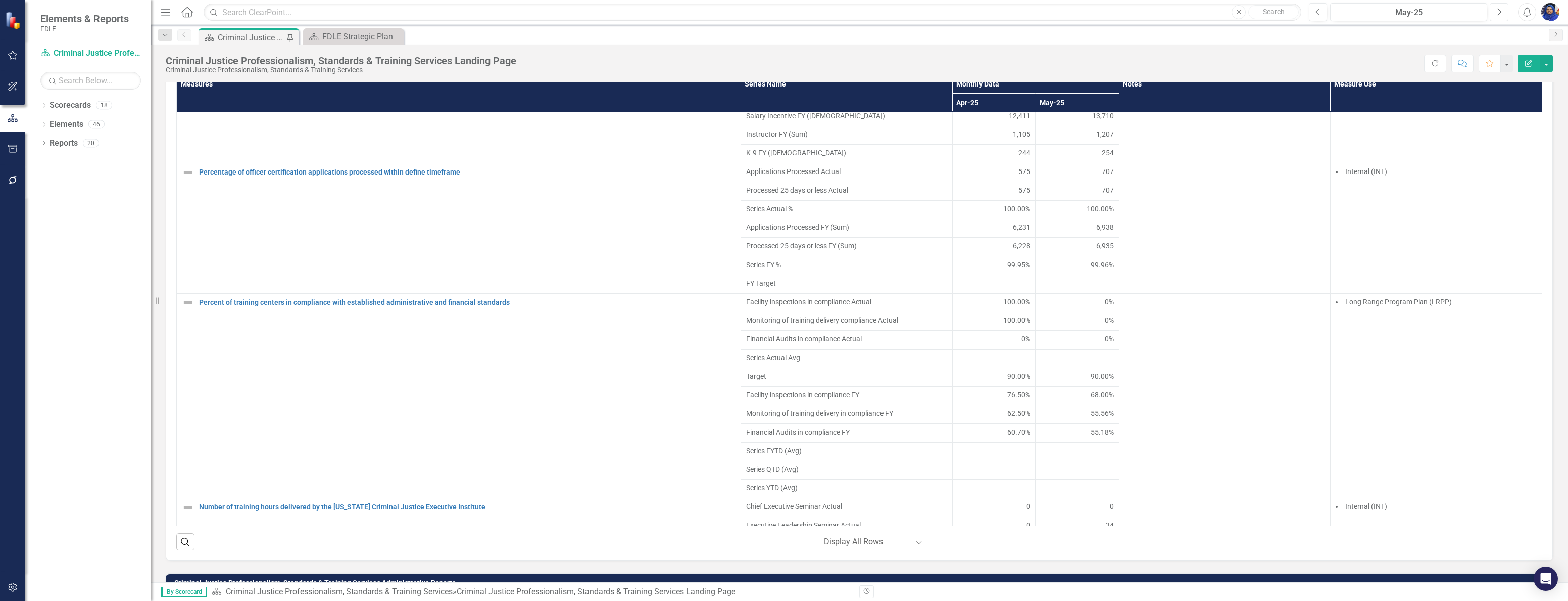
click at [1498, 10] on icon "Next" at bounding box center [1499, 12] width 6 height 9
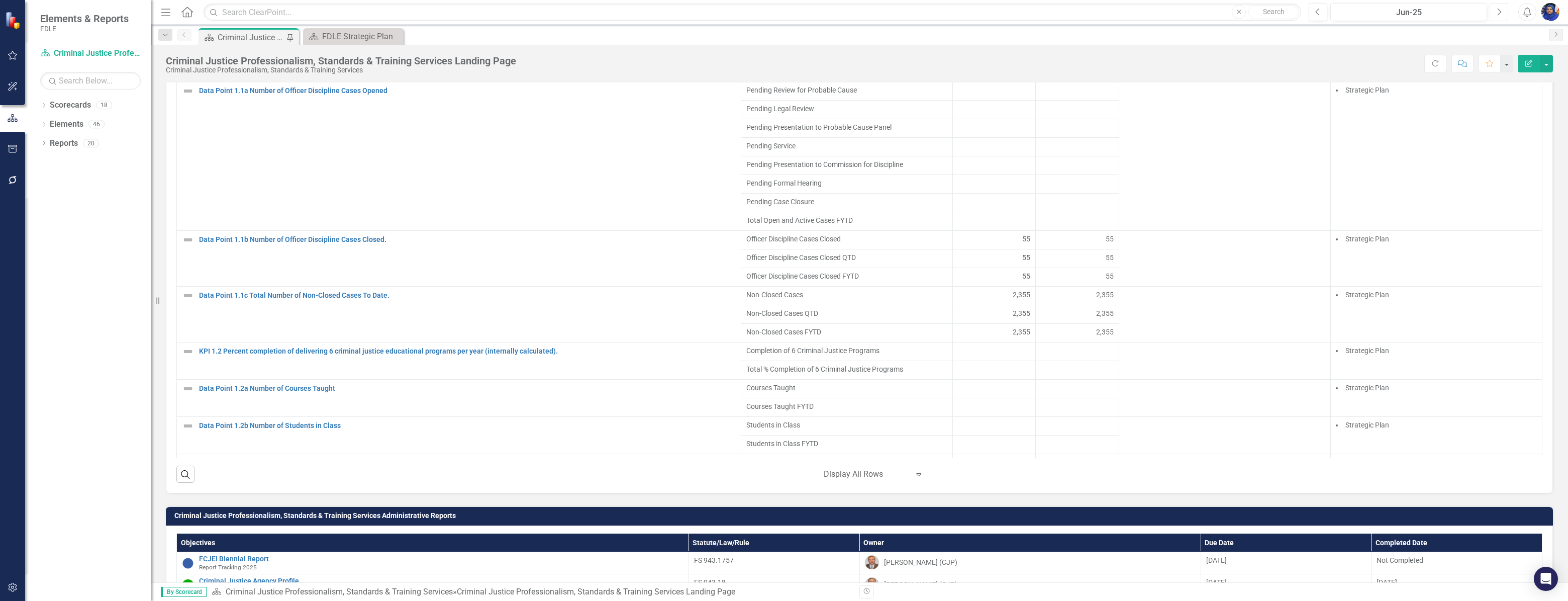
scroll to position [777, 0]
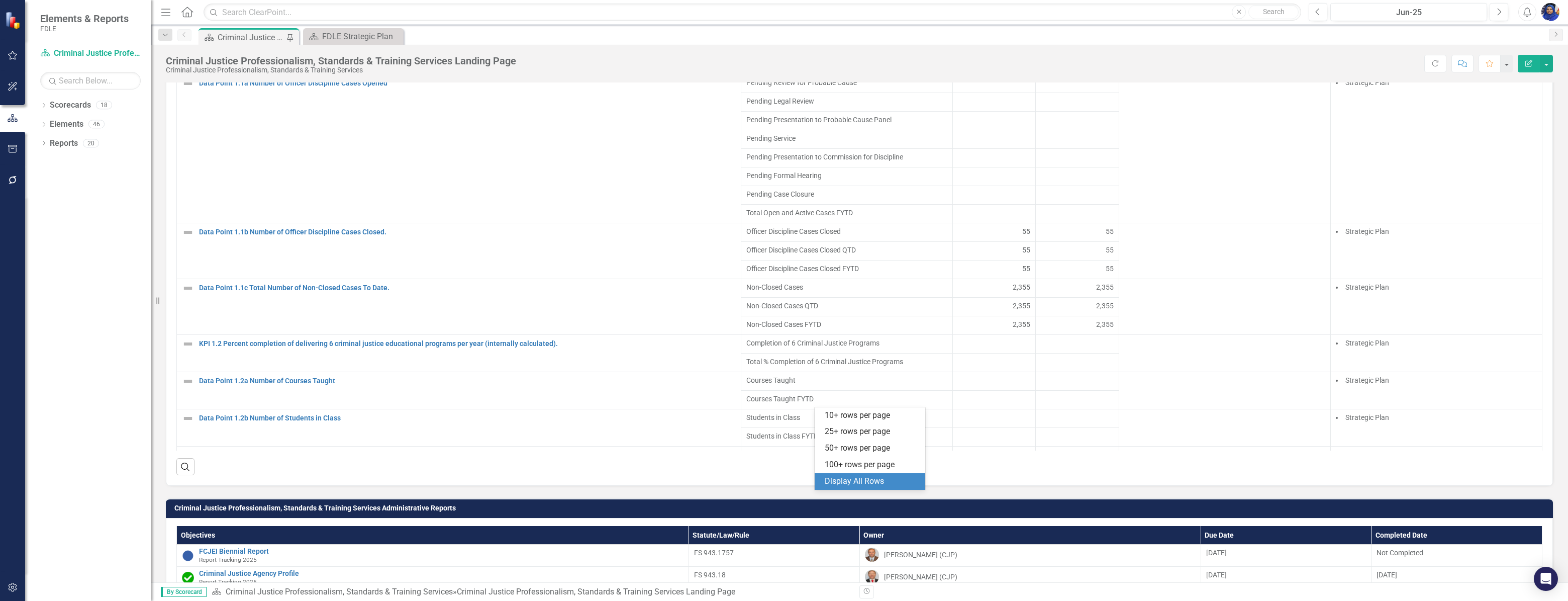
click at [916, 469] on icon at bounding box center [918, 467] width 5 height 3
click at [839, 481] on div "Display All Rows" at bounding box center [871, 481] width 94 height 12
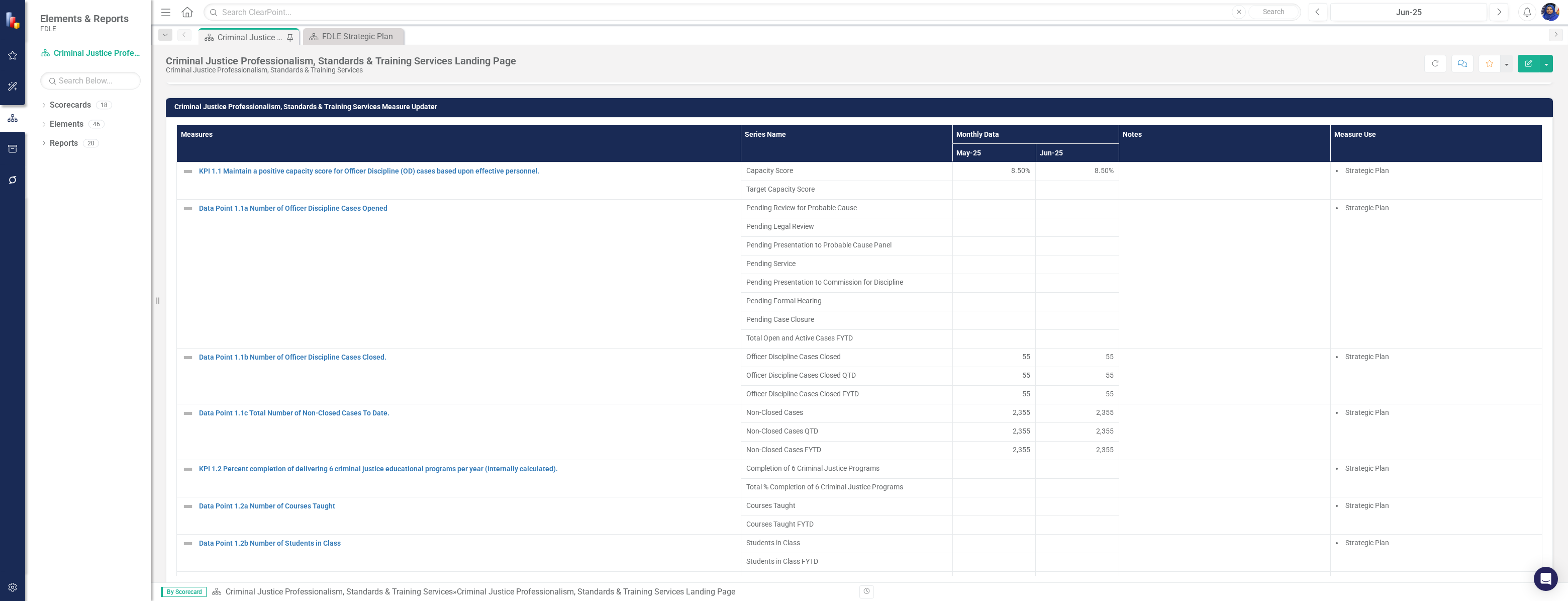
scroll to position [686, 0]
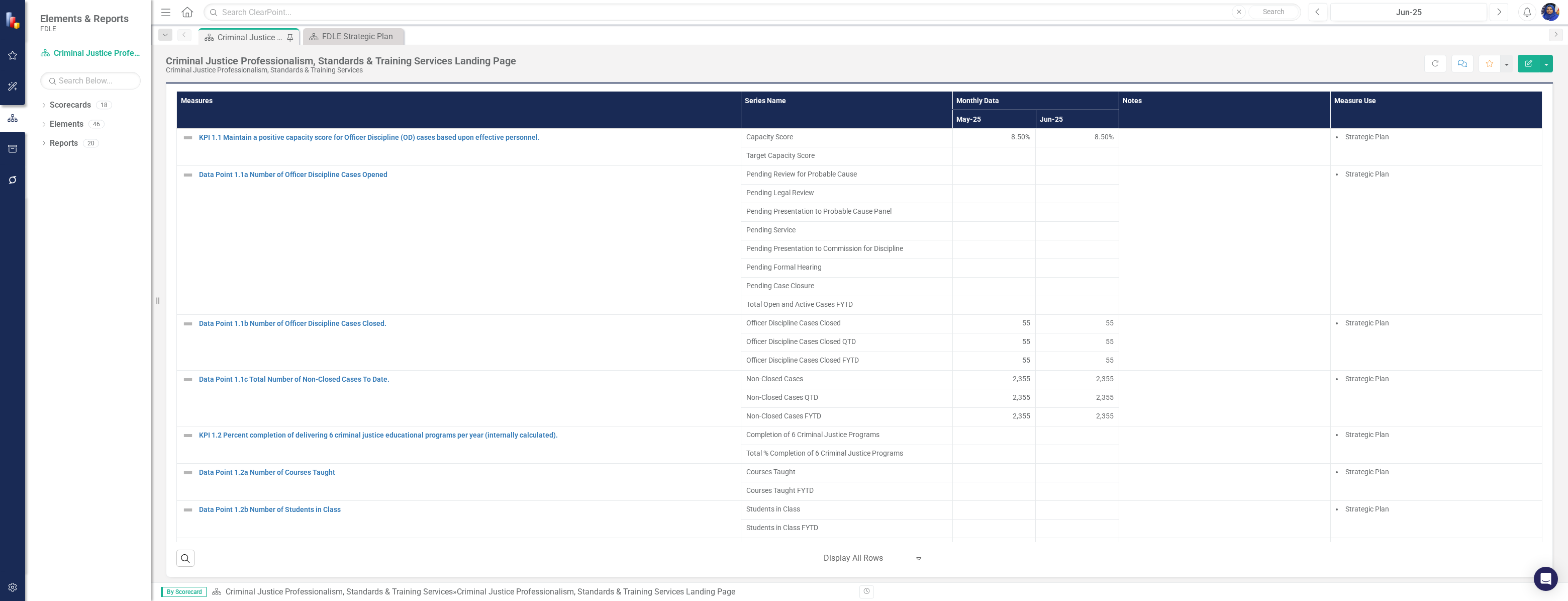
click at [1502, 13] on icon "Next" at bounding box center [1499, 12] width 6 height 9
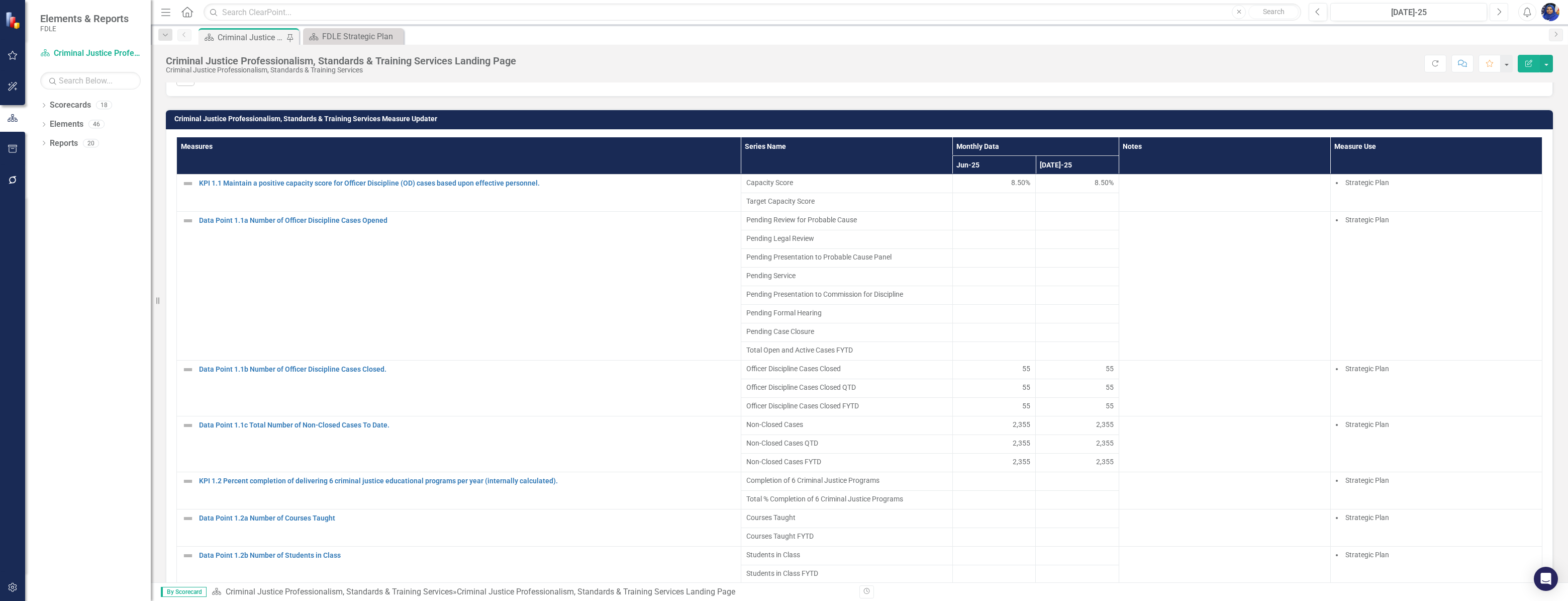
scroll to position [731, 0]
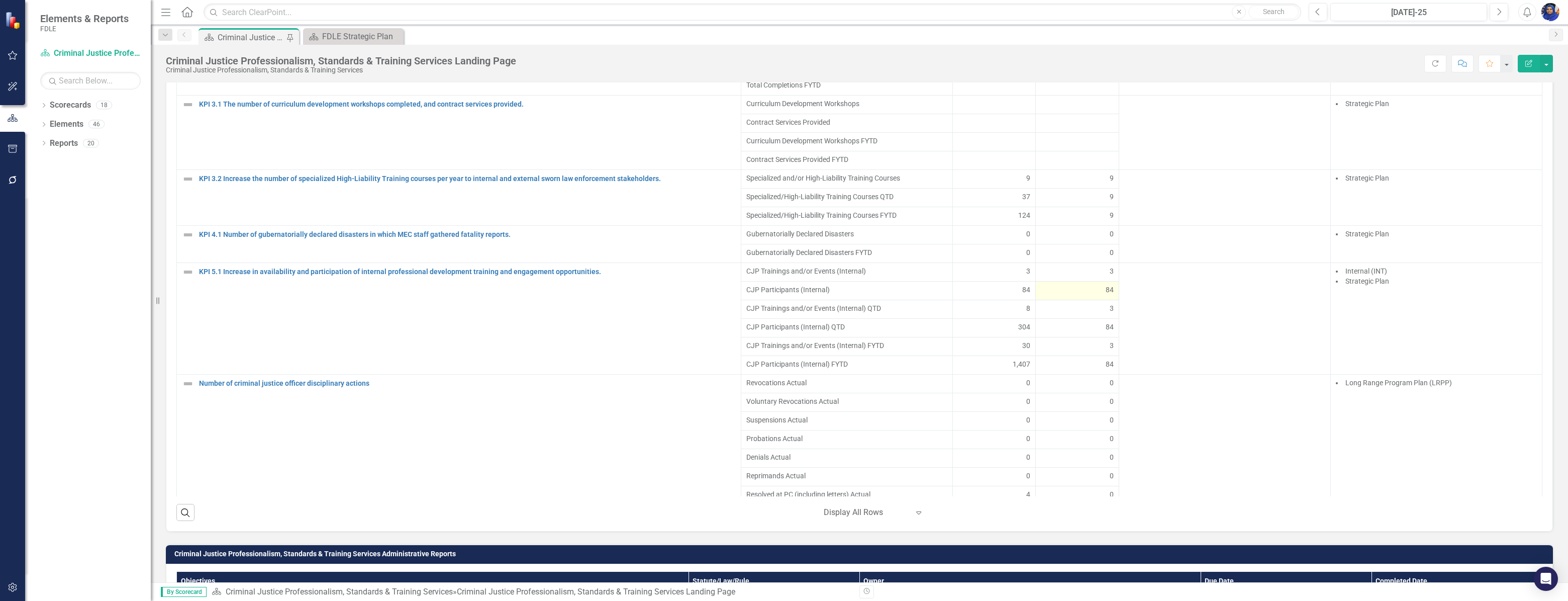
scroll to position [548, 0]
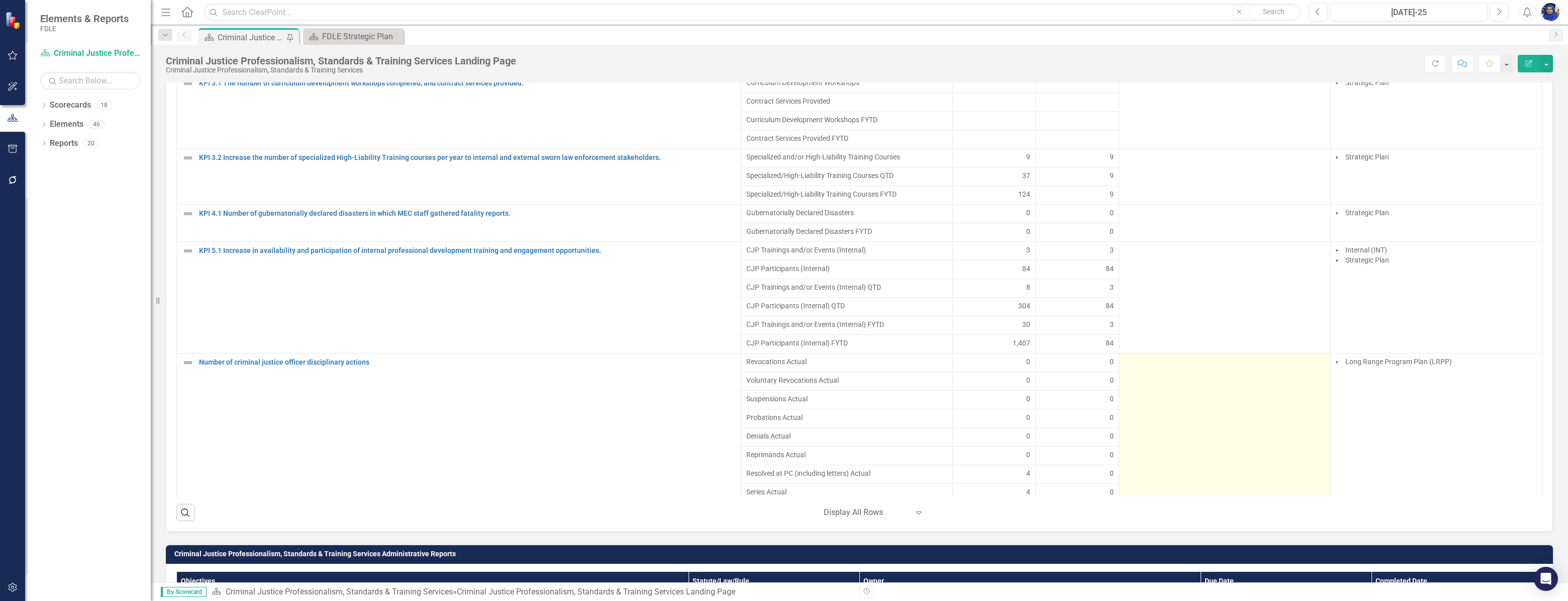
click at [1150, 411] on td at bounding box center [1225, 529] width 212 height 353
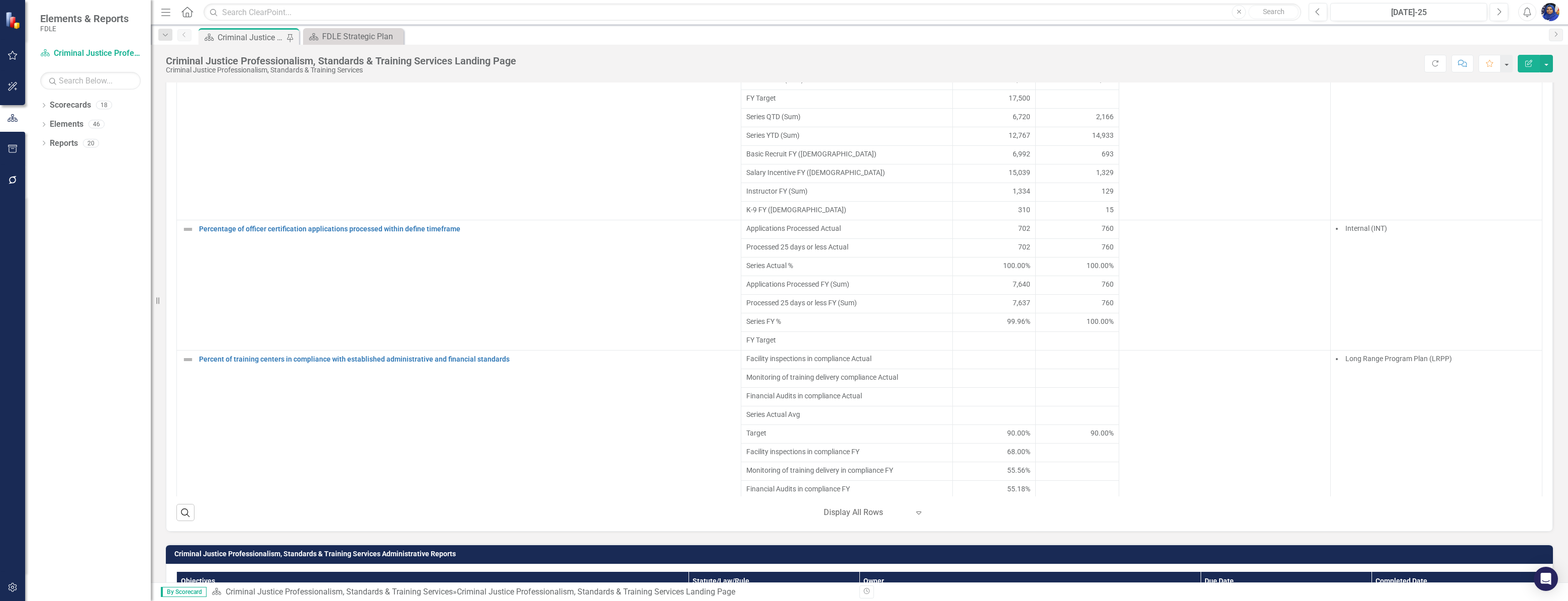
scroll to position [2148, 0]
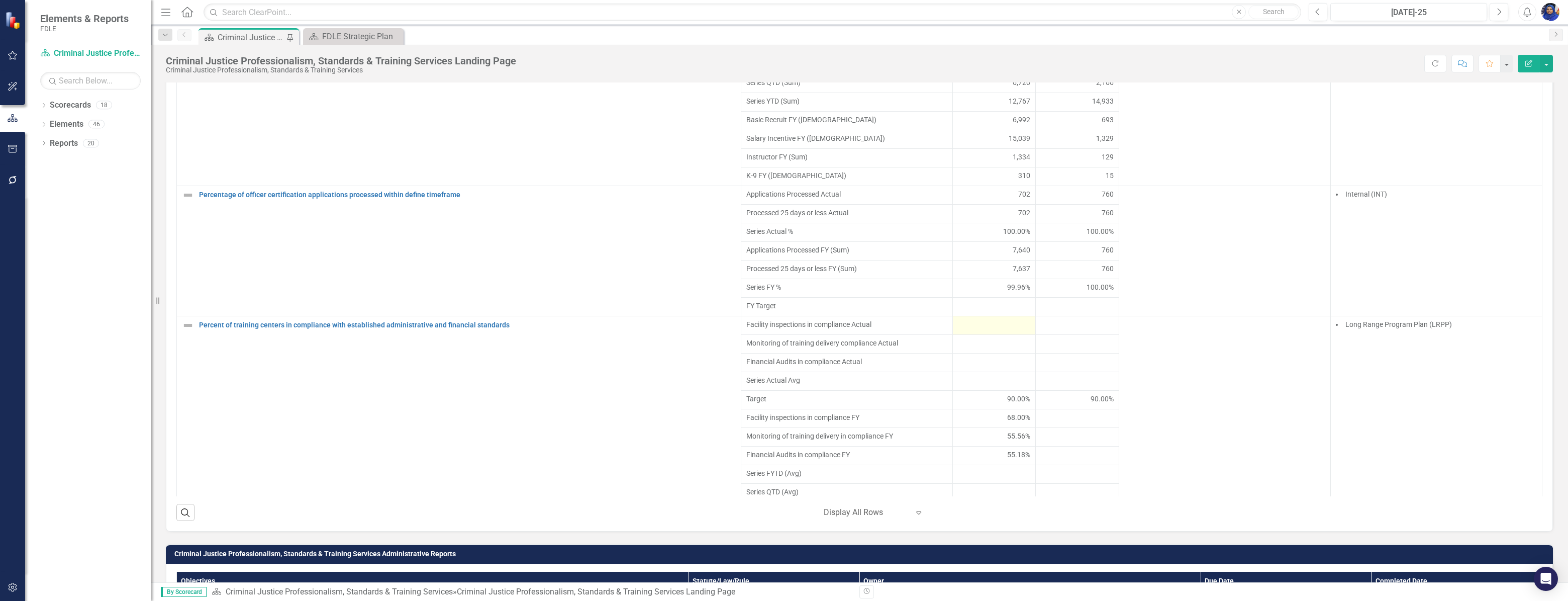
click at [1014, 332] on div at bounding box center [995, 325] width 73 height 12
click at [1012, 332] on div at bounding box center [995, 325] width 73 height 12
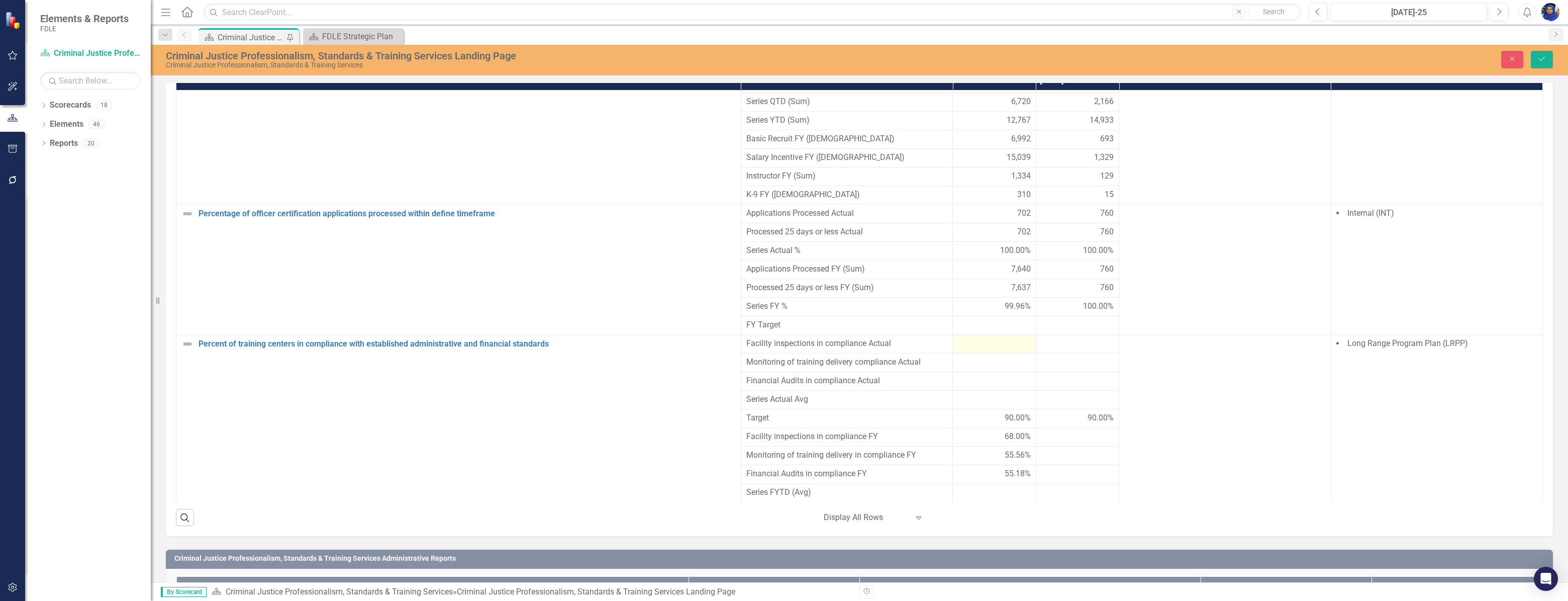
scroll to position [735, 0]
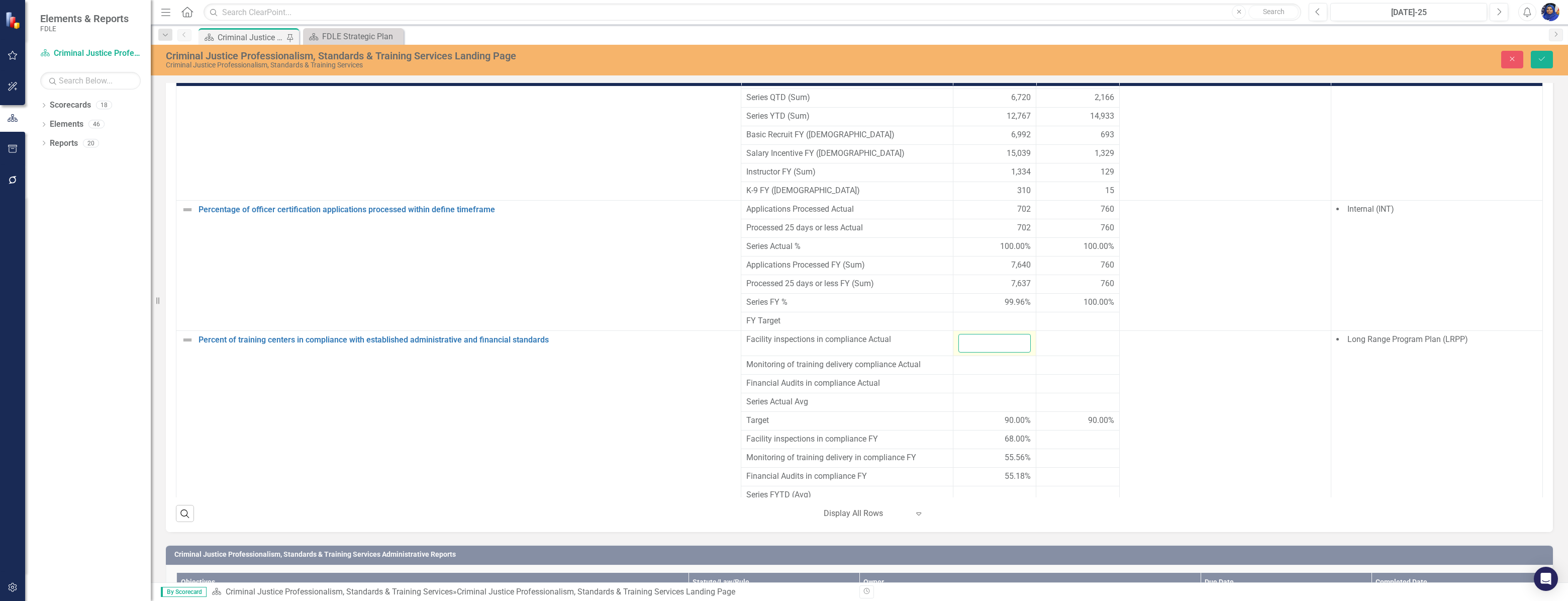
click at [982, 353] on input "number" at bounding box center [995, 343] width 73 height 19
type input "1"
click at [983, 371] on div at bounding box center [995, 365] width 73 height 12
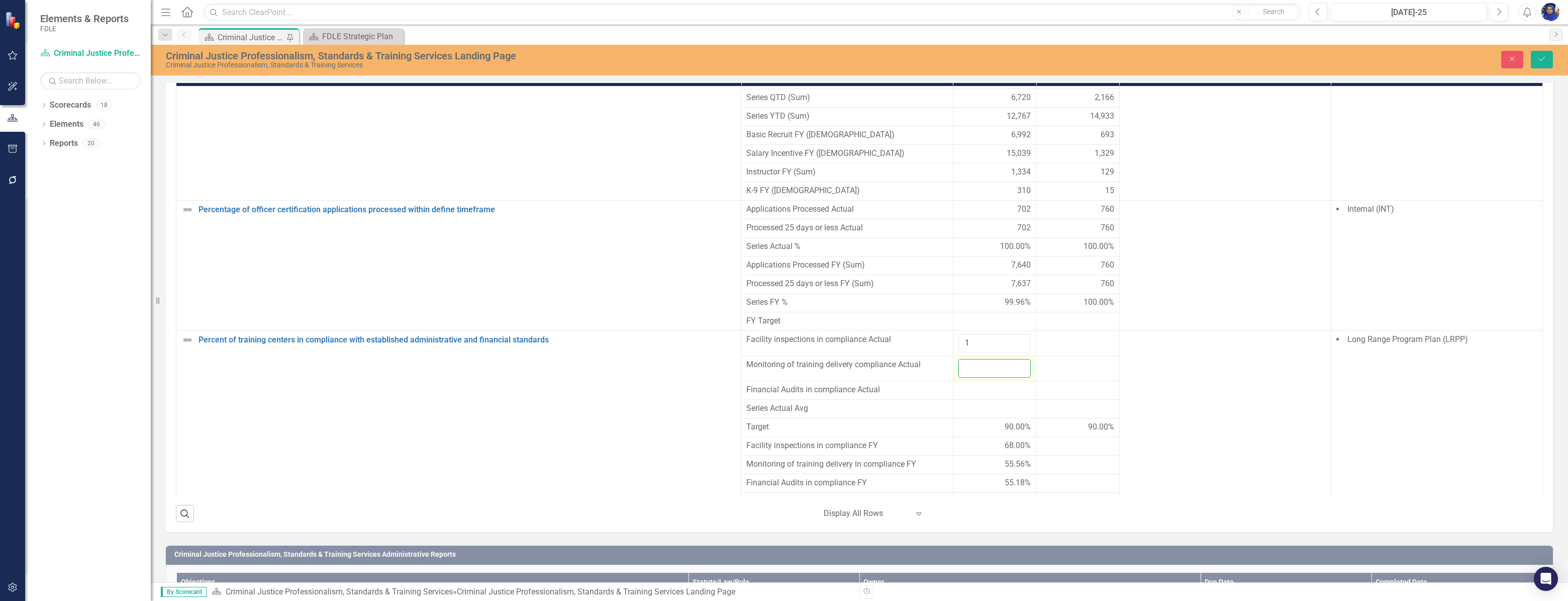
click at [983, 378] on input "number" at bounding box center [995, 368] width 73 height 19
type input "0"
click at [974, 396] on div at bounding box center [995, 390] width 73 height 12
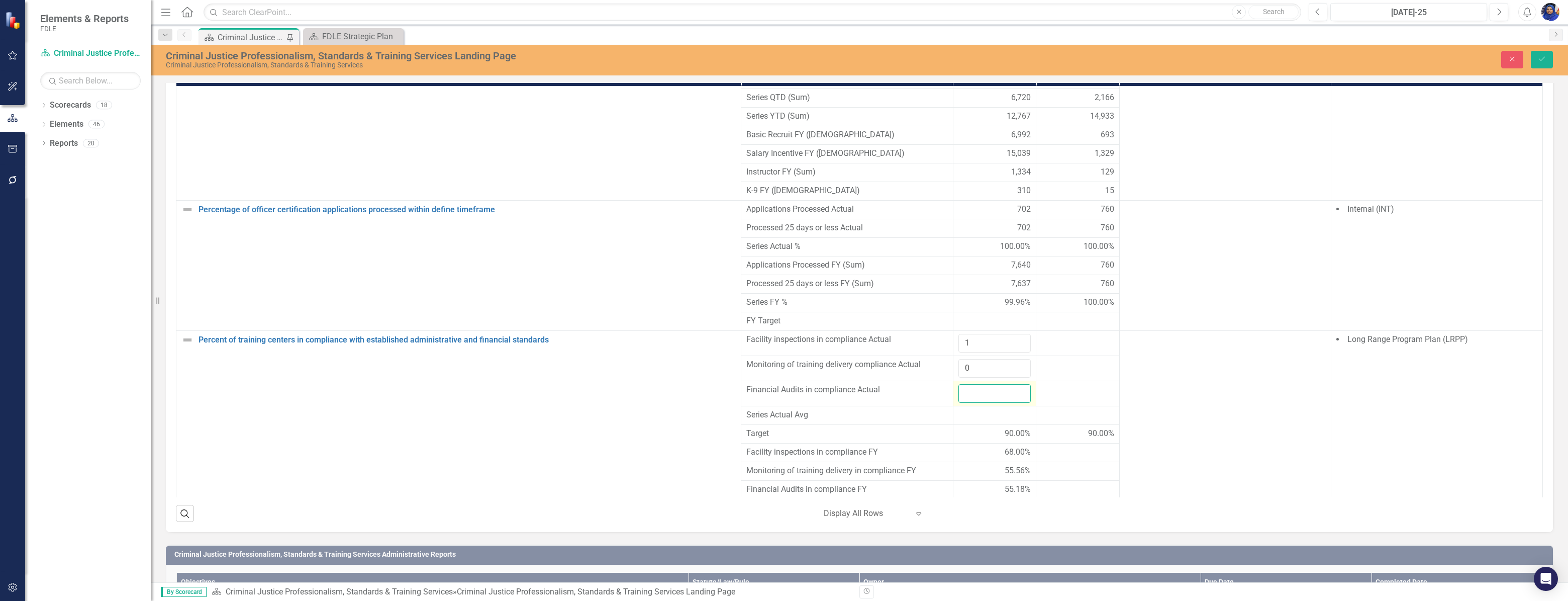
click at [974, 403] on input "number" at bounding box center [995, 393] width 73 height 19
click at [971, 403] on input "number" at bounding box center [995, 393] width 73 height 19
click at [1060, 346] on div at bounding box center [1078, 339] width 73 height 12
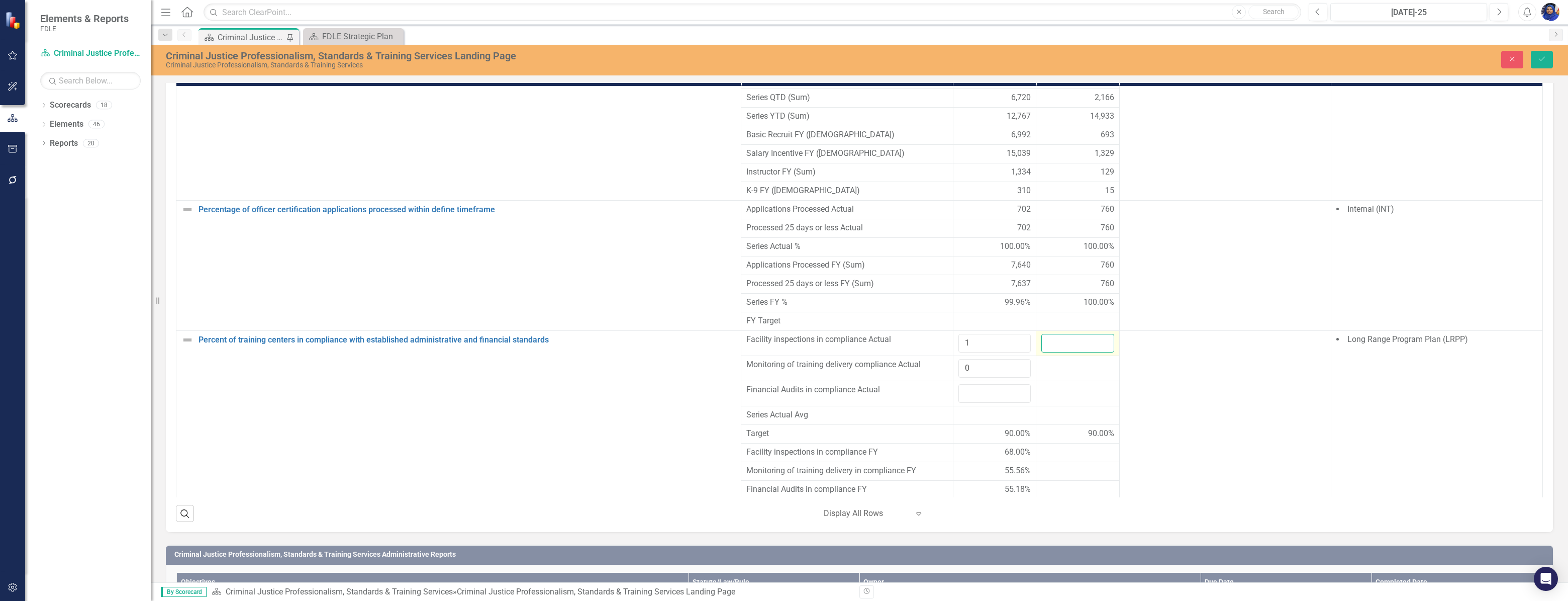
click at [1060, 353] on input "number" at bounding box center [1078, 343] width 73 height 19
type input "1"
click at [1069, 371] on div at bounding box center [1078, 365] width 73 height 12
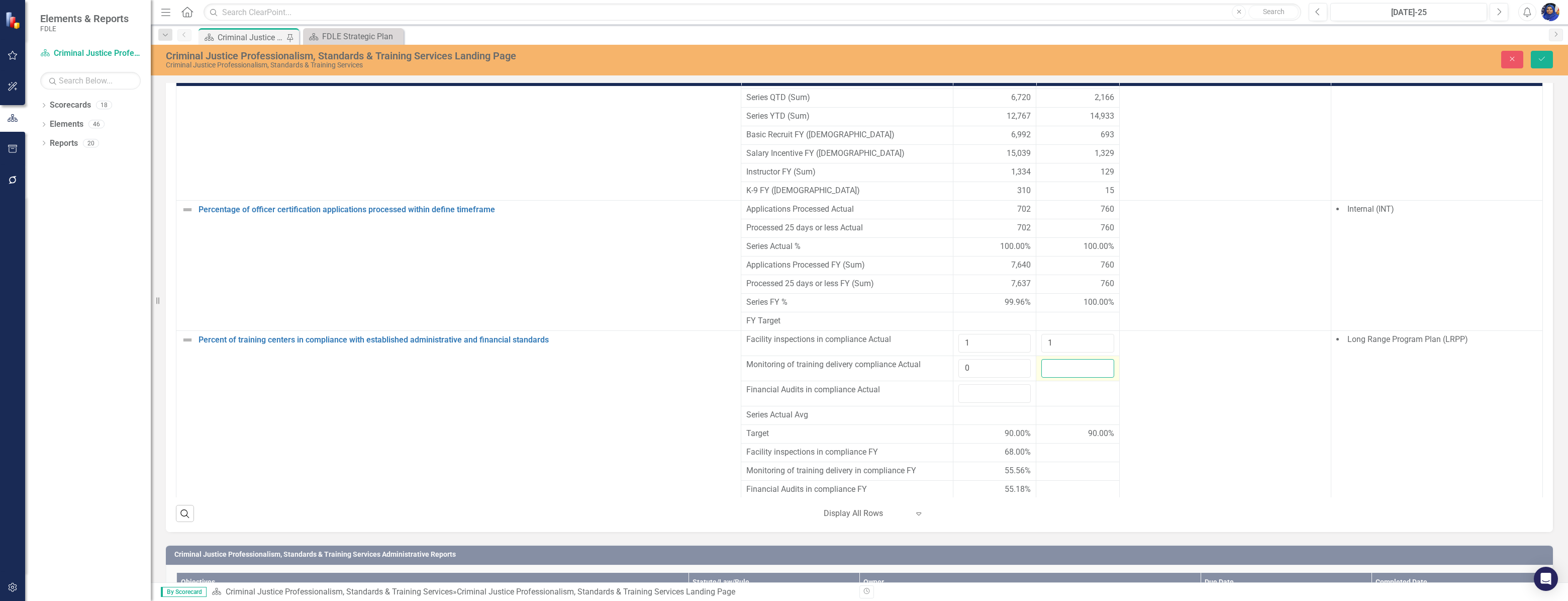
click at [1069, 378] on input "number" at bounding box center [1078, 368] width 73 height 19
type input "0"
click at [995, 353] on input "1" at bounding box center [995, 343] width 73 height 19
type input "91"
click at [980, 378] on input "0" at bounding box center [995, 368] width 73 height 19
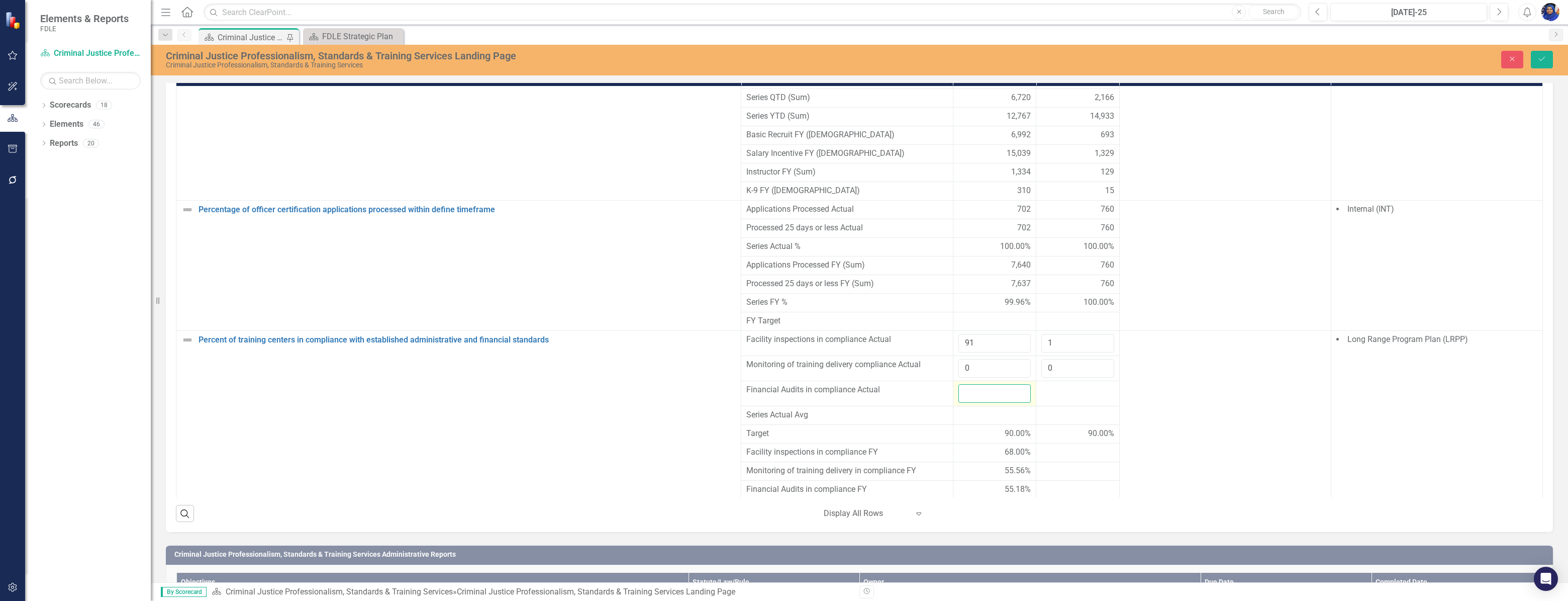
click at [971, 403] on input "number" at bounding box center [995, 393] width 73 height 19
type input "75"
click at [1045, 396] on div at bounding box center [1078, 390] width 73 height 12
click at [1046, 396] on div at bounding box center [1078, 390] width 73 height 12
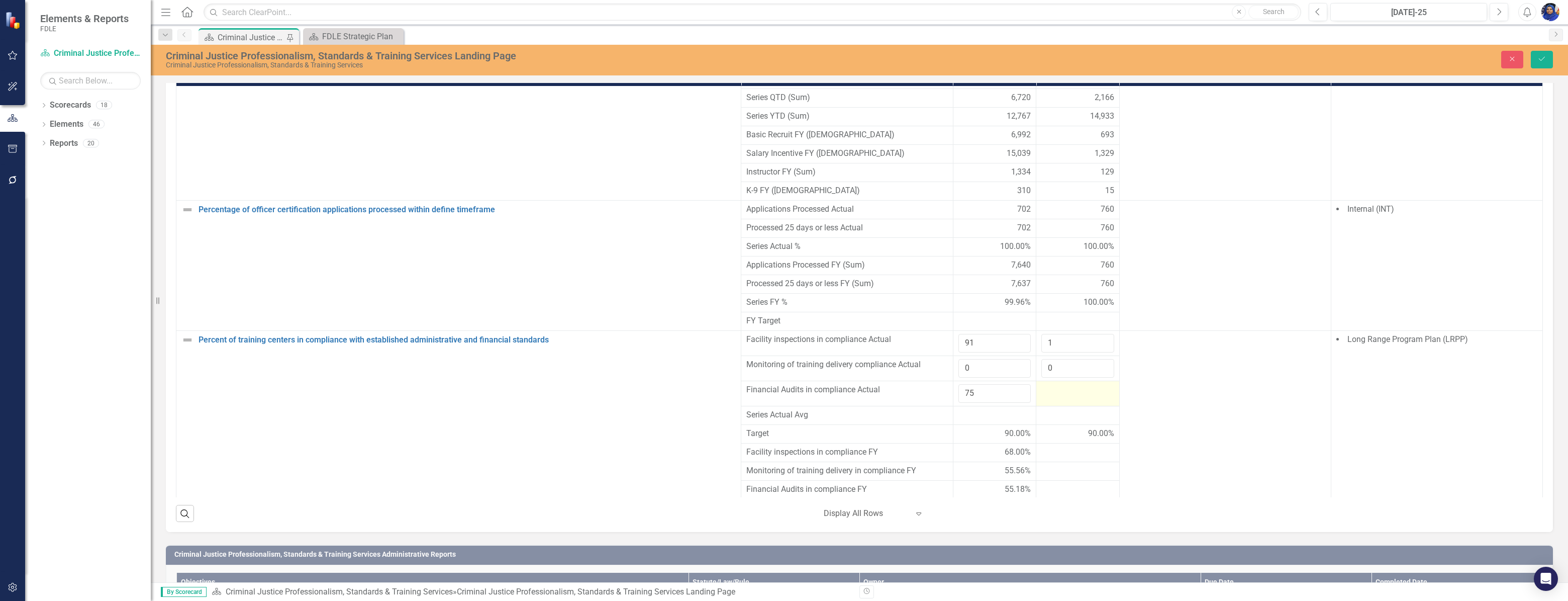
click at [1046, 396] on div at bounding box center [1078, 390] width 73 height 12
click at [1046, 403] on input "number" at bounding box center [1078, 393] width 73 height 19
type input "125"
click at [1543, 60] on icon "submit" at bounding box center [1542, 59] width 6 height 4
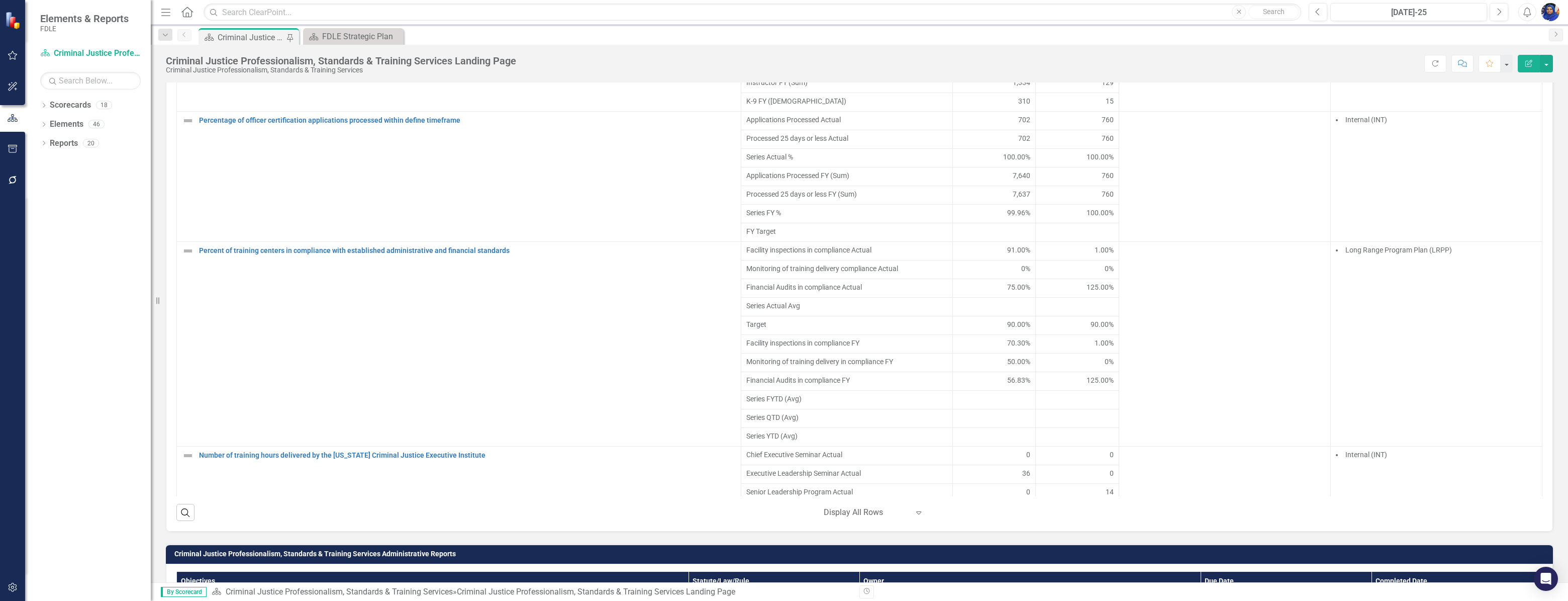
scroll to position [2222, 0]
click at [1093, 294] on div "125.00%" at bounding box center [1077, 288] width 73 height 12
click at [1093, 292] on span "125.00%" at bounding box center [1100, 287] width 27 height 10
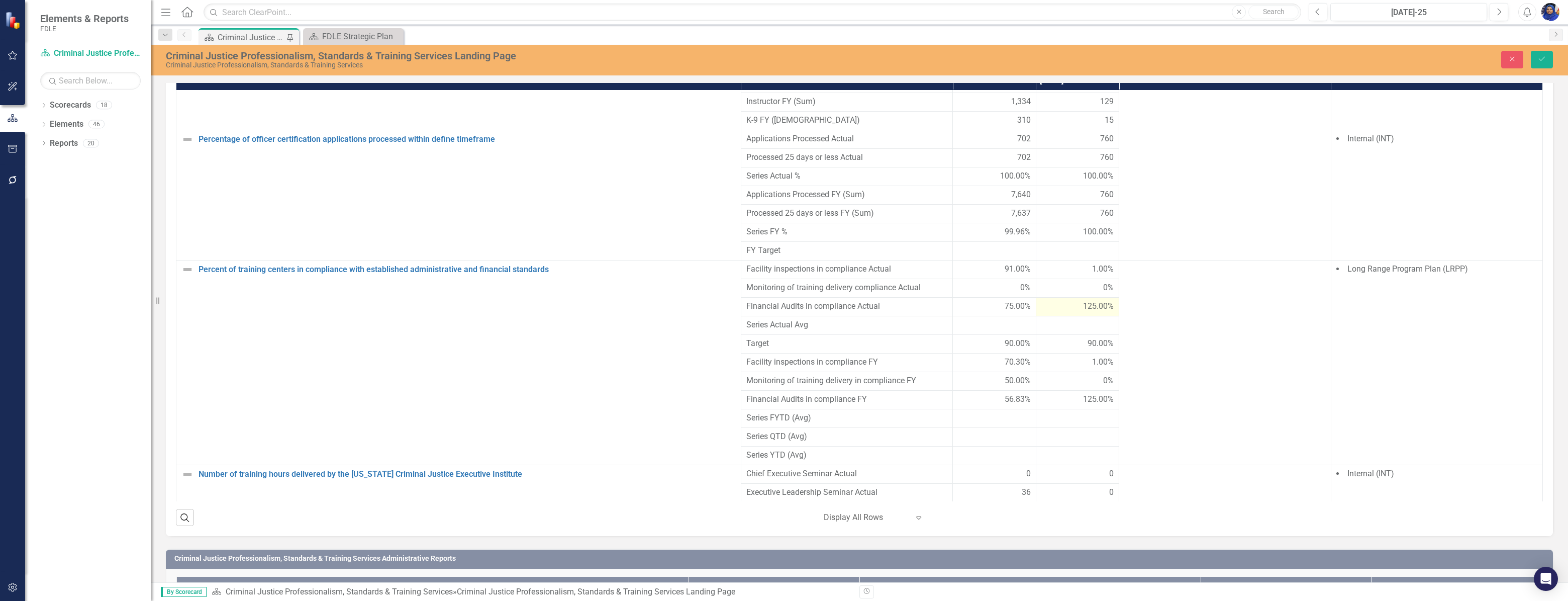
scroll to position [735, 0]
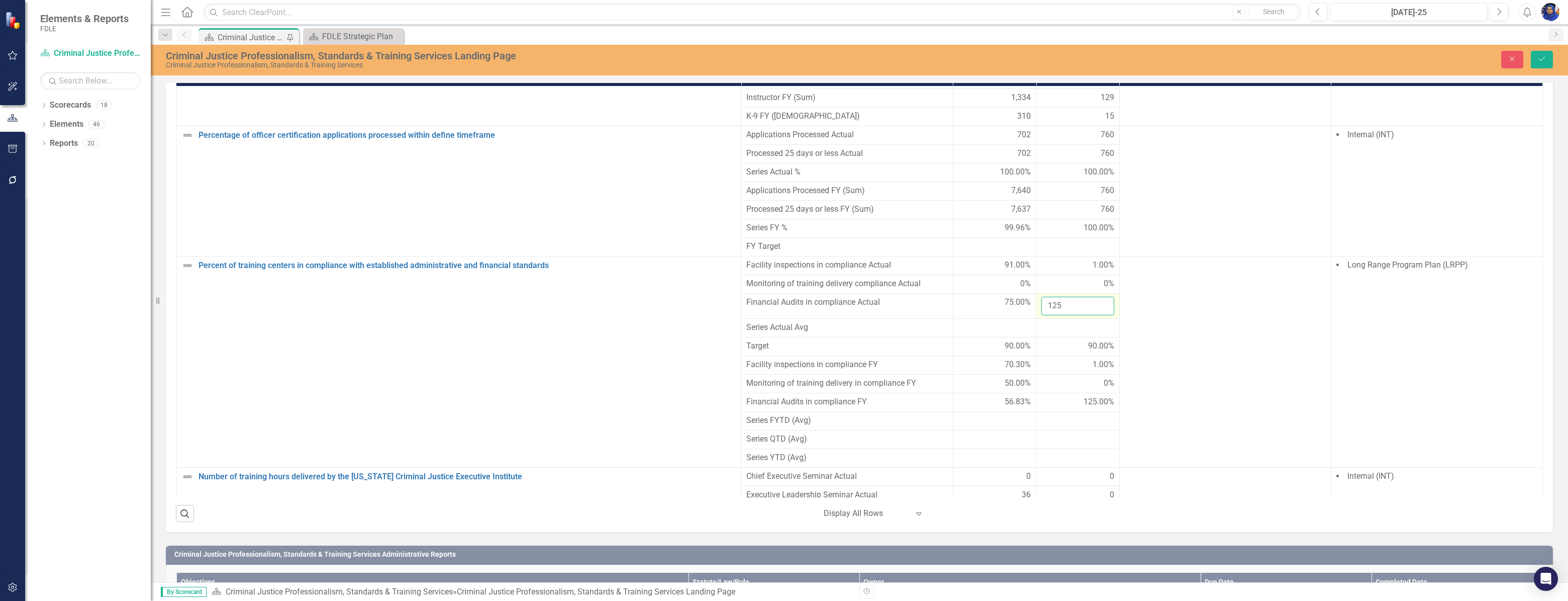
click at [1081, 316] on input "125" at bounding box center [1078, 306] width 73 height 19
type input "1.25"
click at [1544, 59] on icon "Save" at bounding box center [1541, 59] width 9 height 7
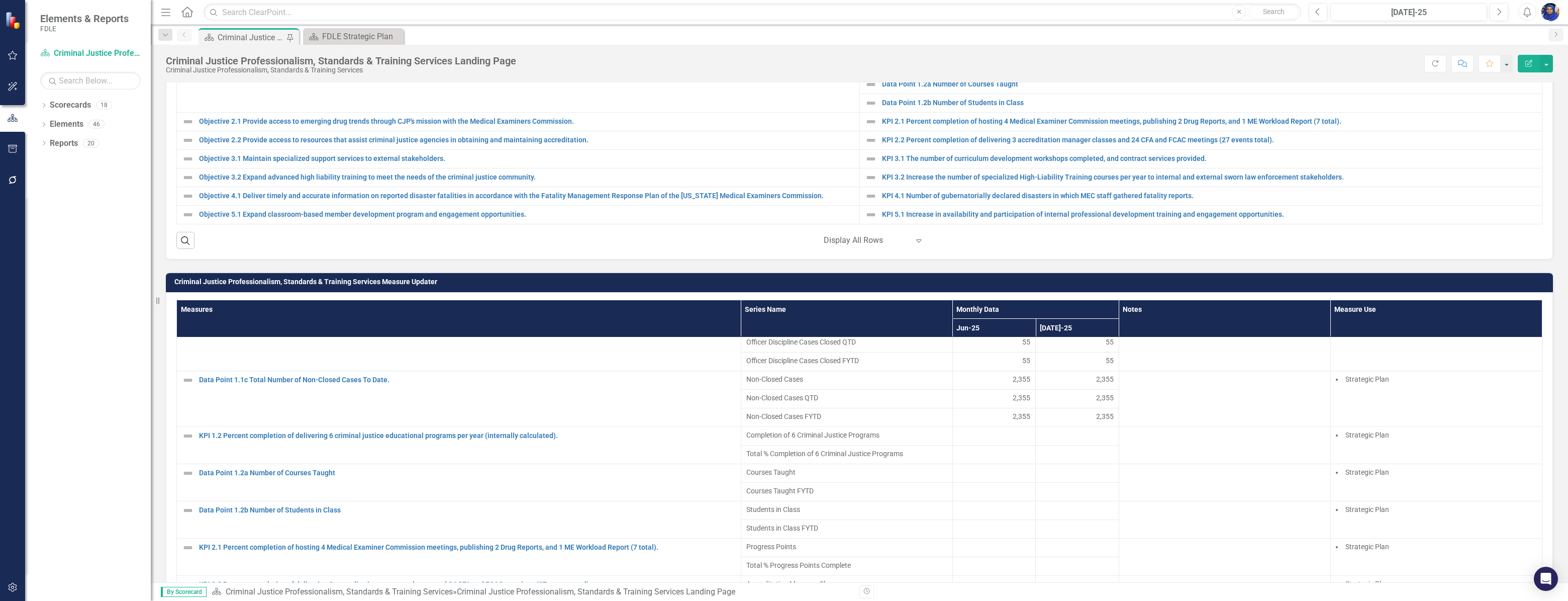
scroll to position [274, 0]
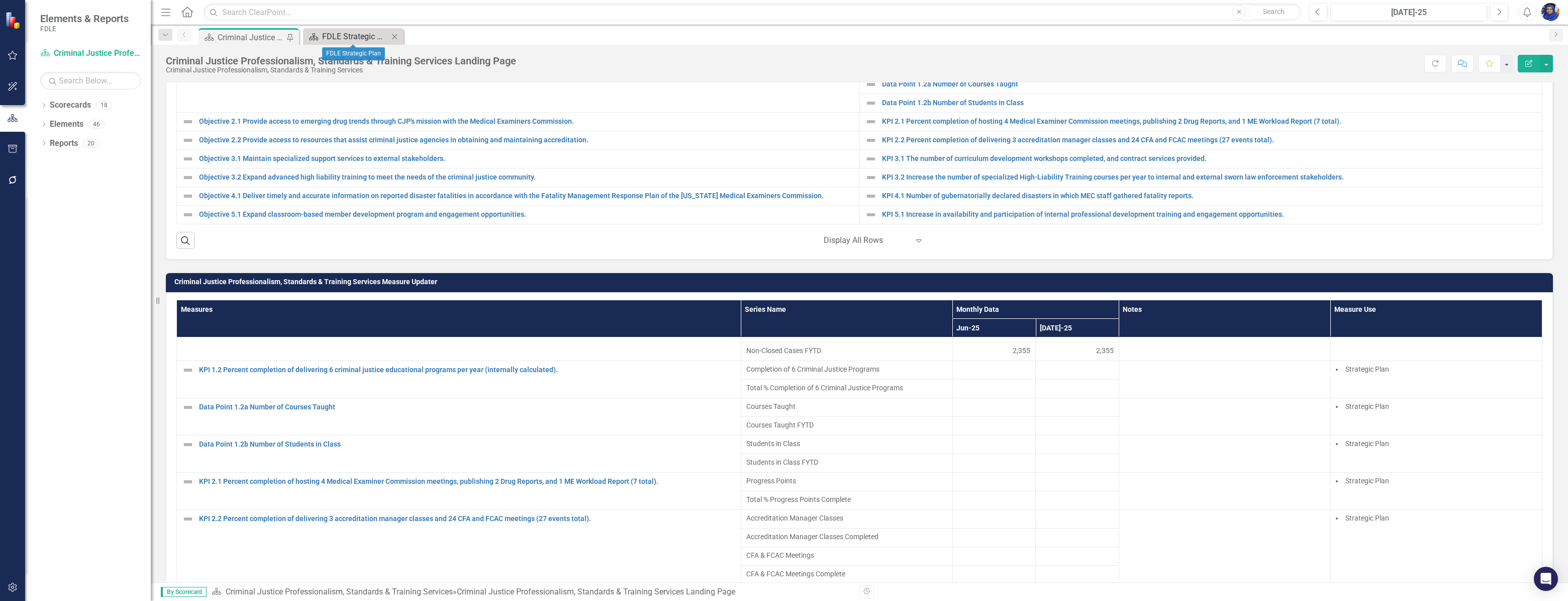
click at [357, 36] on div "FDLE Strategic Plan" at bounding box center [355, 36] width 66 height 13
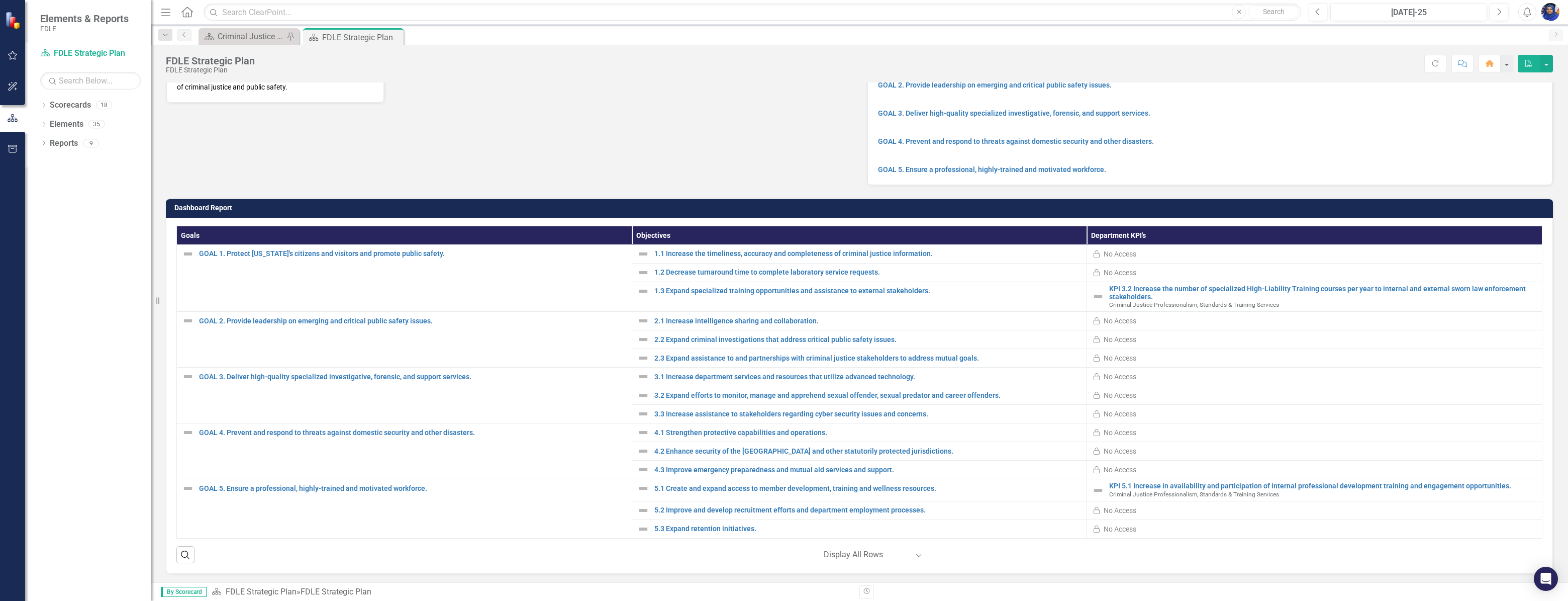
scroll to position [135, 0]
